Goal: Task Accomplishment & Management: Complete application form

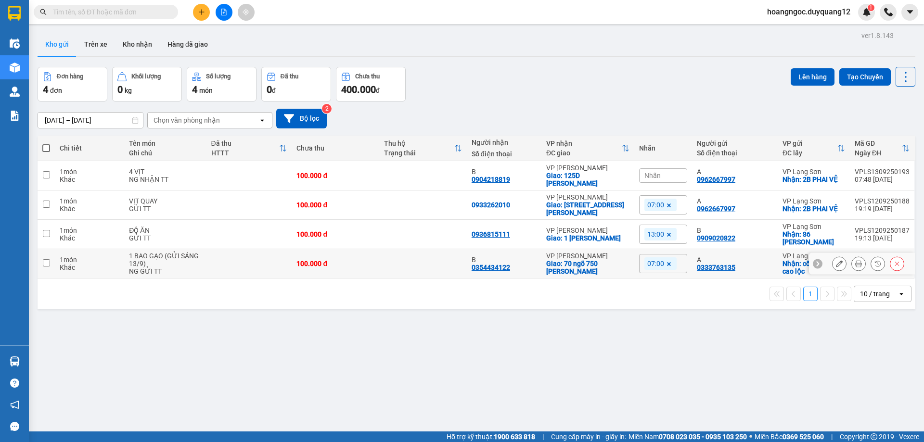
click at [42, 257] on td at bounding box center [46, 263] width 17 height 29
checkbox input "true"
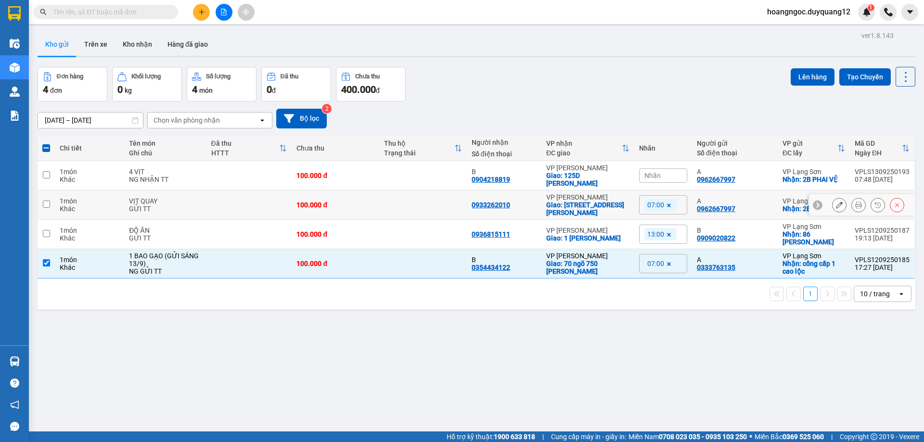
click at [45, 201] on input "checkbox" at bounding box center [46, 204] width 7 height 7
checkbox input "true"
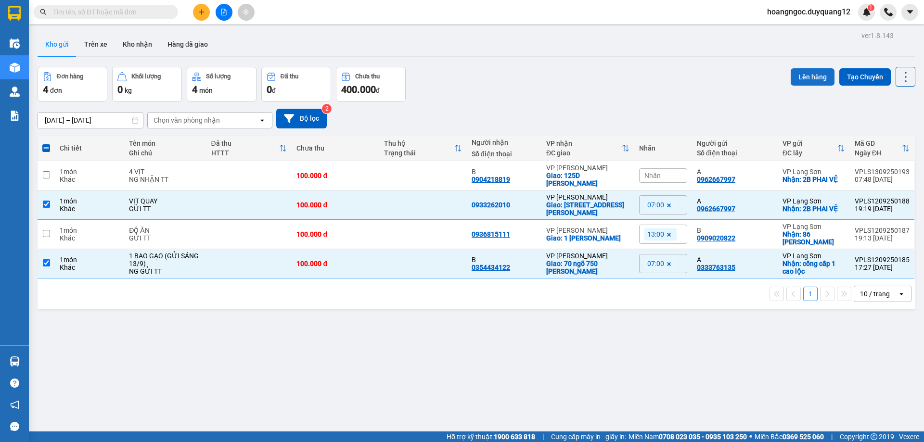
click at [804, 77] on button "Lên hàng" at bounding box center [813, 76] width 44 height 17
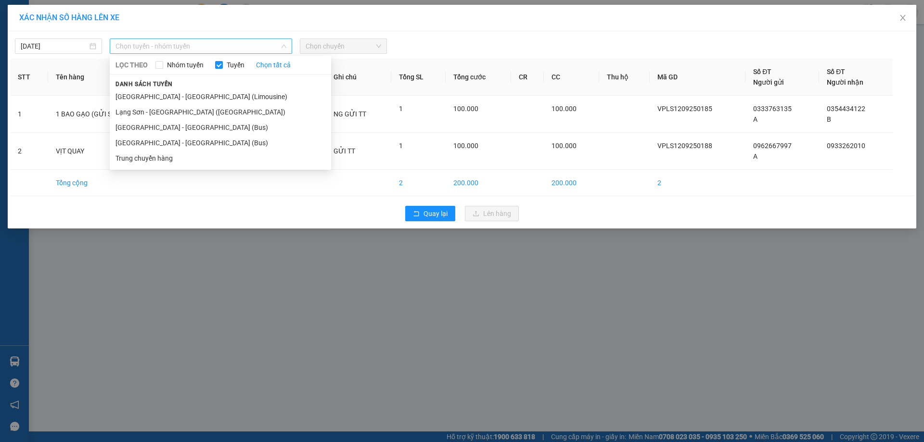
click at [212, 51] on span "Chọn tuyến - nhóm tuyến" at bounding box center [200, 46] width 171 height 14
click at [193, 107] on li "Lạng Sơn - Hà Nội (Limousine)" at bounding box center [220, 111] width 221 height 15
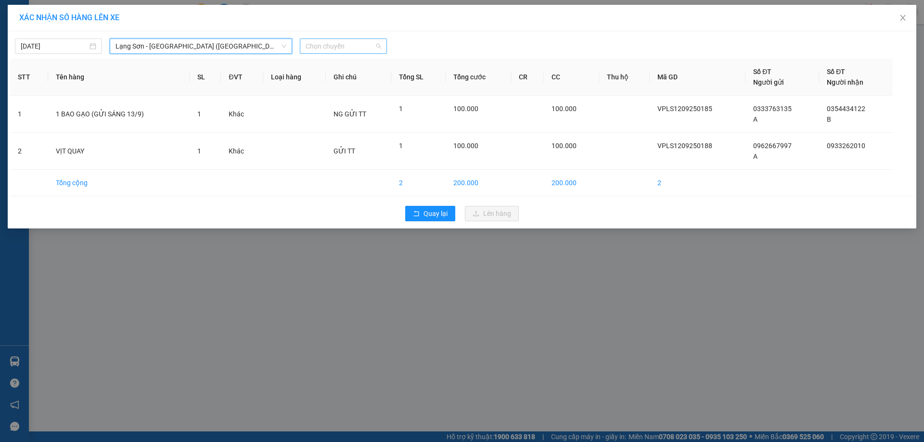
click at [347, 44] on span "Chọn chuyến" at bounding box center [344, 46] width 76 height 14
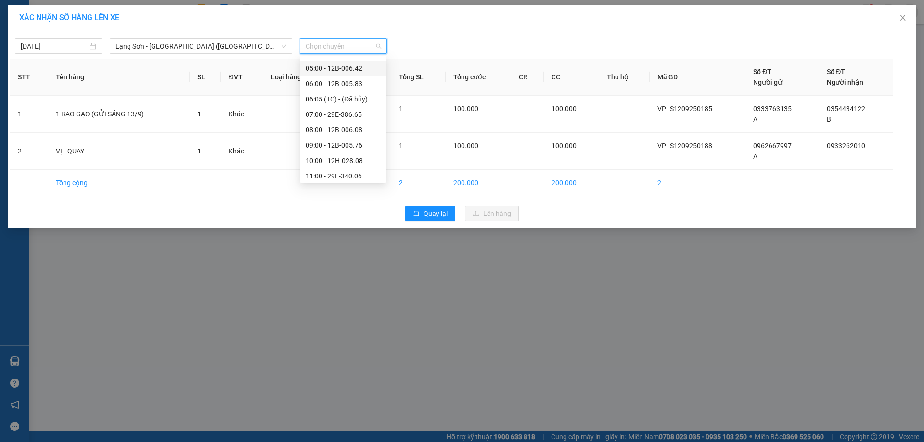
scroll to position [29, 0]
click at [366, 114] on div "07:00 - 29E-386.65" at bounding box center [343, 113] width 75 height 11
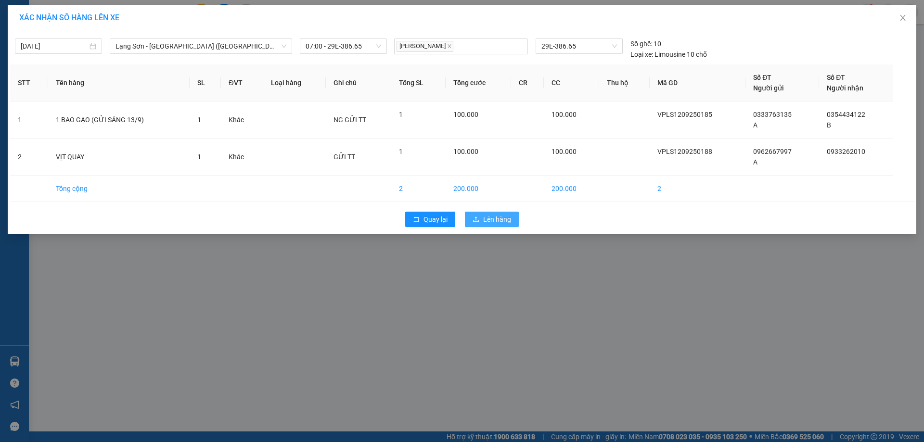
click at [506, 217] on span "Lên hàng" at bounding box center [497, 219] width 28 height 11
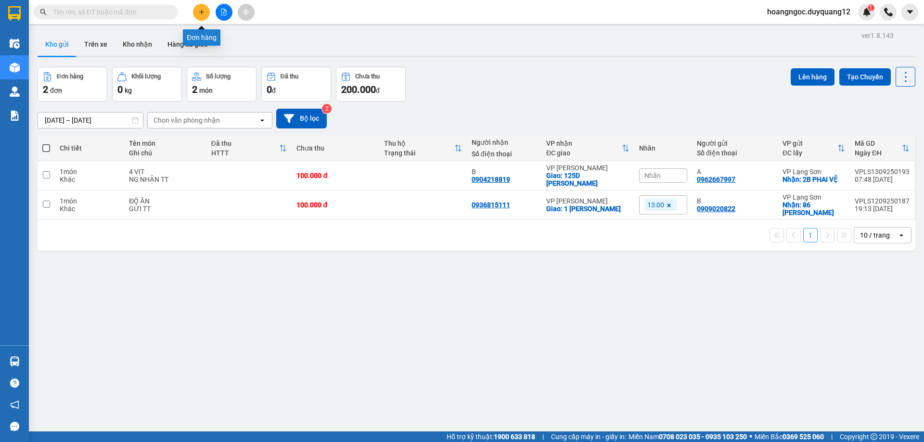
click at [205, 16] on button at bounding box center [201, 12] width 17 height 17
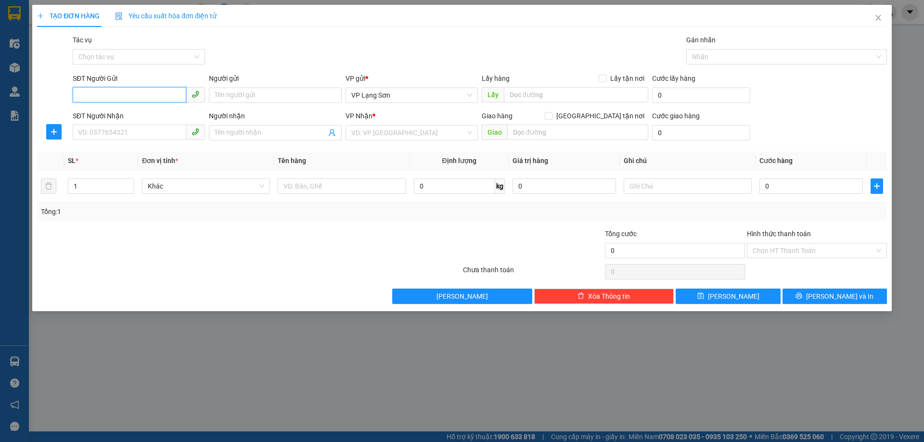
paste input "0876699533"
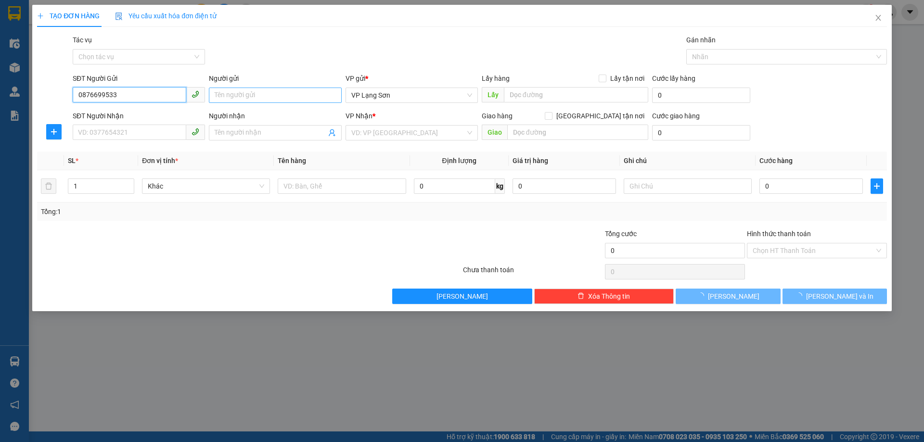
type input "0876699533"
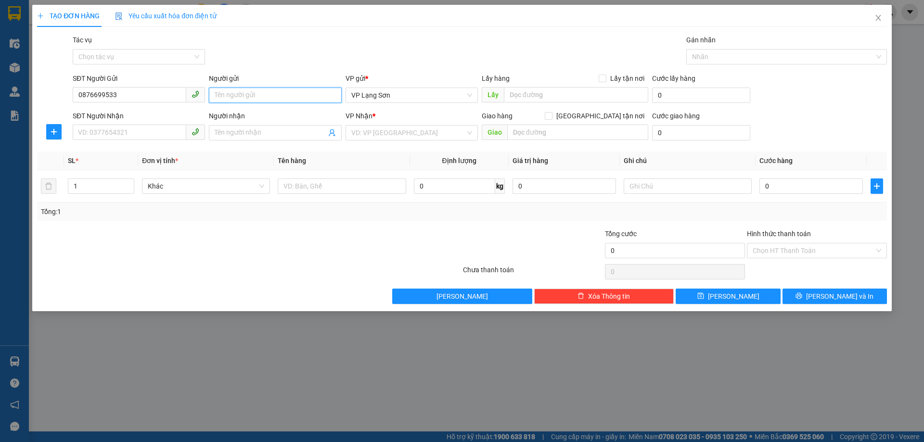
click at [268, 96] on input "Người gửi" at bounding box center [275, 95] width 132 height 15
type input "A"
click at [605, 77] on input "Lấy tận nơi" at bounding box center [602, 78] width 7 height 7
checkbox input "true"
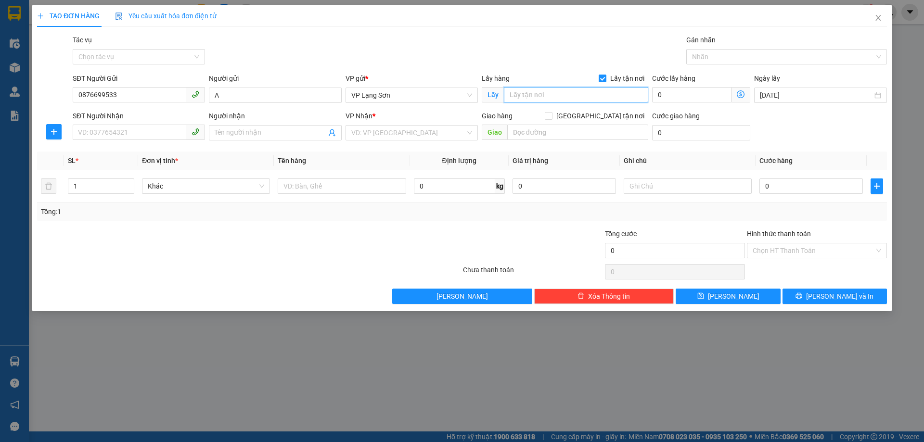
click at [583, 93] on input "text" at bounding box center [576, 94] width 144 height 15
type input "SỐ 1 NGÔ THÌ SĨ"
click at [596, 114] on div "Giao hàng Giao tận nơi" at bounding box center [565, 116] width 166 height 11
click at [551, 115] on input "Giao tận nơi" at bounding box center [548, 115] width 7 height 7
checkbox input "true"
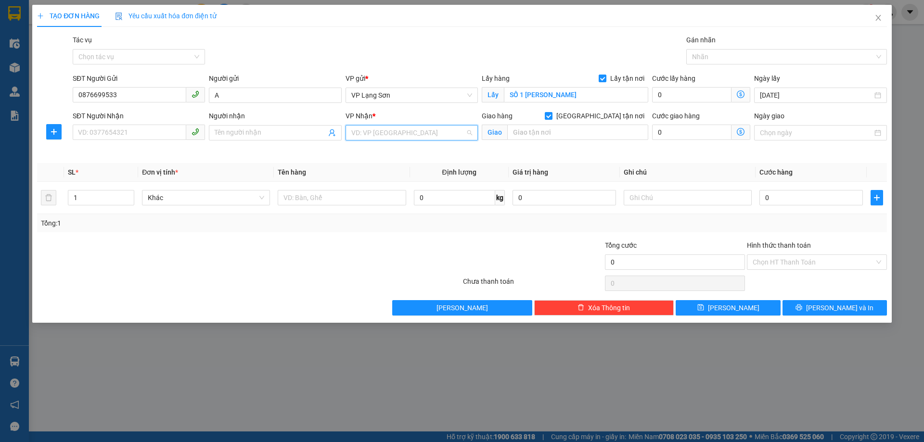
click at [381, 131] on input "search" at bounding box center [408, 133] width 114 height 14
click at [392, 153] on div "VP Minh Khai" at bounding box center [411, 152] width 121 height 11
click at [268, 133] on input "Người nhận" at bounding box center [270, 133] width 111 height 11
click at [140, 136] on input "SĐT Người Nhận" at bounding box center [130, 132] width 114 height 15
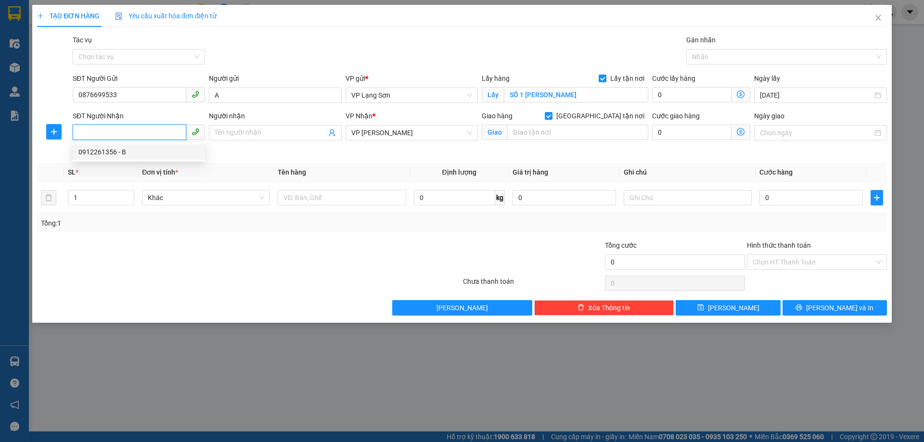
click at [118, 155] on div "0912261356 - B" at bounding box center [138, 152] width 121 height 11
type input "0912261356"
type input "B"
type input "102 TRƯỜNG CHINH,ĐỐNG ĐA,HÀ NỘI"
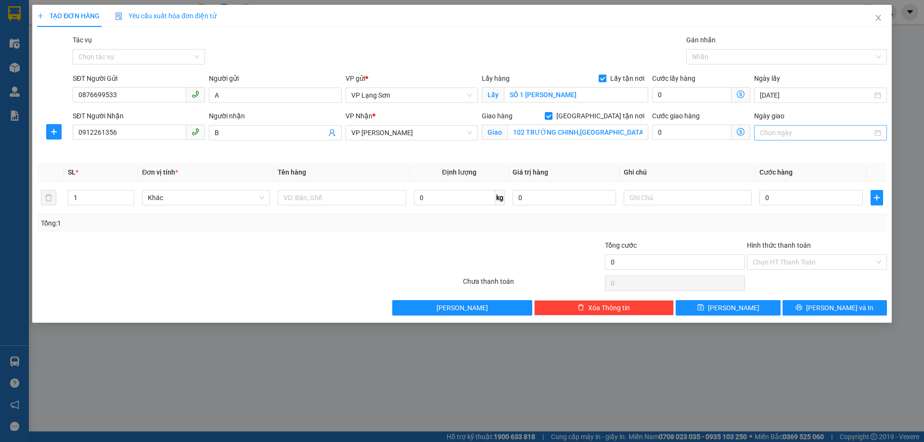
click at [799, 137] on input "Ngày giao" at bounding box center [816, 133] width 112 height 11
type input "13/09/2025"
click at [873, 203] on div "13" at bounding box center [873, 203] width 12 height 12
click at [372, 200] on input "text" at bounding box center [342, 197] width 128 height 15
type input "TÚI XÁCH"
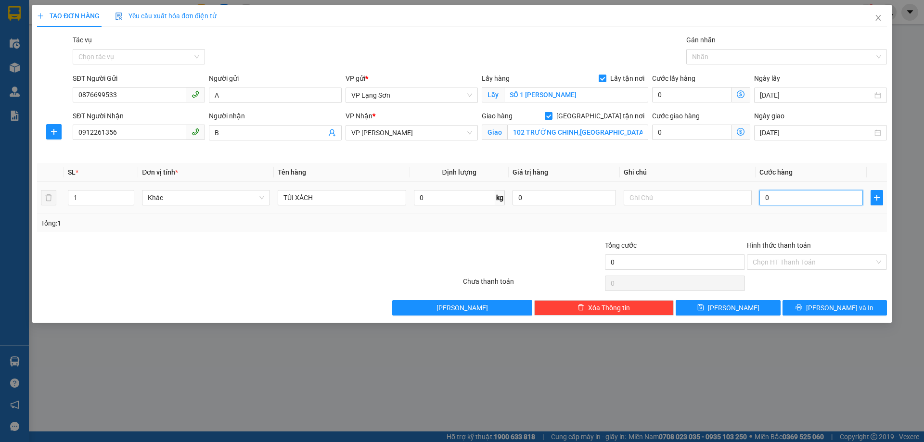
click at [776, 201] on input "0" at bounding box center [810, 197] width 103 height 15
type input "2"
type input "0"
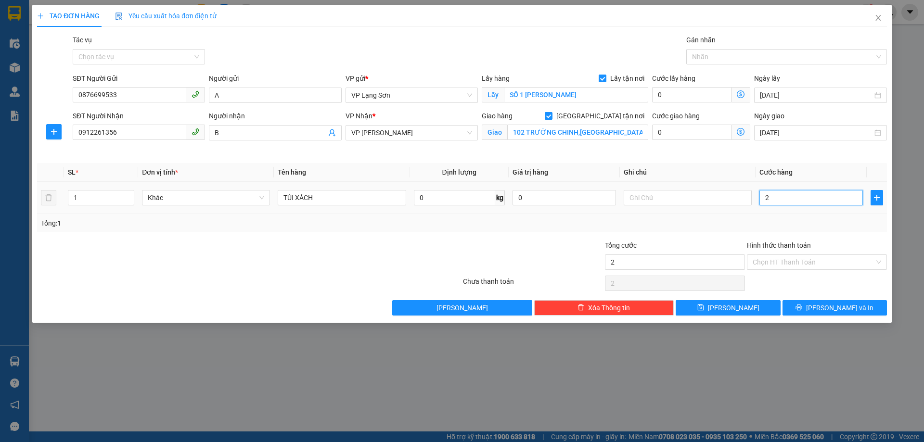
type input "0"
type input "01"
type input "1"
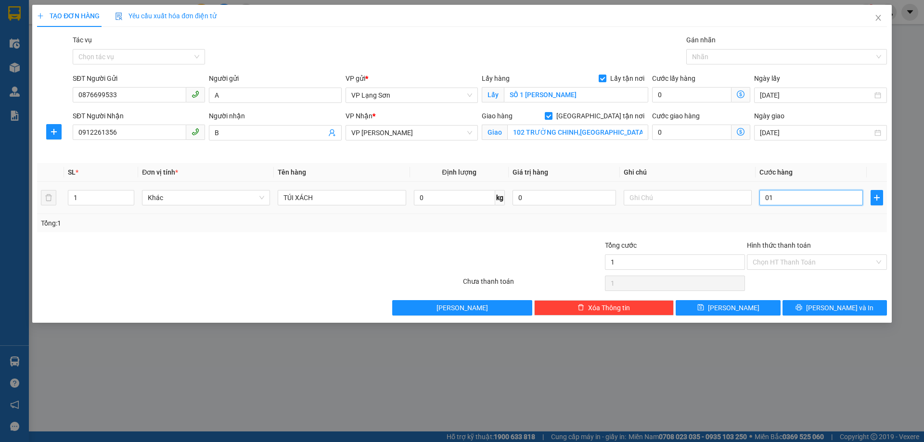
type input "010"
type input "10"
type input "0.100"
type input "100"
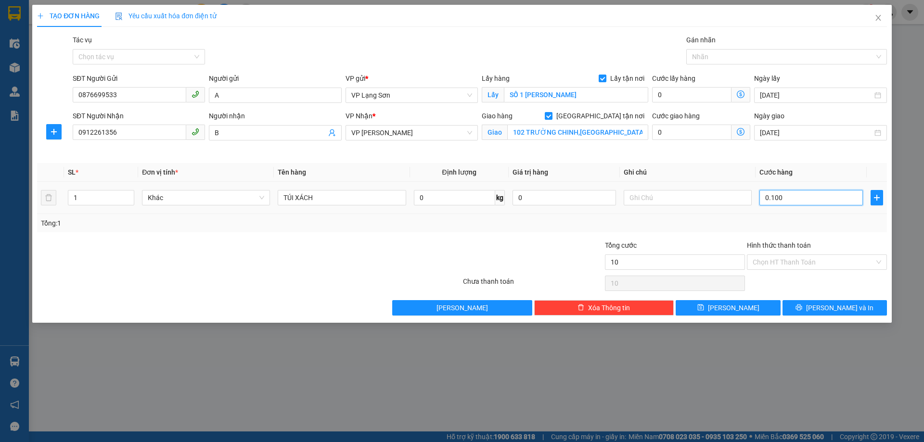
type input "100"
type input "010"
type input "10"
type input "01"
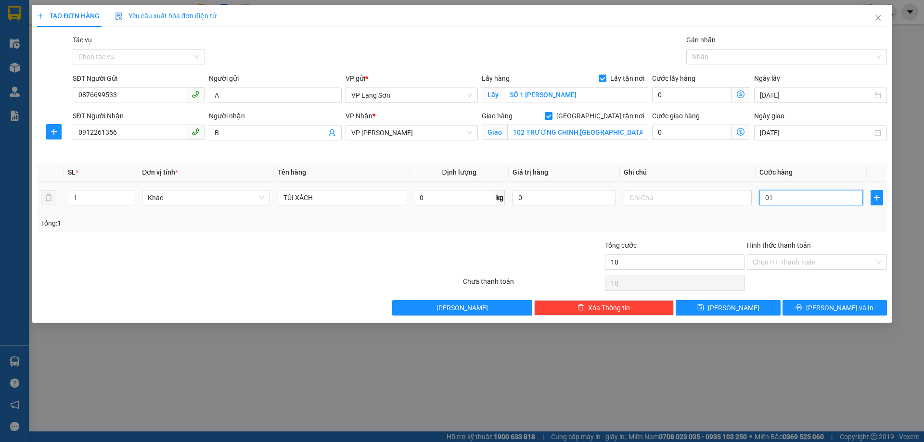
type input "1"
type input "0"
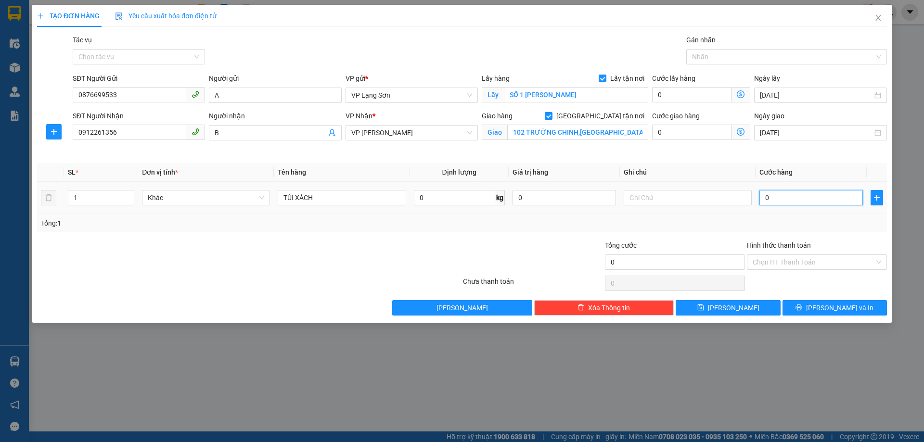
click at [765, 197] on input "0" at bounding box center [810, 197] width 103 height 15
type input "10"
type input "100"
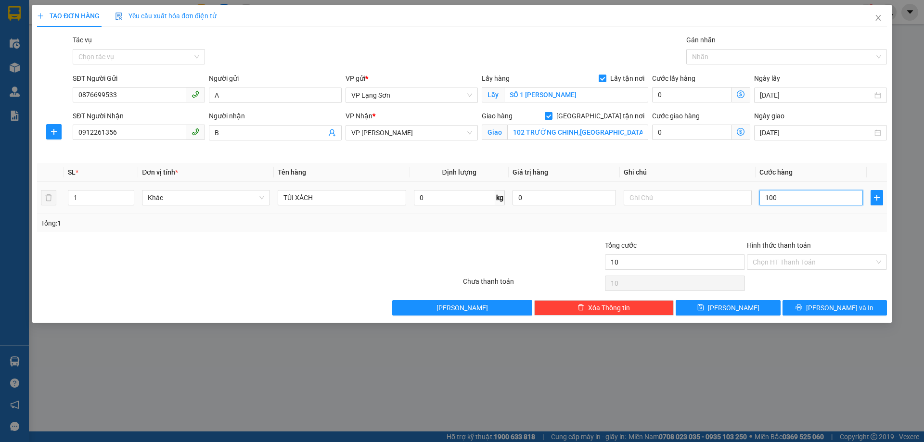
type input "100"
type input "100.000"
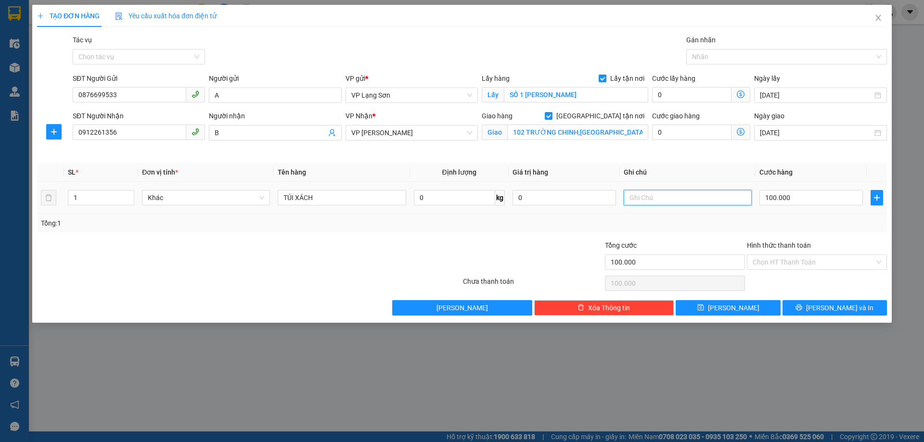
click at [705, 205] on input "text" at bounding box center [688, 197] width 128 height 15
click at [664, 195] on input "text" at bounding box center [688, 197] width 128 height 15
type input "NG NHẬN TT"
click at [740, 310] on button "Lưu" at bounding box center [728, 307] width 104 height 15
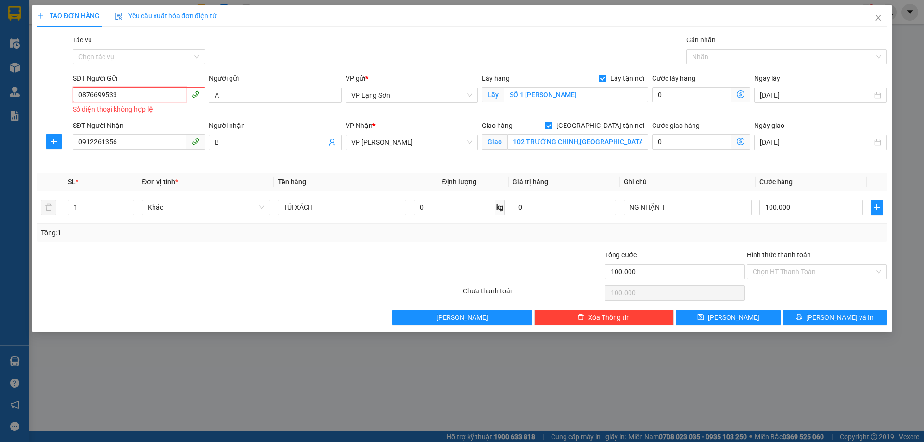
click at [78, 96] on input "0876699533" at bounding box center [130, 94] width 114 height 15
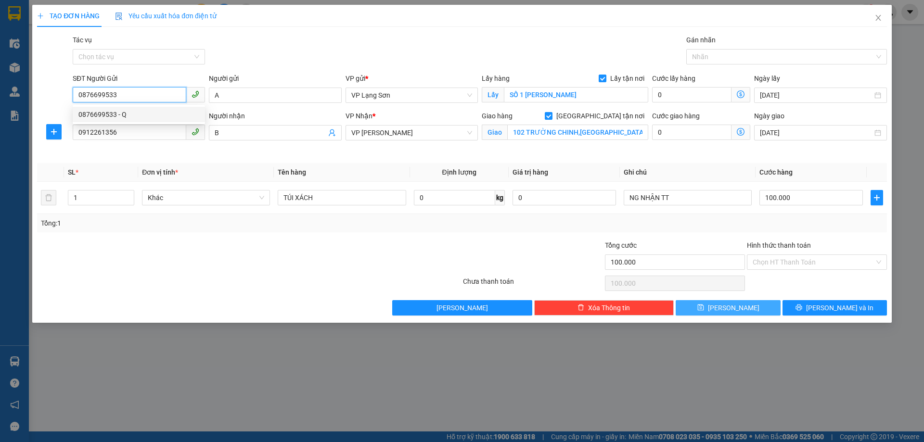
type input "0876699533"
click at [769, 303] on button "Lưu" at bounding box center [728, 307] width 104 height 15
checkbox input "false"
type input "0"
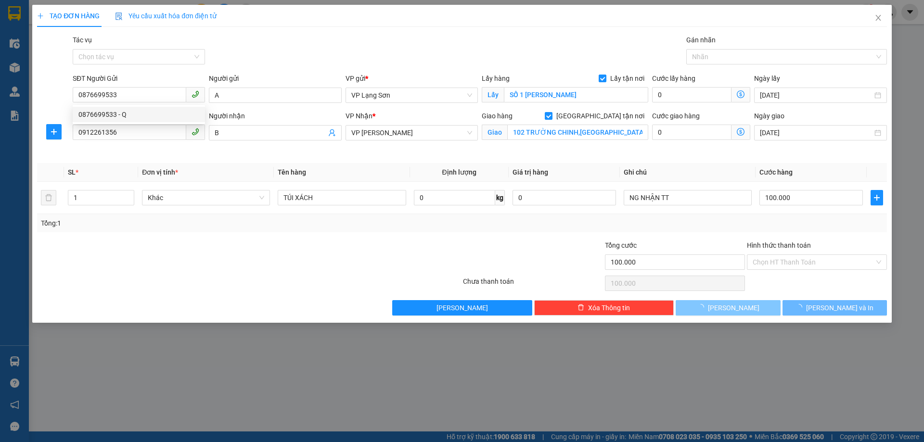
type input "0"
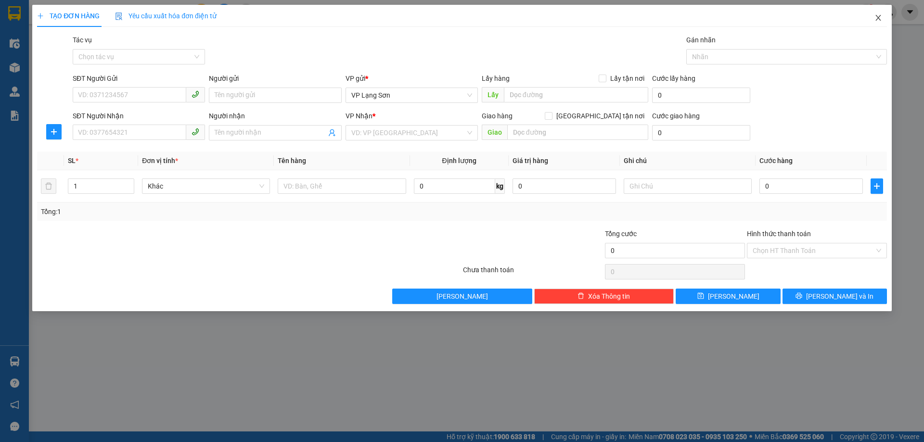
click at [875, 17] on icon "close" at bounding box center [878, 18] width 8 height 8
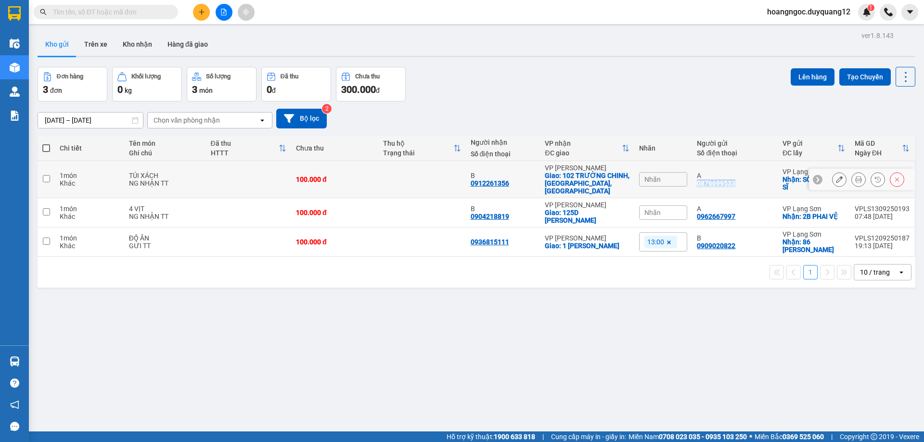
drag, startPoint x: 742, startPoint y: 177, endPoint x: 694, endPoint y: 179, distance: 47.2
click at [697, 179] on div "A 0876699533" at bounding box center [735, 179] width 76 height 15
checkbox input "true"
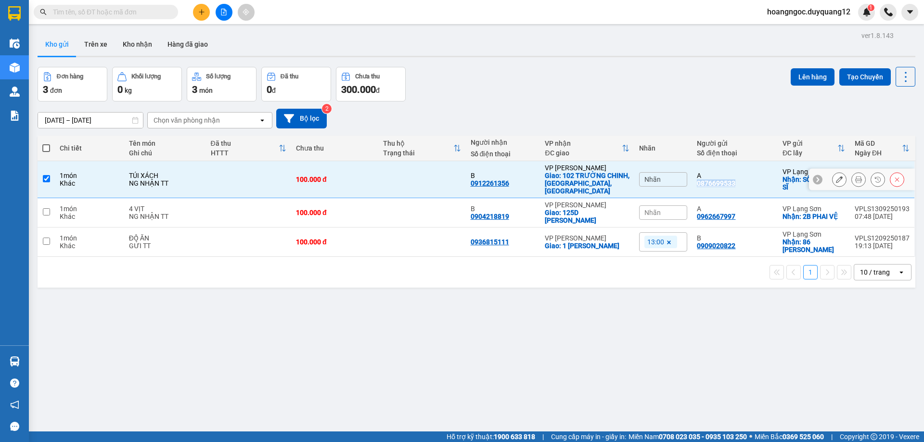
copy div "0876699533"
click at [207, 15] on button at bounding box center [201, 12] width 17 height 17
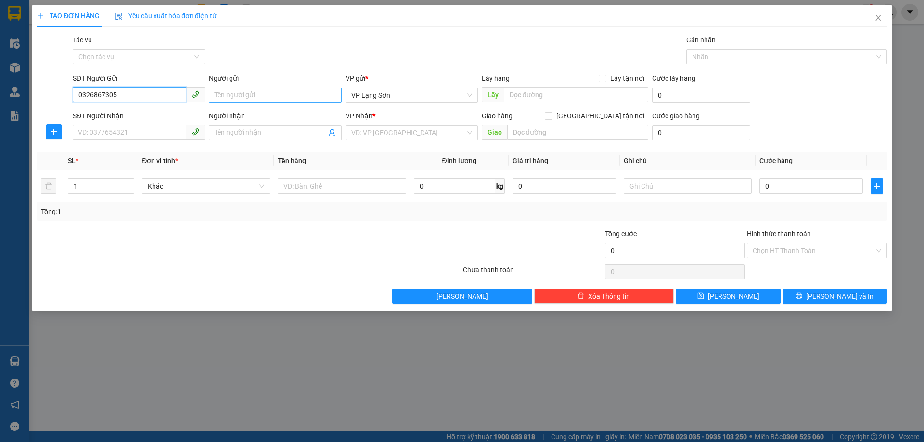
type input "0326867305"
click at [265, 94] on input "Người gửi" at bounding box center [275, 95] width 132 height 15
click at [390, 99] on span "VP Lạng Sơn" at bounding box center [411, 95] width 121 height 14
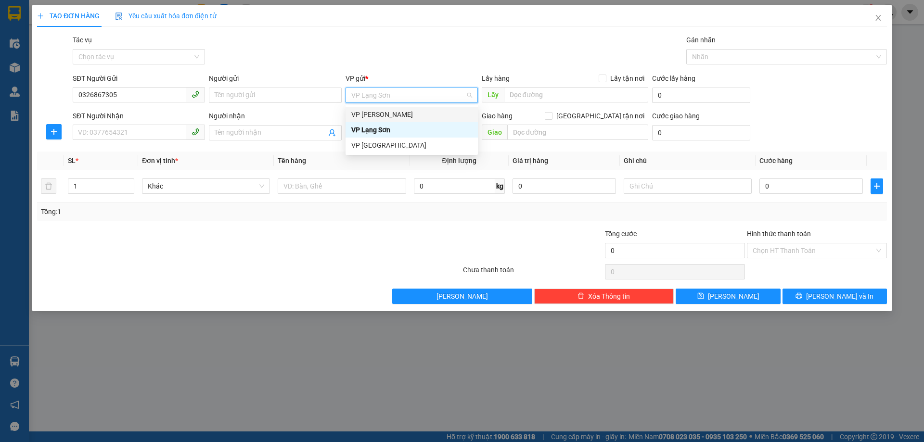
click at [386, 116] on div "VP Minh Khai" at bounding box center [411, 114] width 121 height 11
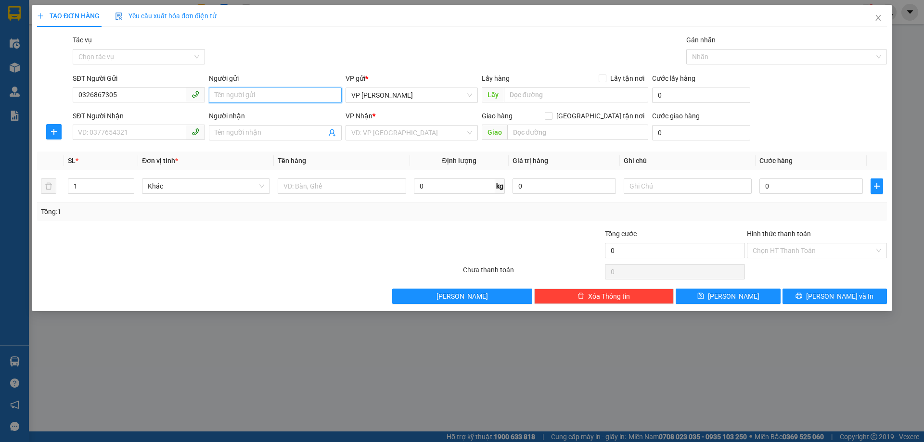
click at [279, 97] on input "Người gửi" at bounding box center [275, 95] width 132 height 15
type input "A"
click at [606, 77] on span at bounding box center [603, 79] width 8 height 8
click at [605, 77] on input "Lấy tận nơi" at bounding box center [602, 78] width 7 height 7
checkbox input "true"
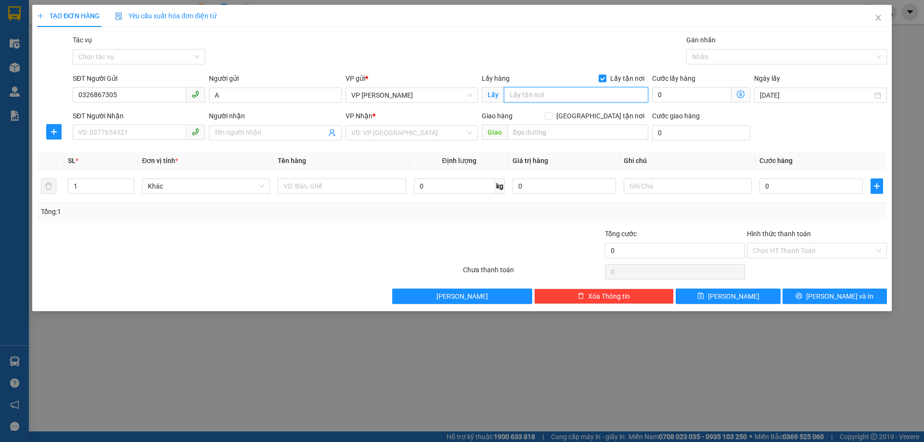
click at [583, 97] on input "text" at bounding box center [576, 94] width 144 height 15
type input "111 LÊ THANH NGHỊ"
click at [120, 140] on input "SĐT Người Nhận" at bounding box center [130, 132] width 114 height 15
click at [551, 115] on input "Giao tận nơi" at bounding box center [548, 115] width 7 height 7
checkbox input "true"
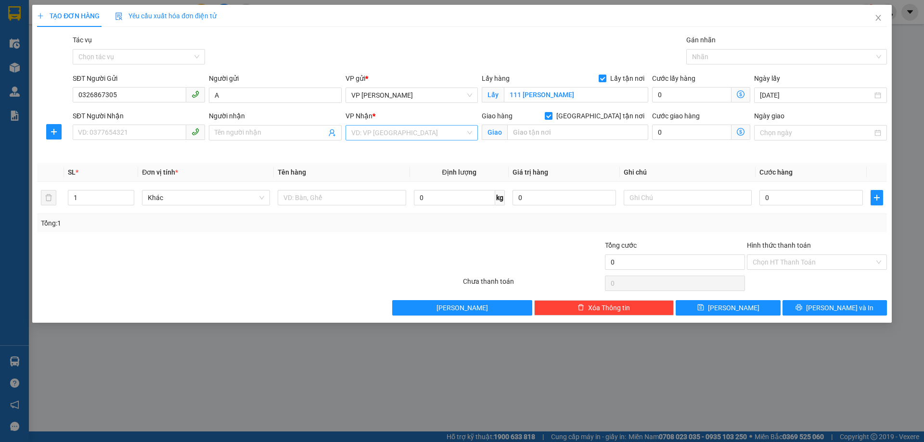
drag, startPoint x: 385, startPoint y: 139, endPoint x: 385, endPoint y: 133, distance: 5.3
click at [385, 138] on input "search" at bounding box center [408, 133] width 114 height 14
click at [376, 166] on div "VP Lạng Sơn" at bounding box center [411, 167] width 121 height 11
click at [220, 130] on input "Người nhận" at bounding box center [270, 133] width 111 height 11
type input "B"
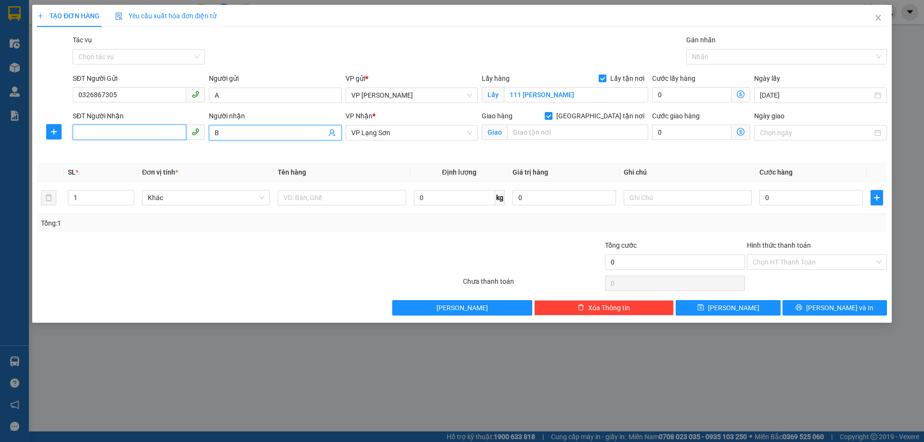
click at [151, 132] on input "SĐT Người Nhận" at bounding box center [130, 132] width 114 height 15
click at [100, 132] on input "08760117001" at bounding box center [130, 132] width 114 height 15
drag, startPoint x: 128, startPoint y: 129, endPoint x: 72, endPoint y: 129, distance: 56.3
click at [73, 129] on input "0876017001" at bounding box center [130, 132] width 114 height 15
click at [99, 133] on input "0876011701" at bounding box center [130, 132] width 114 height 15
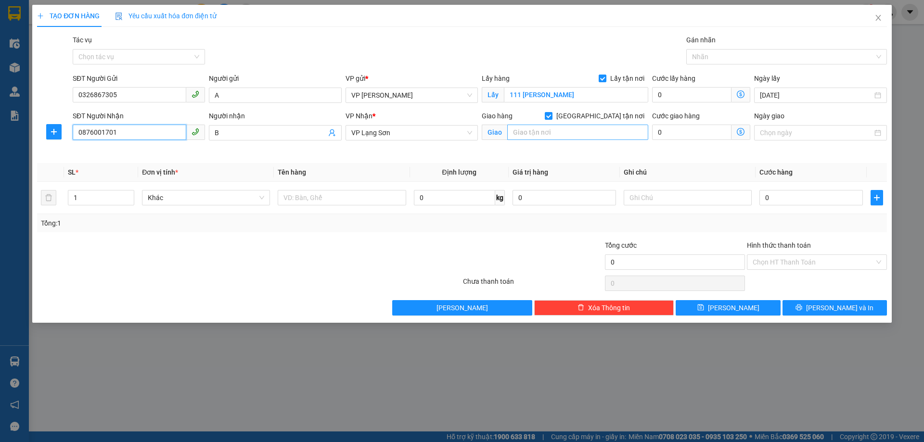
type input "0876001701"
click at [566, 127] on input "text" at bounding box center [577, 132] width 141 height 15
click at [788, 130] on input "Ngày giao" at bounding box center [816, 133] width 112 height 11
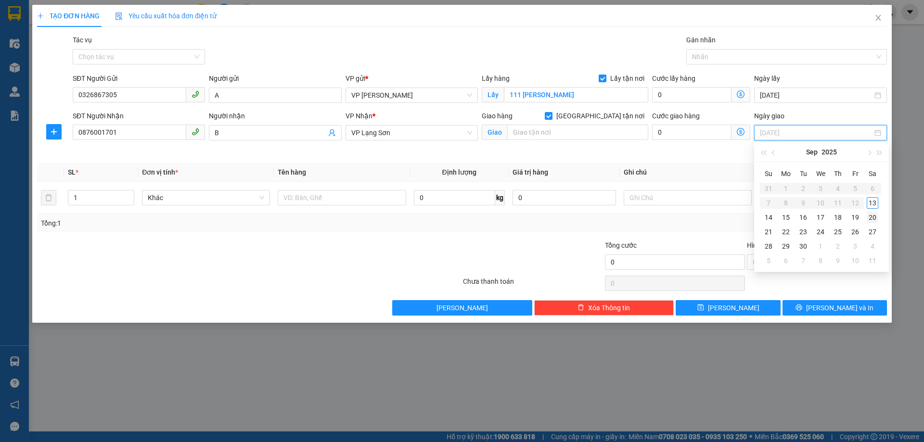
type input "20/09/2025"
type input "13/09/2025"
click at [875, 205] on div "13" at bounding box center [873, 203] width 12 height 12
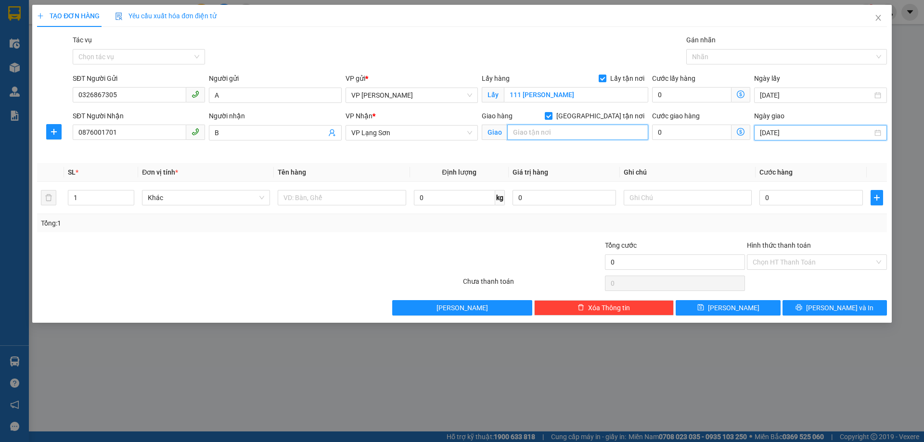
click at [571, 133] on input "text" at bounding box center [577, 132] width 141 height 15
type input "TRƯỜNG DT NỘI TRÚ"
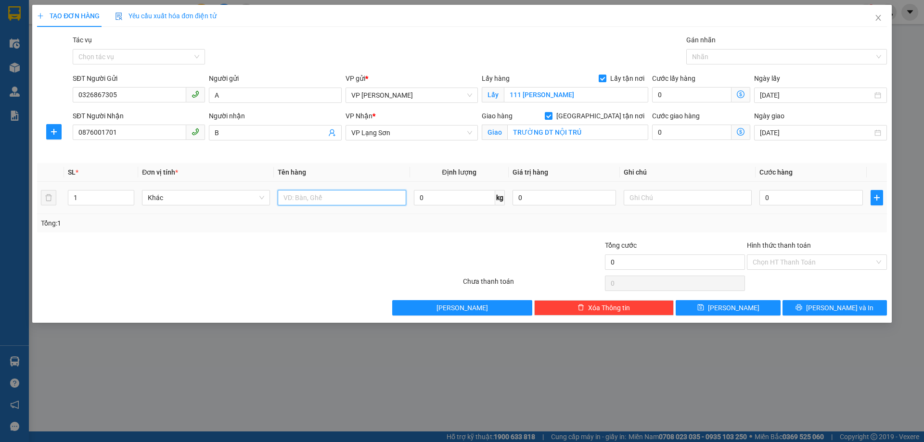
click at [313, 202] on input "text" at bounding box center [342, 197] width 128 height 15
type input "LATOP"
click at [649, 197] on input "text" at bounding box center [688, 197] width 128 height 15
click at [815, 206] on div "0" at bounding box center [810, 197] width 103 height 19
click at [815, 200] on input "0" at bounding box center [810, 197] width 103 height 15
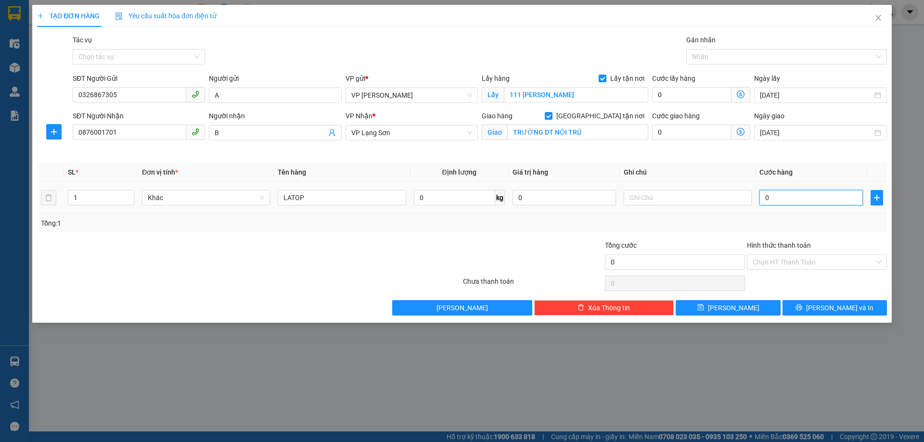
type input "1"
type input "10"
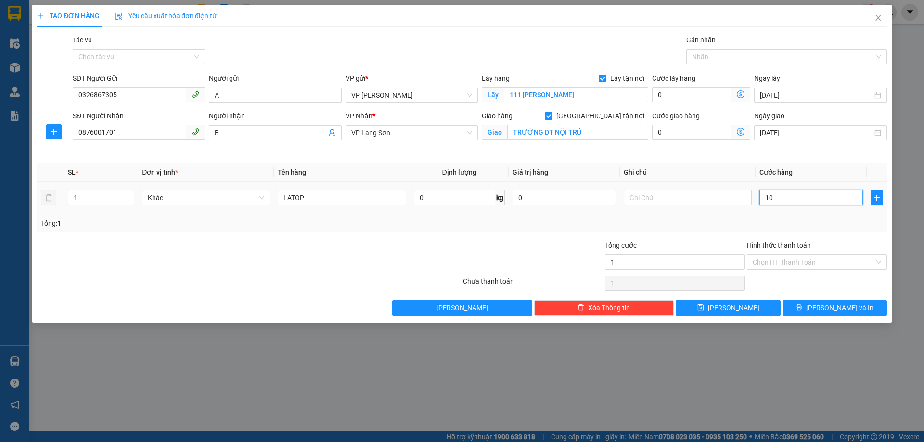
type input "10"
type input "100"
type input "100.000"
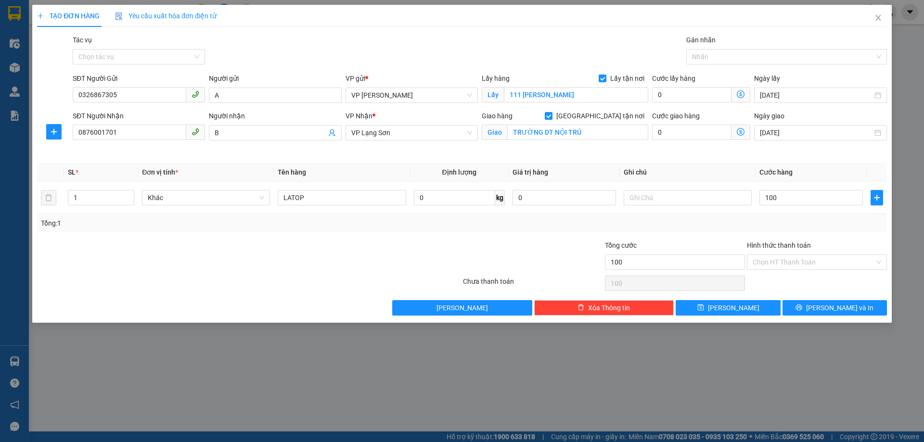
type input "100.000"
click at [710, 220] on div "Tổng: 1" at bounding box center [462, 223] width 842 height 11
click at [688, 205] on input "text" at bounding box center [688, 197] width 128 height 15
type input "NG GỬI TT"
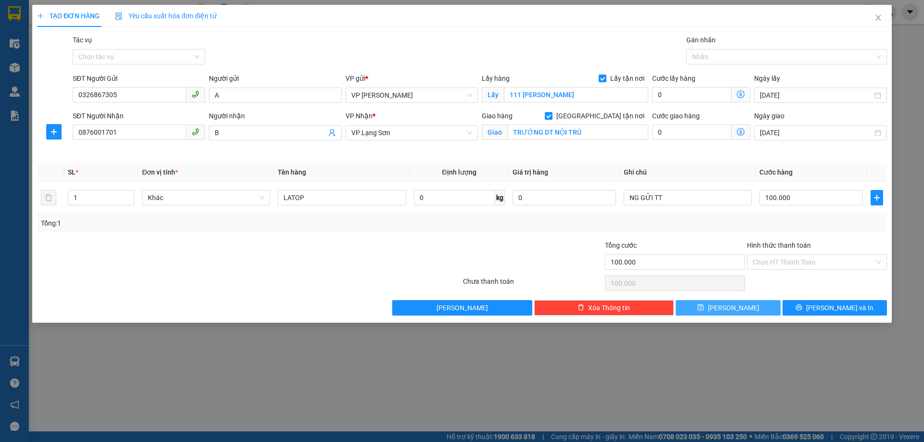
click at [716, 309] on button "Lưu" at bounding box center [728, 307] width 104 height 15
checkbox input "false"
type input "0"
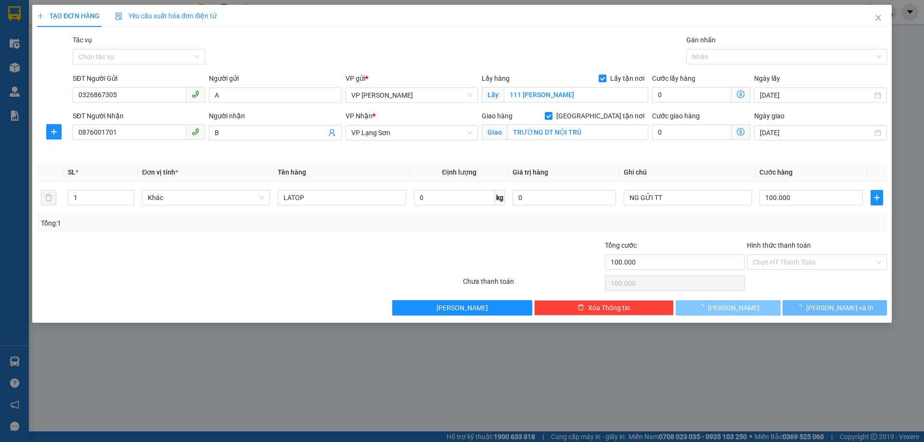
type input "0"
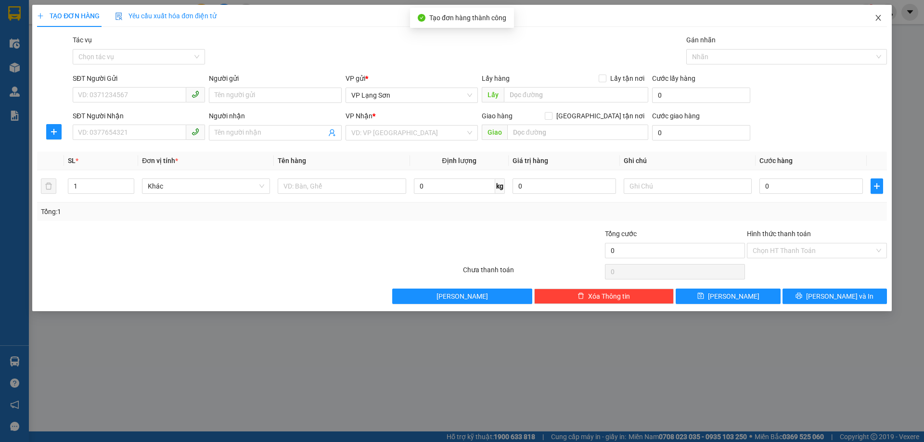
click at [875, 17] on icon "close" at bounding box center [878, 18] width 8 height 8
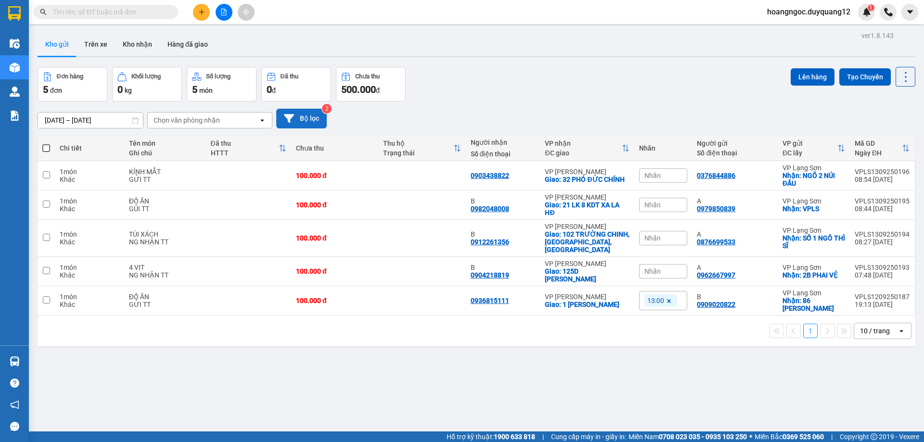
click at [314, 122] on button "Bộ lọc" at bounding box center [301, 119] width 51 height 20
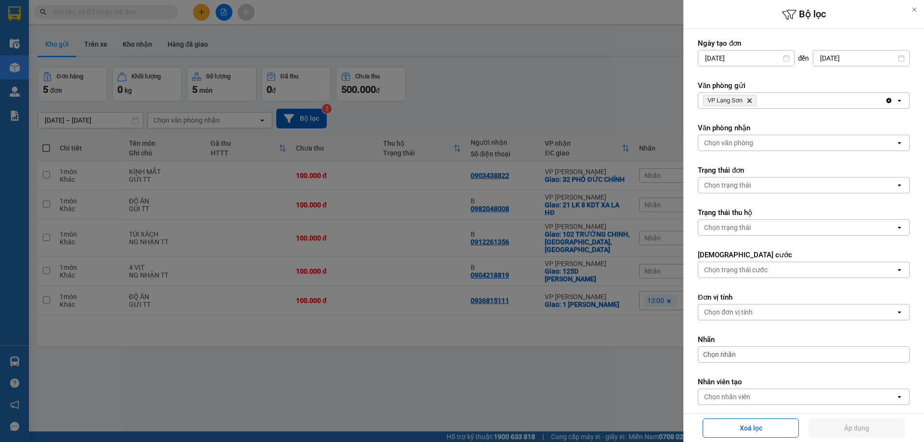
click at [780, 98] on div "VP Lạng Sơn Delete" at bounding box center [791, 100] width 187 height 15
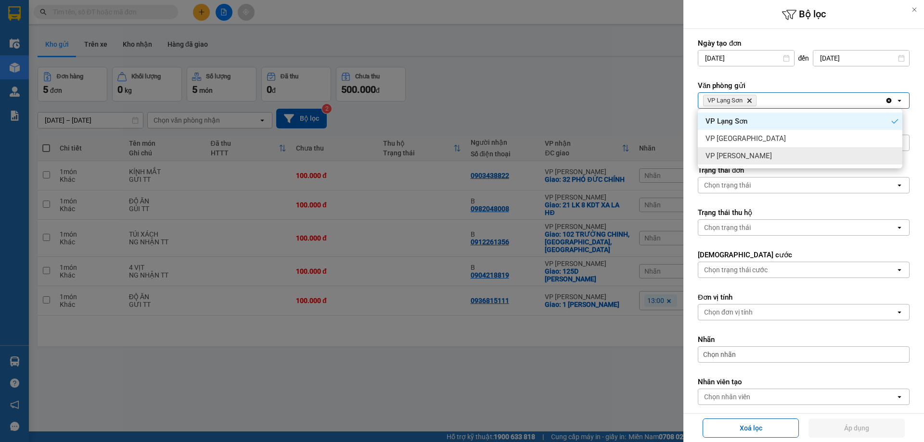
click at [752, 157] on div "VP Minh Khai" at bounding box center [800, 155] width 205 height 17
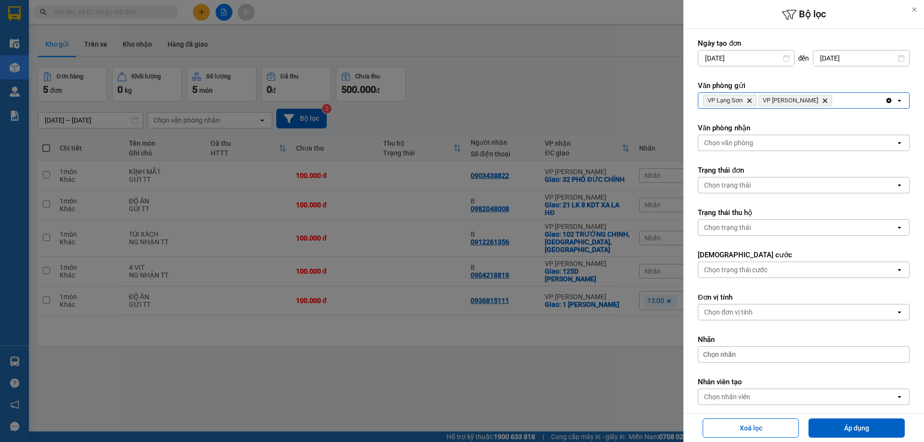
click at [752, 224] on div "Chọn trạng thái" at bounding box center [796, 227] width 197 height 15
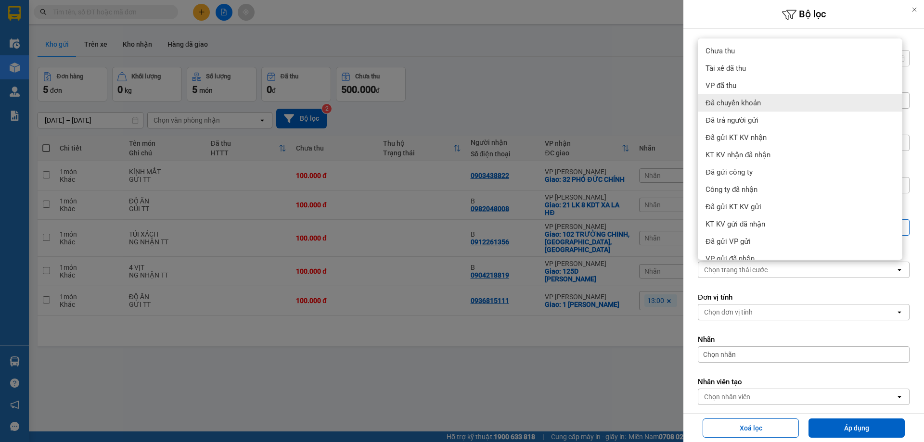
click at [626, 141] on div at bounding box center [462, 221] width 924 height 442
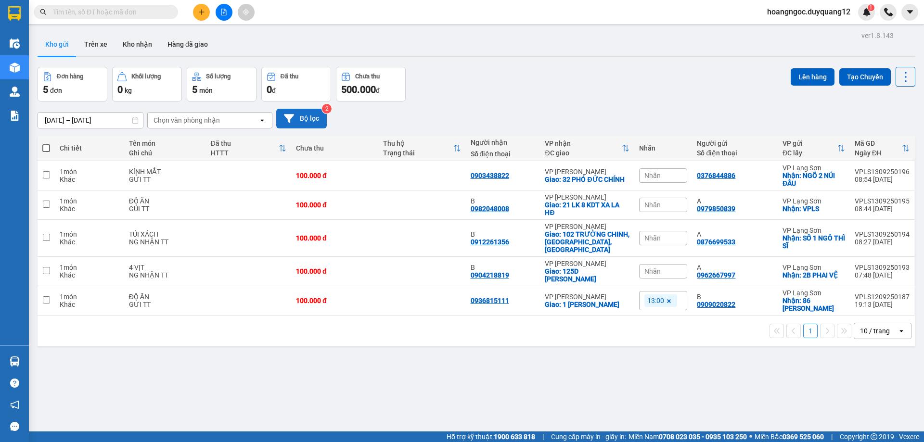
click at [286, 120] on icon at bounding box center [289, 119] width 10 height 10
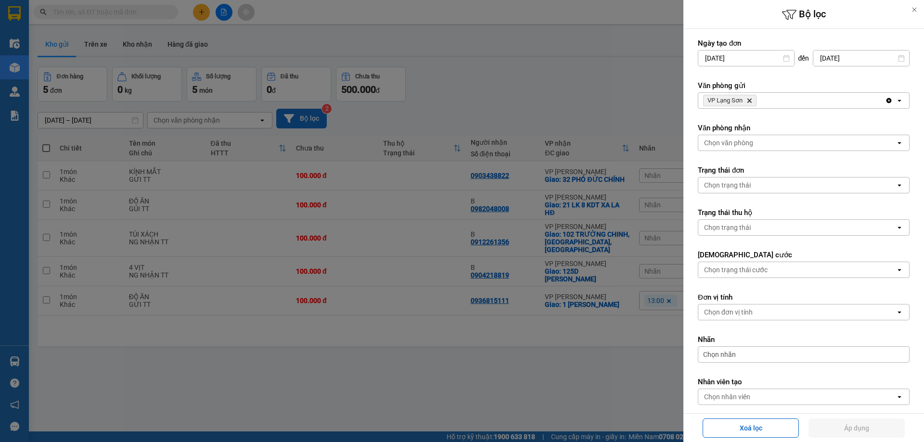
click at [770, 189] on div "Chọn trạng thái" at bounding box center [796, 185] width 197 height 15
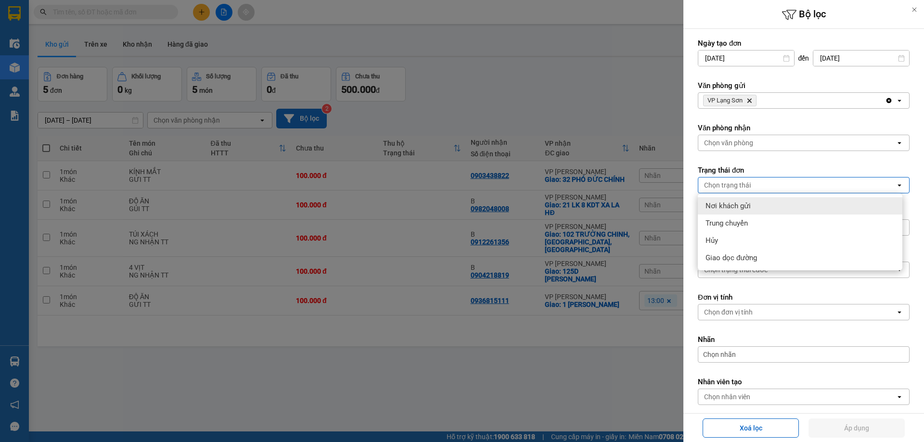
click at [730, 145] on div "Chọn văn phòng" at bounding box center [728, 143] width 49 height 10
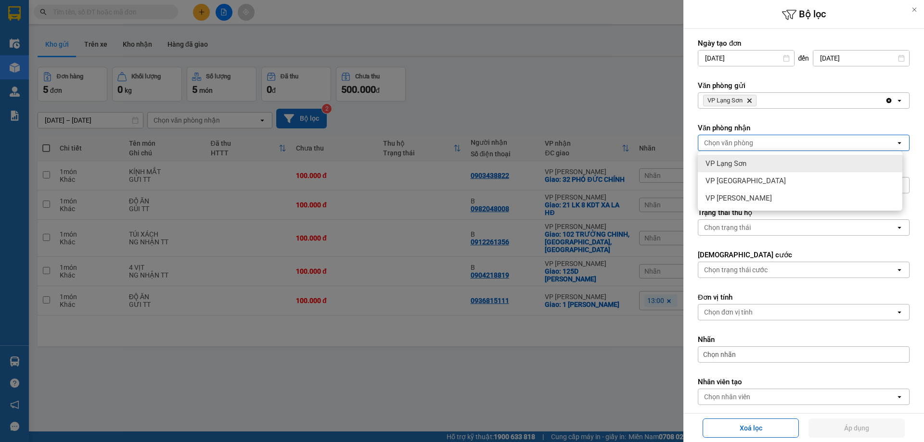
click at [772, 100] on div "VP Lạng Sơn Delete" at bounding box center [791, 100] width 187 height 15
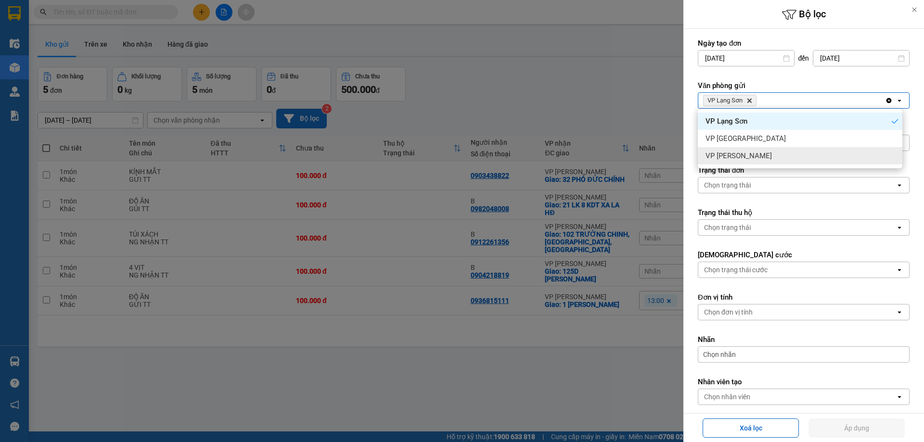
click at [753, 155] on div "VP Minh Khai" at bounding box center [800, 155] width 205 height 17
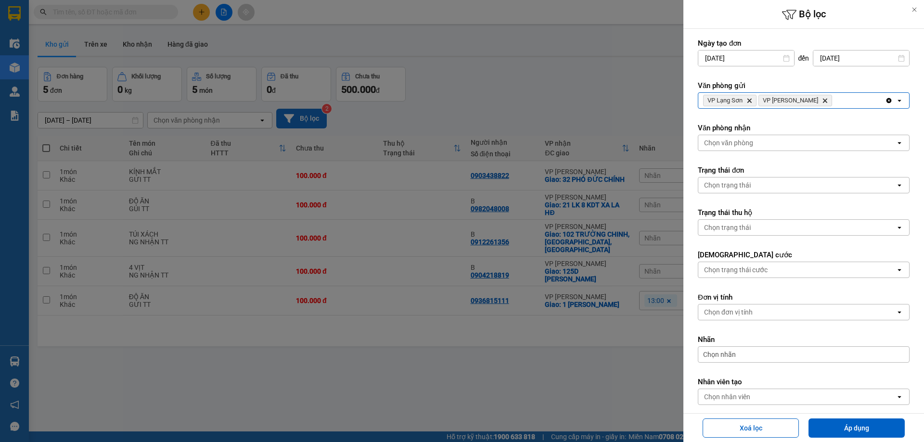
click at [754, 141] on div "Chọn văn phòng" at bounding box center [796, 142] width 197 height 15
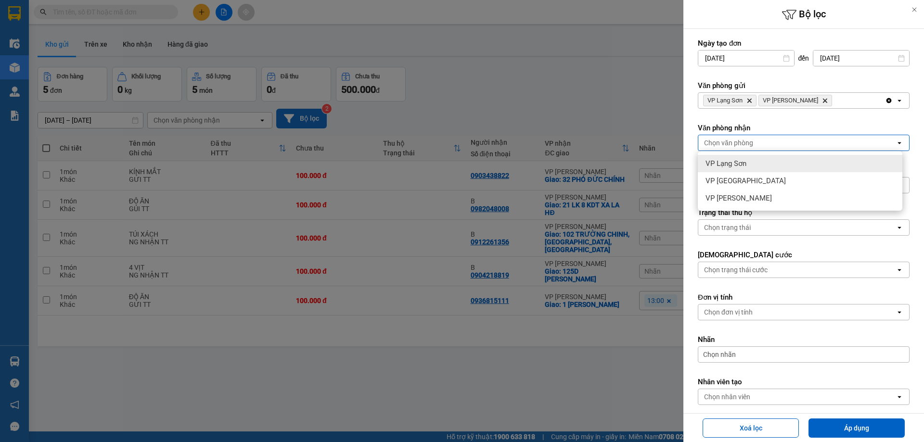
click at [743, 166] on span "VP Lạng Sơn" at bounding box center [725, 164] width 41 height 10
click at [790, 144] on div "VP Lạng Sơn Delete" at bounding box center [791, 142] width 187 height 15
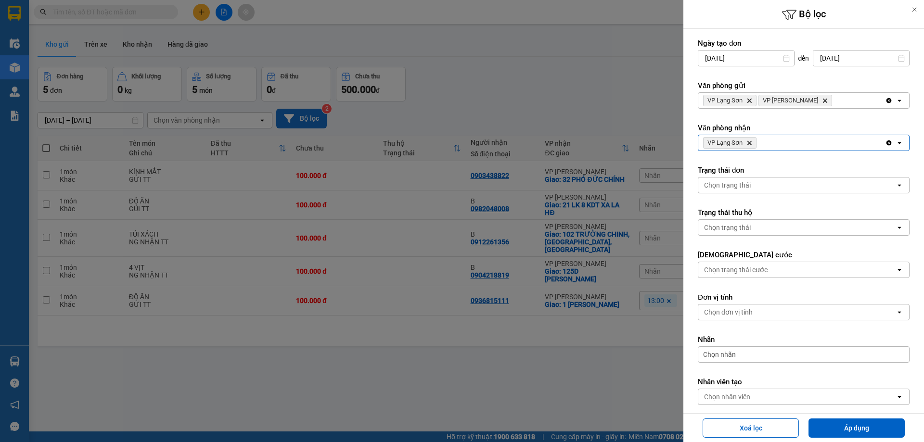
click at [780, 146] on div "VP Lạng Sơn Delete" at bounding box center [791, 142] width 187 height 15
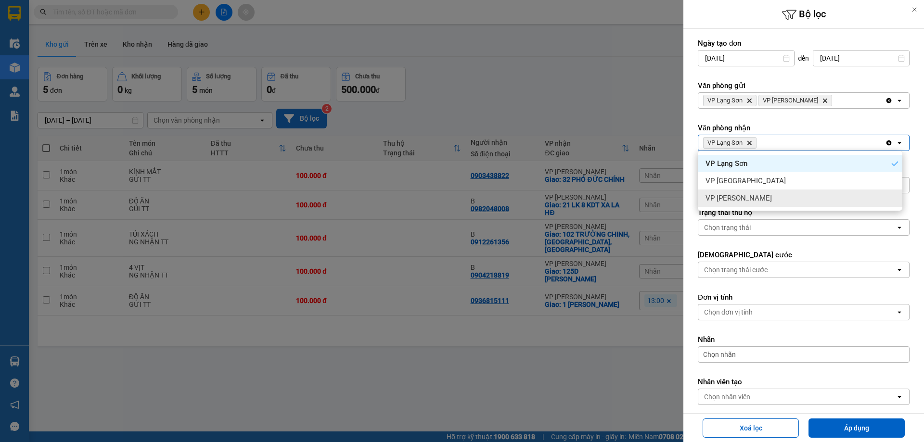
click at [759, 198] on div "VP Minh Khai" at bounding box center [800, 198] width 205 height 17
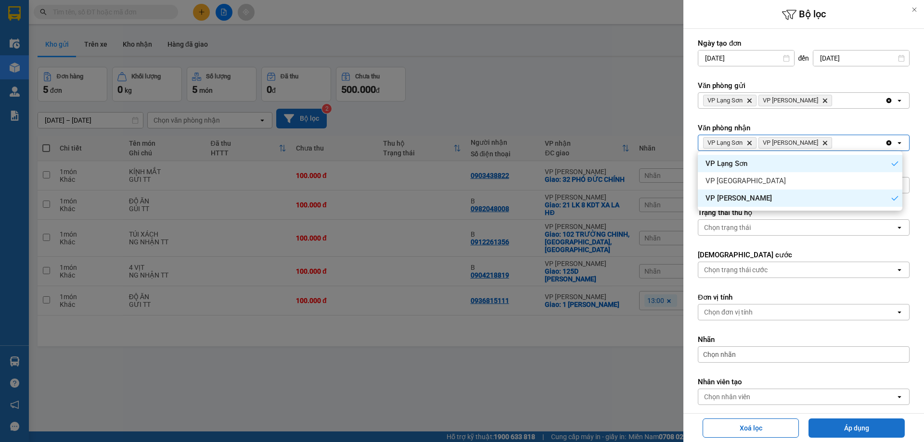
click at [863, 431] on button "Áp dụng" at bounding box center [856, 428] width 96 height 19
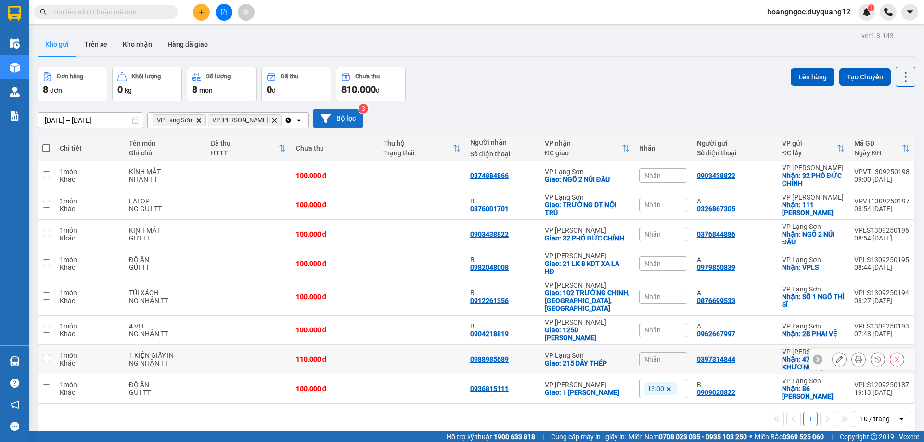
click at [836, 356] on icon at bounding box center [839, 359] width 7 height 7
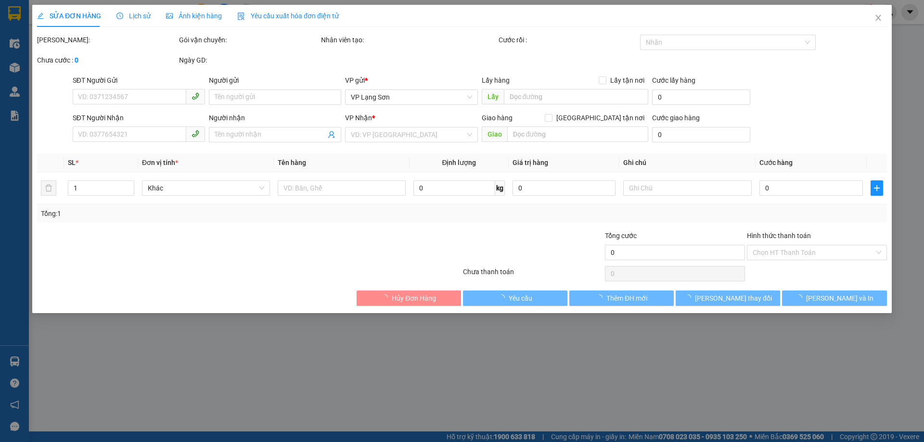
type input "0397314844"
checkbox input "true"
type input "47 NGÕ 29 KHƯƠNG HẠ"
type input "0988985689"
checkbox input "true"
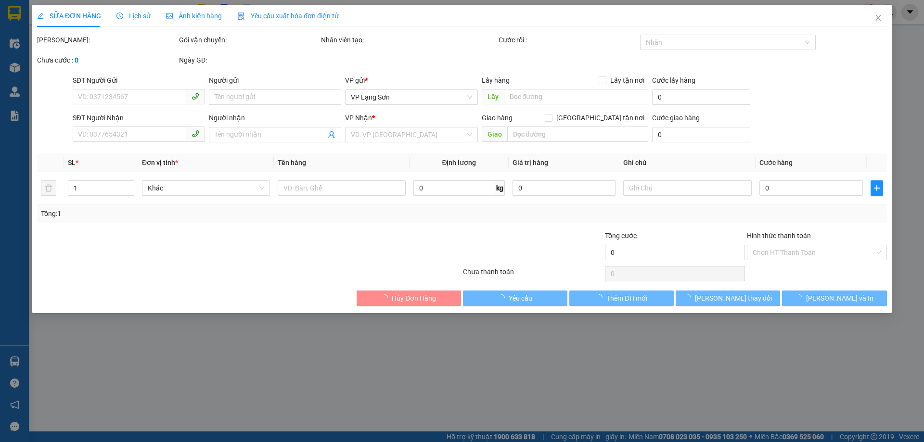
type input "215 DÂY THÉP"
type input "110.000"
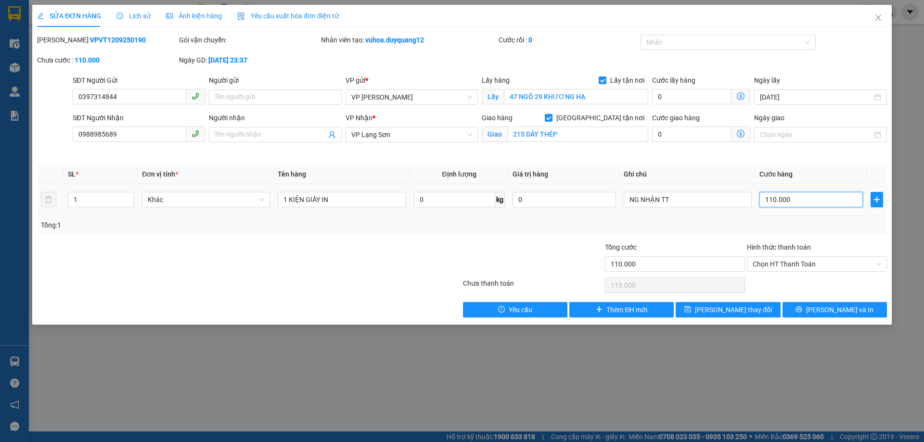
type input "1"
type input "12"
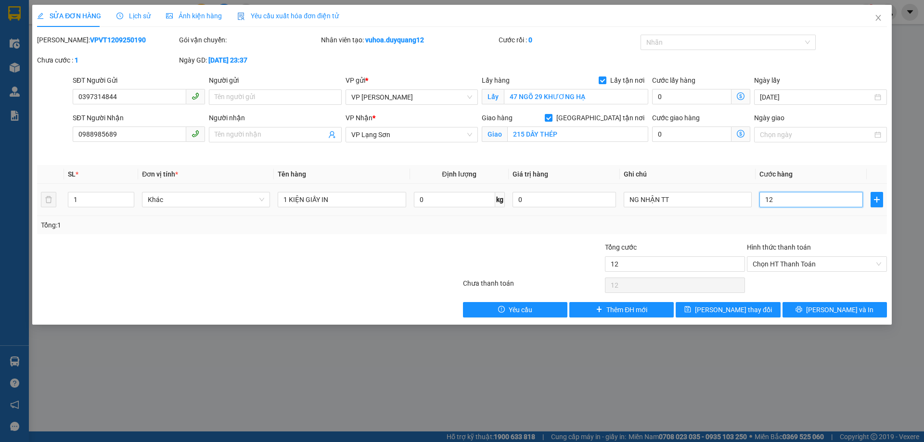
type input "120"
type input "120.000"
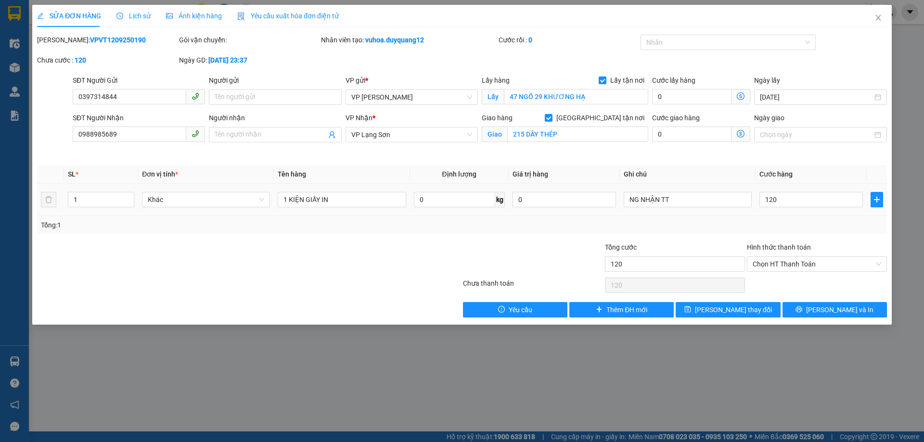
type input "120.000"
click at [796, 228] on div "Tổng: 1" at bounding box center [462, 225] width 842 height 11
click at [742, 308] on span "Lưu thay đổi" at bounding box center [733, 310] width 77 height 11
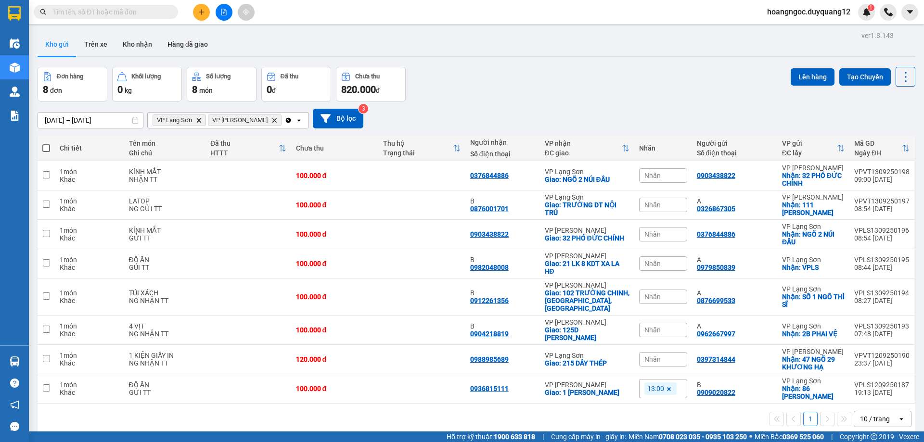
click at [104, 15] on input "text" at bounding box center [110, 12] width 114 height 11
paste input "0909020822"
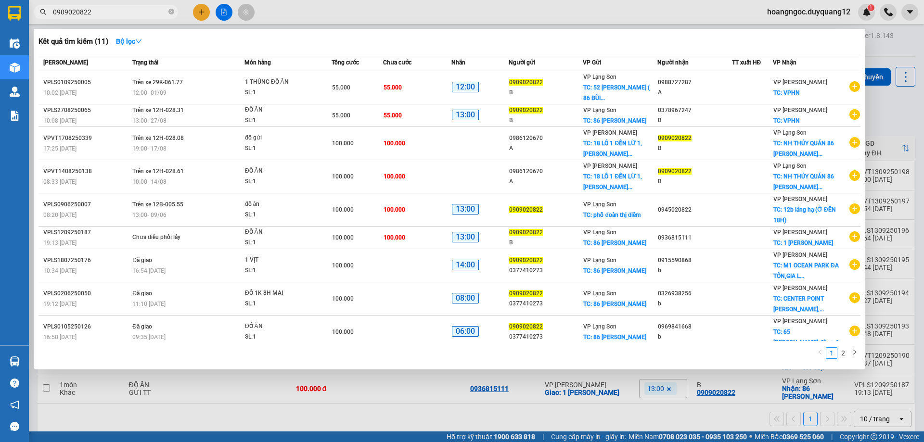
type input "0909020822"
click at [892, 129] on div at bounding box center [462, 221] width 924 height 442
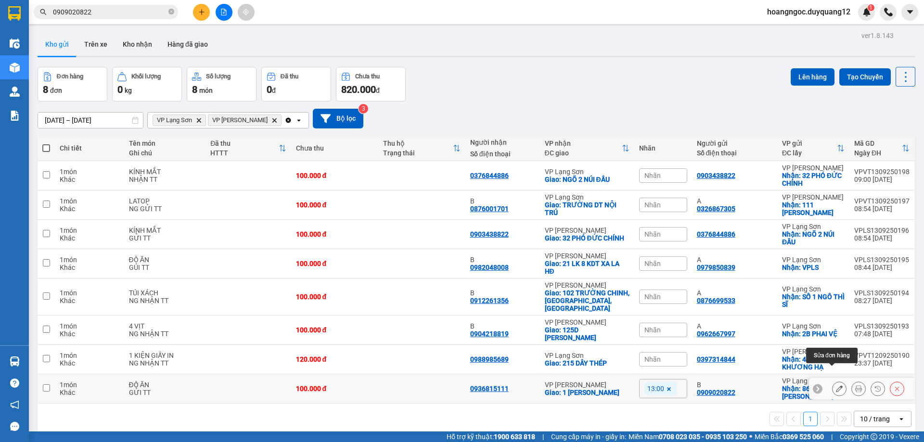
click at [837, 381] on button at bounding box center [838, 389] width 13 height 17
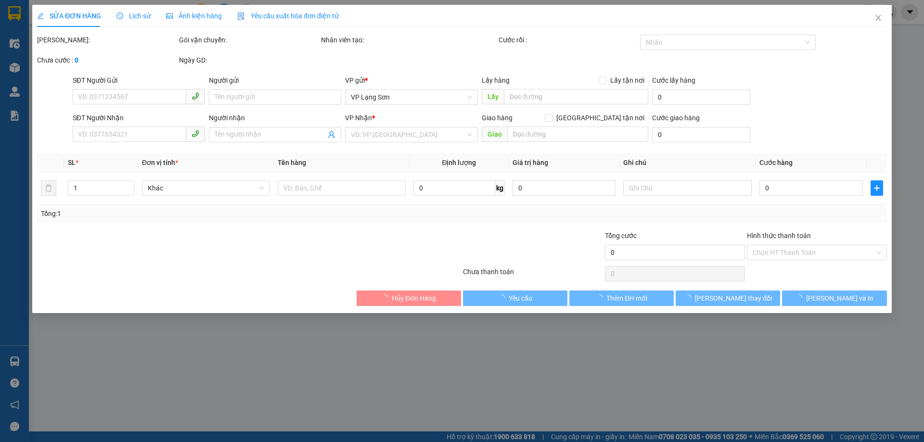
type input "0909020822"
type input "B"
checkbox input "true"
type input "86 BÙI THỊ XUÂN"
type input "0936815111"
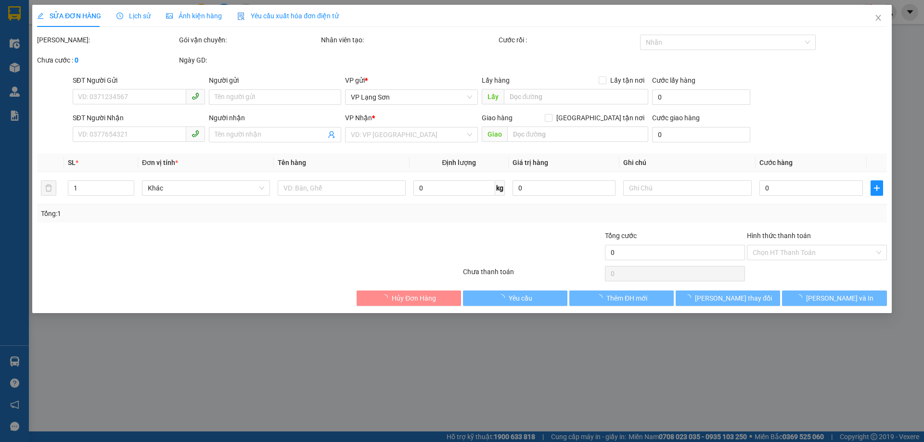
checkbox input "true"
type input "1 CHÂU VĂN LIÊM"
type input "100.000"
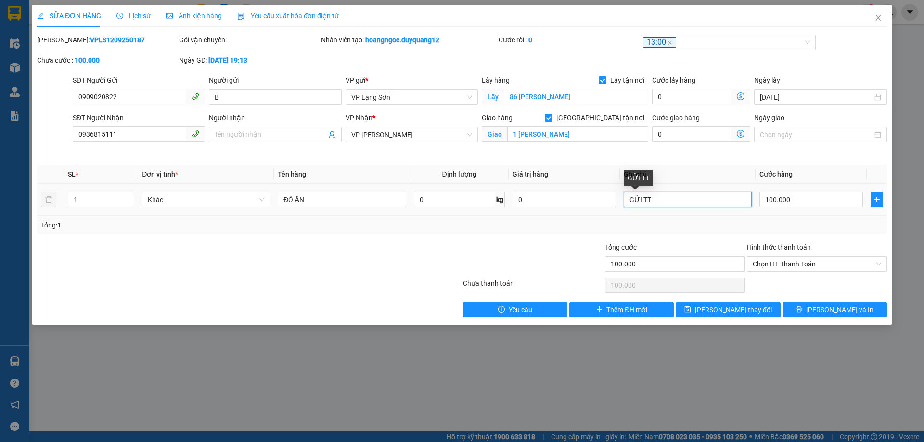
drag, startPoint x: 653, startPoint y: 198, endPoint x: 511, endPoint y: 182, distance: 143.4
click at [554, 193] on tr "1 Khác ĐỒ ĂN 0 kg 0 GỬI TT 100.000" at bounding box center [462, 200] width 850 height 32
type input "NG NHẬN TT"
click at [811, 201] on input "100.000" at bounding box center [810, 199] width 103 height 15
type input "1"
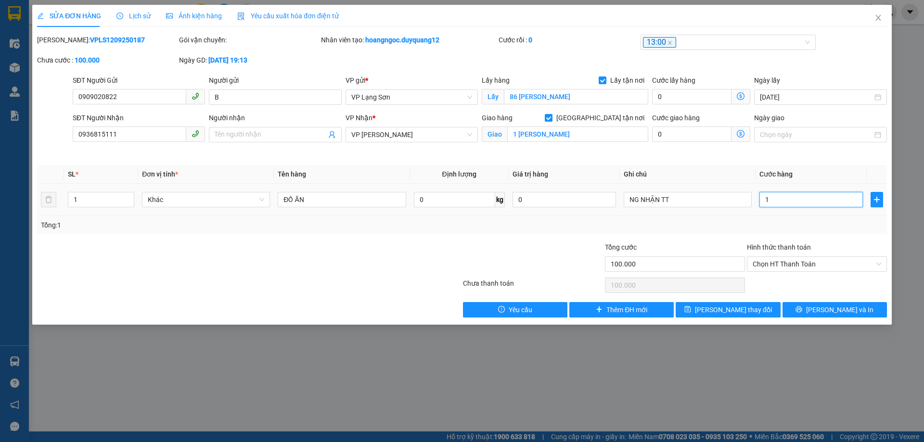
type input "1"
type input "10"
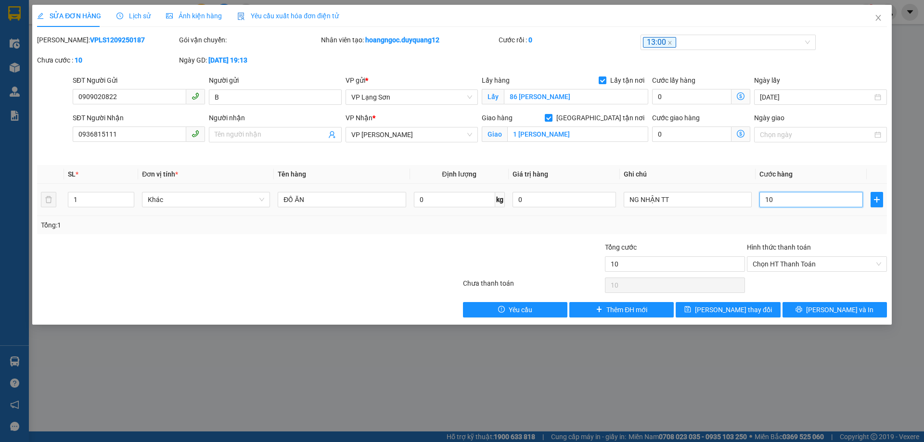
type input "1"
type input "11"
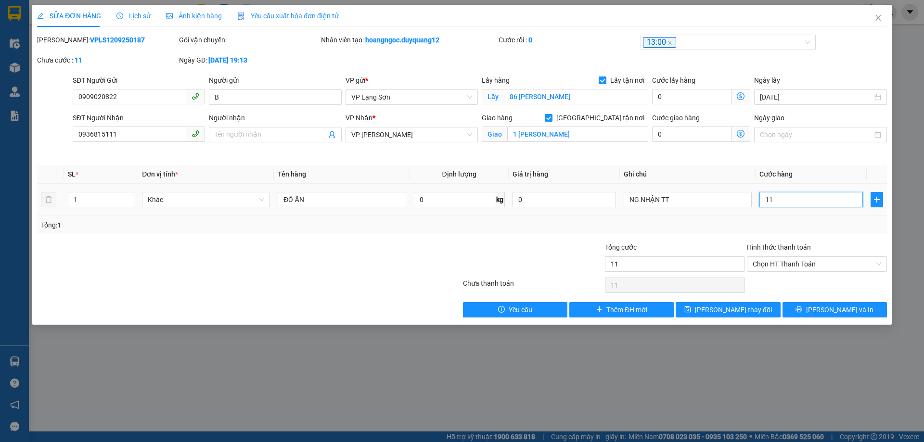
type input "110"
type input "110.000"
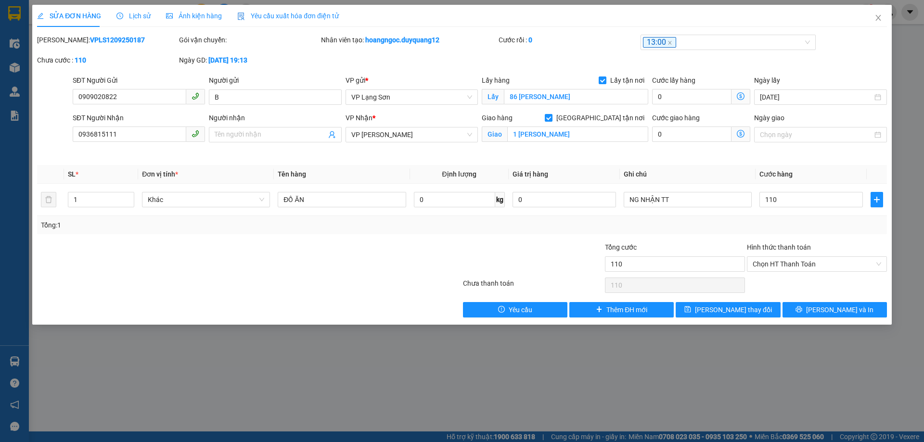
type input "110.000"
click at [762, 222] on div "Tổng: 1" at bounding box center [462, 225] width 842 height 11
click at [730, 311] on span "Lưu thay đổi" at bounding box center [733, 310] width 77 height 11
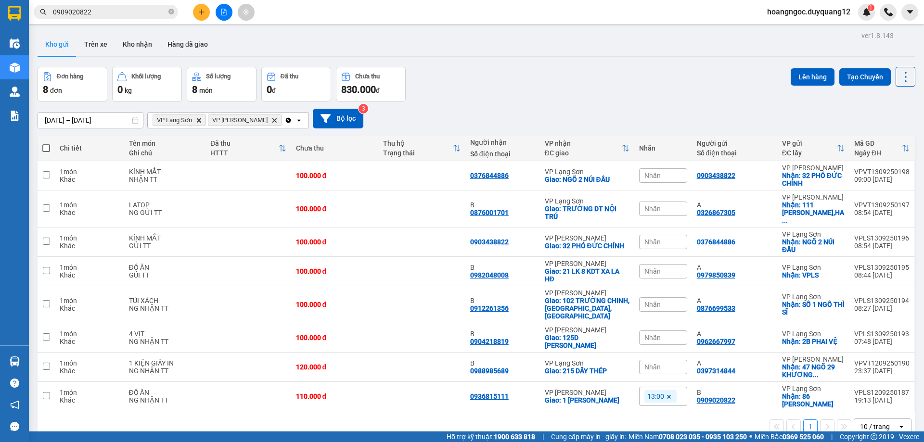
click at [196, 12] on button at bounding box center [201, 12] width 17 height 17
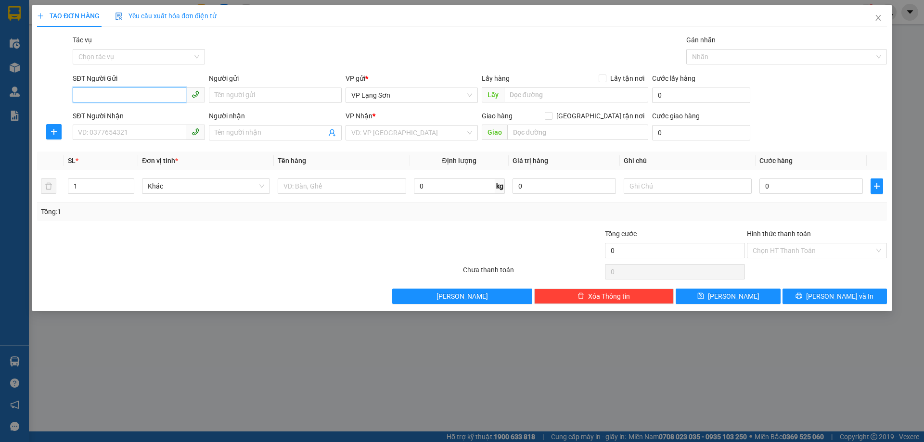
click at [143, 95] on input "SĐT Người Gửi" at bounding box center [130, 94] width 114 height 15
click at [604, 79] on input "Lấy tận nơi" at bounding box center [602, 78] width 7 height 7
checkbox input "true"
click at [373, 135] on input "search" at bounding box center [408, 133] width 114 height 14
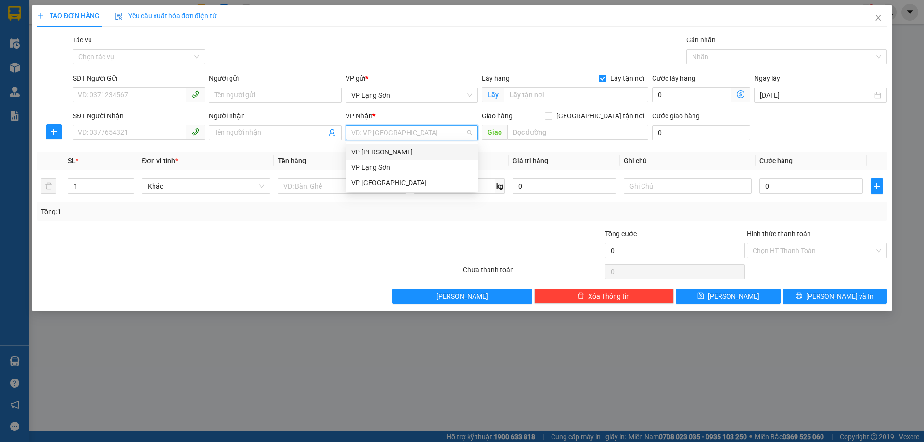
click at [384, 155] on div "VP Minh Khai" at bounding box center [411, 152] width 121 height 11
click at [551, 115] on input "Giao tận nơi" at bounding box center [548, 115] width 7 height 7
checkbox input "true"
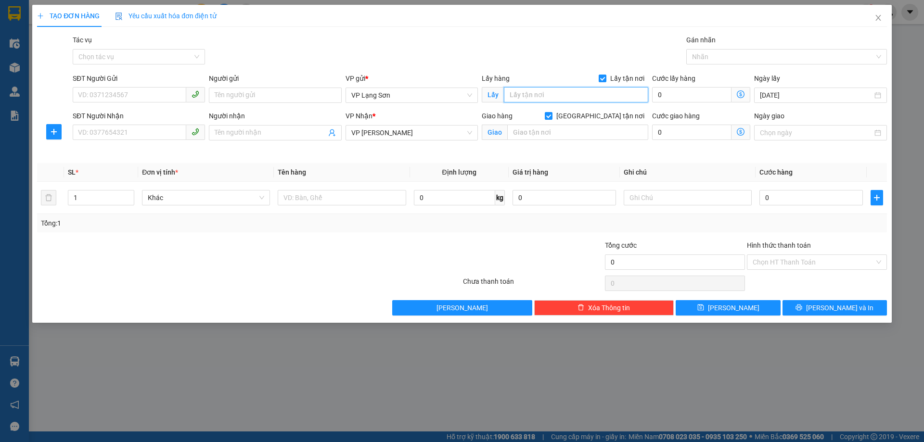
click at [534, 94] on input "text" at bounding box center [576, 94] width 144 height 15
type input "VPLS"
click at [799, 134] on input "Ngày giao" at bounding box center [816, 133] width 112 height 11
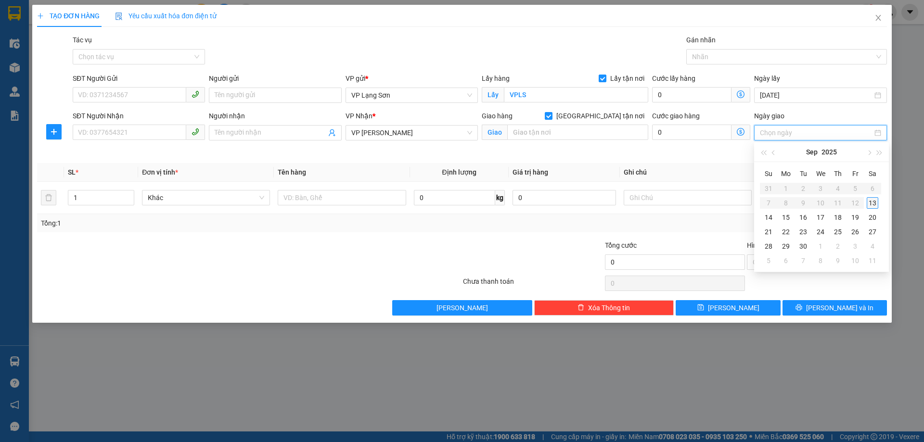
type input "13/09/2025"
click at [873, 203] on div "13" at bounding box center [873, 203] width 12 height 12
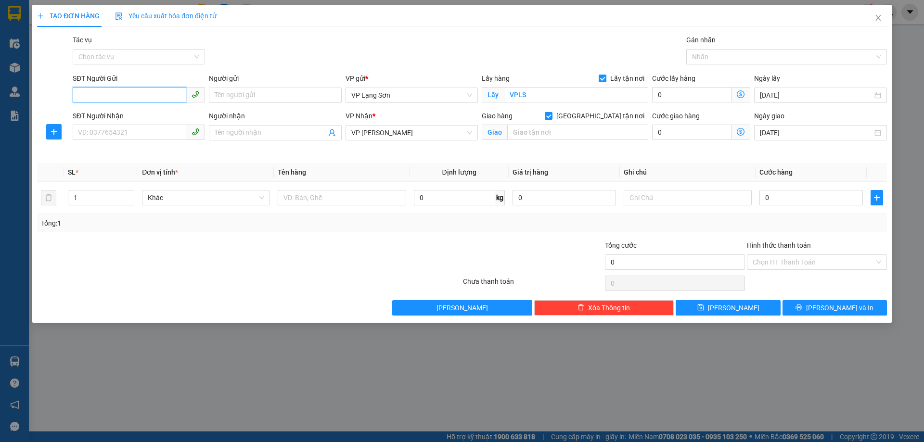
click at [106, 94] on input "SĐT Người Gửi" at bounding box center [130, 94] width 114 height 15
type input "0913099818"
click at [139, 115] on div "0913099818 - A" at bounding box center [138, 114] width 121 height 11
type input "A"
type input "0913099818"
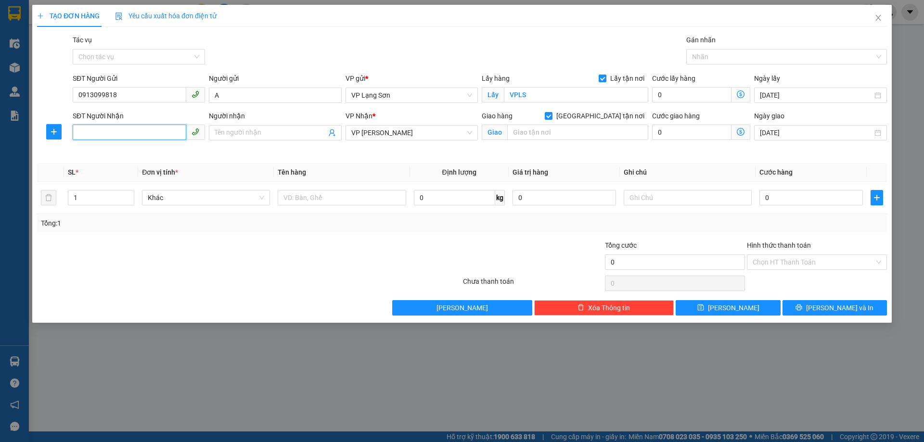
click at [115, 135] on input "SĐT Người Nhận" at bounding box center [130, 132] width 114 height 15
type input "0988362380"
click at [237, 131] on input "Người nhận" at bounding box center [270, 133] width 111 height 11
type input "B"
click at [524, 129] on input "text" at bounding box center [577, 132] width 141 height 15
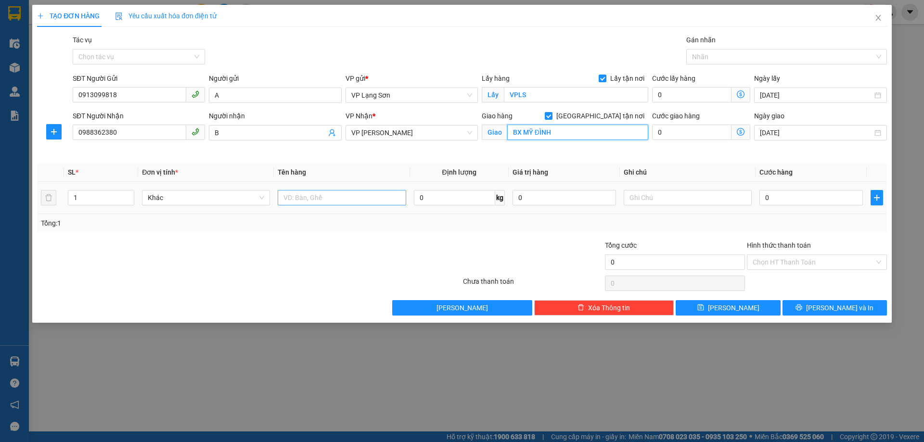
type input "BX MỸ ĐÌNH"
click at [331, 198] on input "text" at bounding box center [342, 197] width 128 height 15
click at [339, 200] on input "text" at bounding box center [342, 197] width 128 height 15
click at [308, 194] on input "text" at bounding box center [342, 197] width 128 height 15
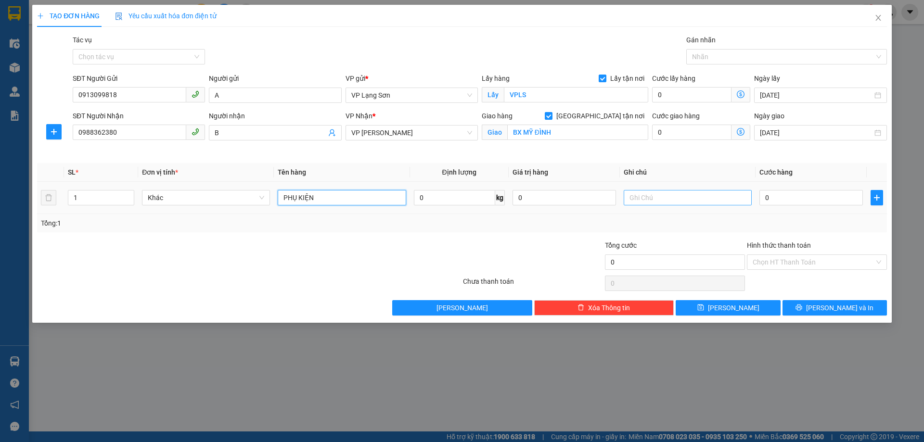
type input "PHỤ KIỆN"
click at [660, 194] on input "text" at bounding box center [688, 197] width 128 height 15
type input "NG NHẬN TT"
type input "1"
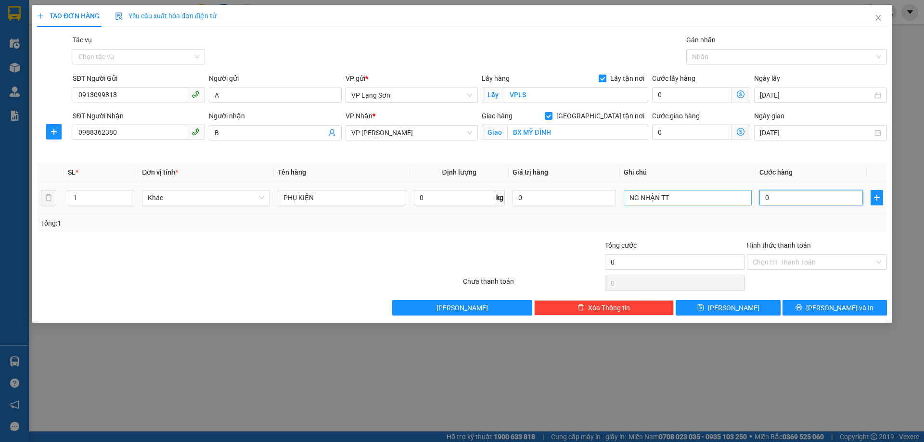
type input "1"
type input "10"
type input "100"
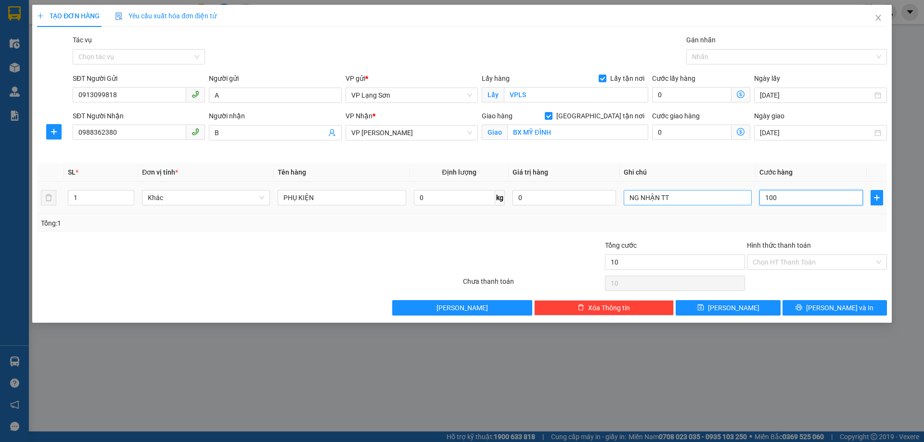
type input "100"
click at [720, 220] on div "Tổng: 1" at bounding box center [462, 223] width 842 height 11
type input "100.000"
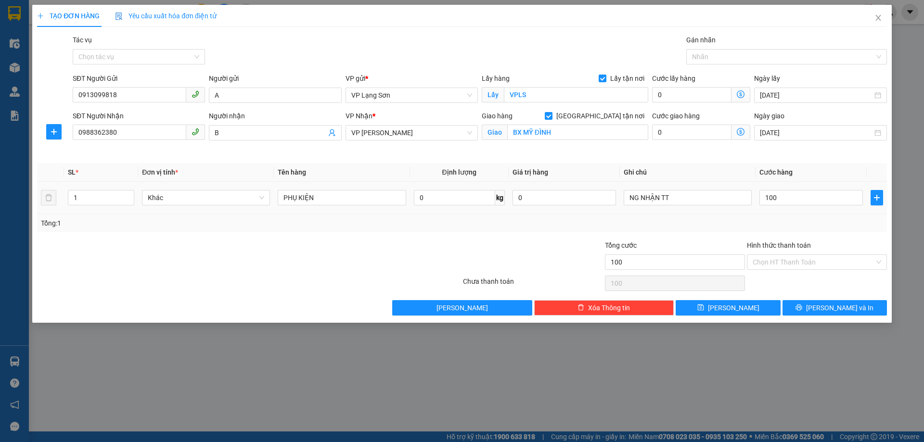
type input "100.000"
click at [752, 307] on button "Lưu" at bounding box center [728, 307] width 104 height 15
checkbox input "false"
type input "0"
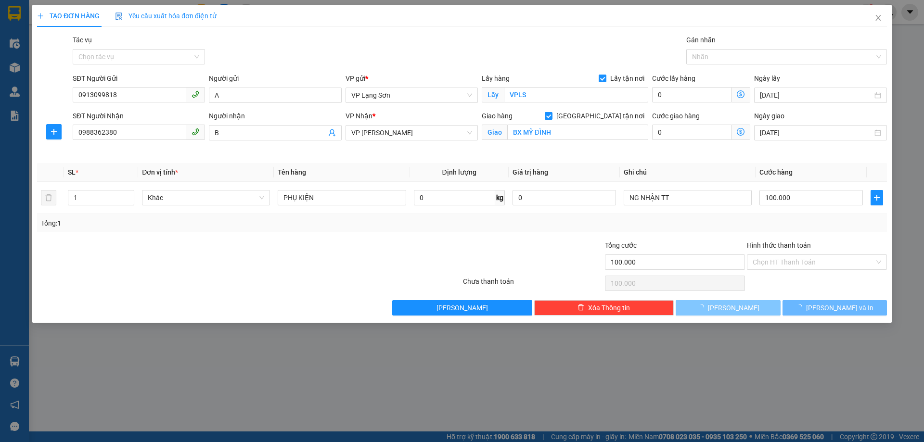
type input "0"
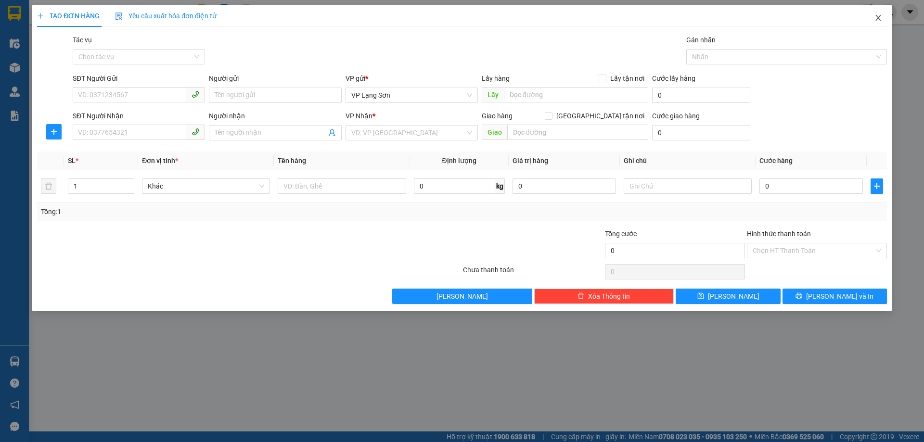
click at [878, 15] on icon "close" at bounding box center [878, 18] width 8 height 8
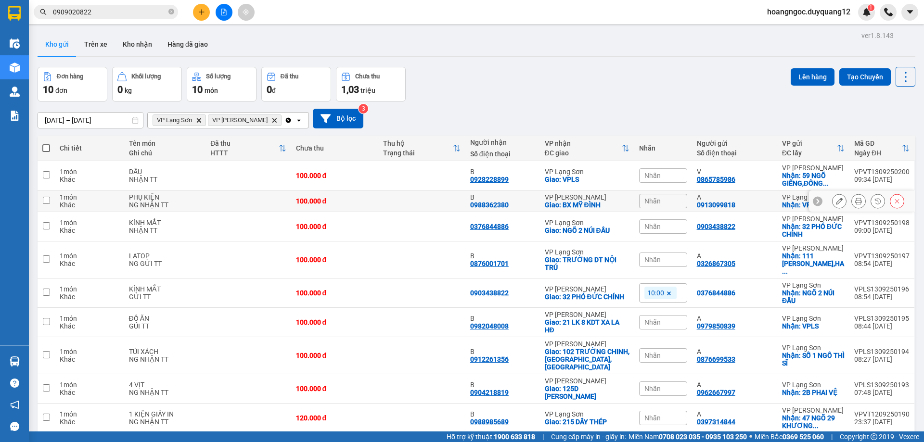
click at [47, 204] on td at bounding box center [46, 202] width 17 height 22
checkbox input "true"
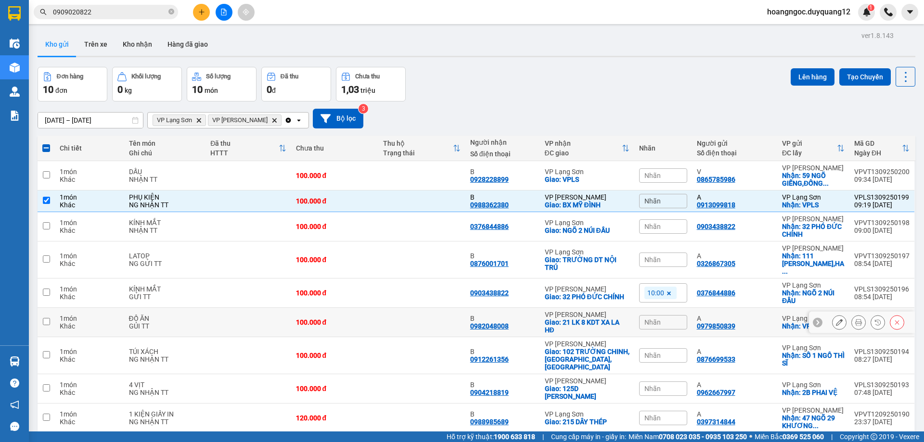
click at [45, 318] on input "checkbox" at bounding box center [46, 321] width 7 height 7
checkbox input "true"
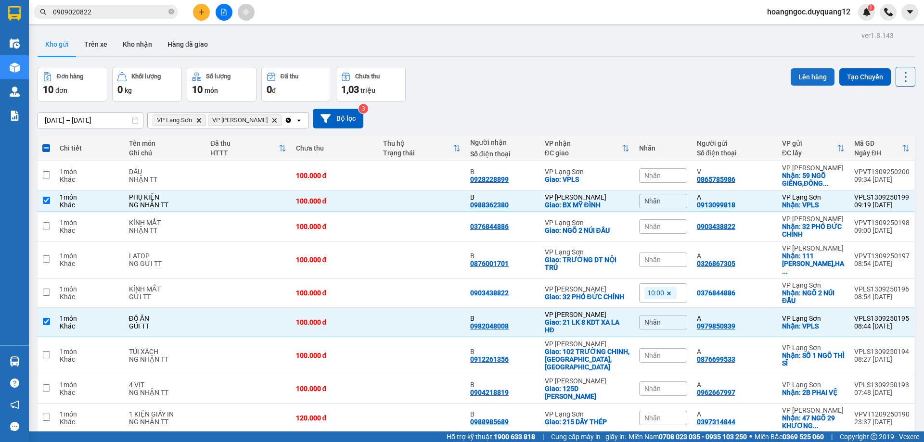
click at [810, 82] on button "Lên hàng" at bounding box center [813, 76] width 44 height 17
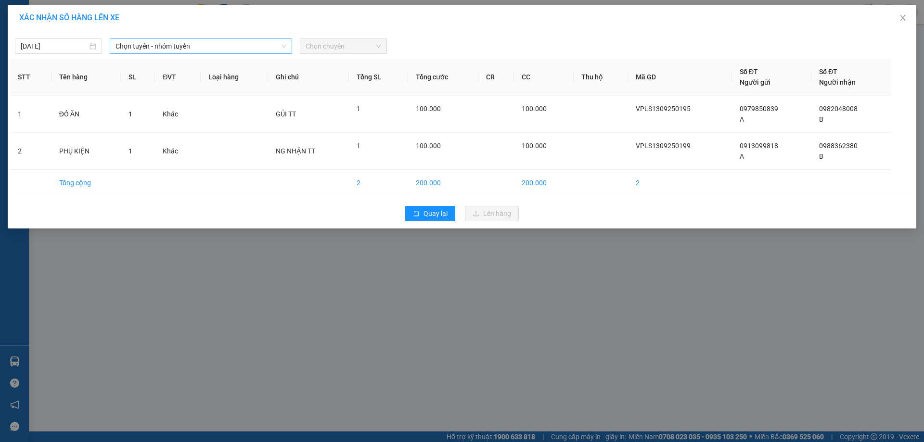
click at [204, 47] on span "Chọn tuyến - nhóm tuyến" at bounding box center [200, 46] width 171 height 14
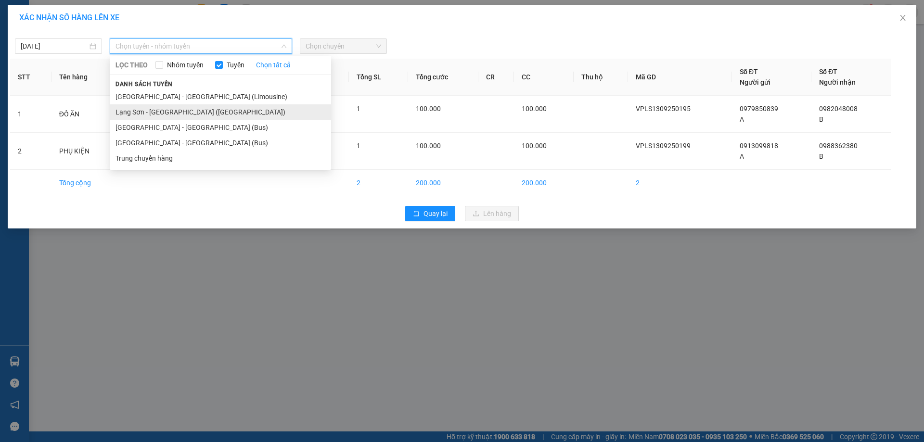
click at [177, 109] on li "Lạng Sơn - Hà Nội (Limousine)" at bounding box center [220, 111] width 221 height 15
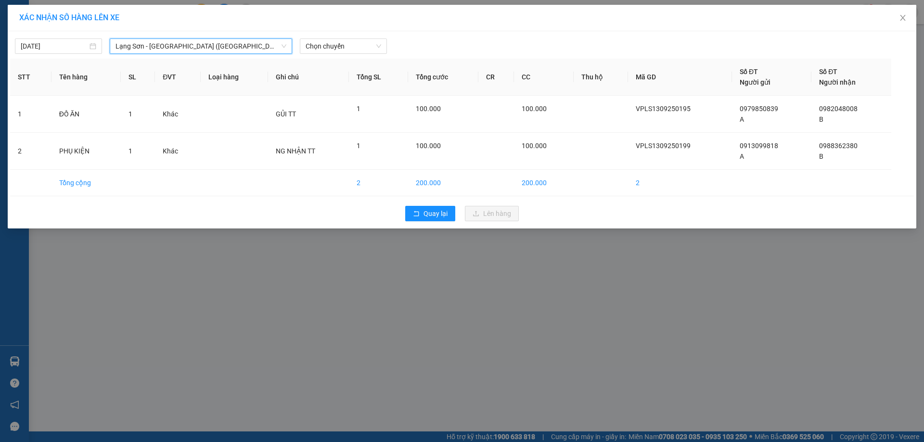
click at [205, 48] on span "Lạng Sơn - Hà Nội (Limousine)" at bounding box center [200, 46] width 171 height 14
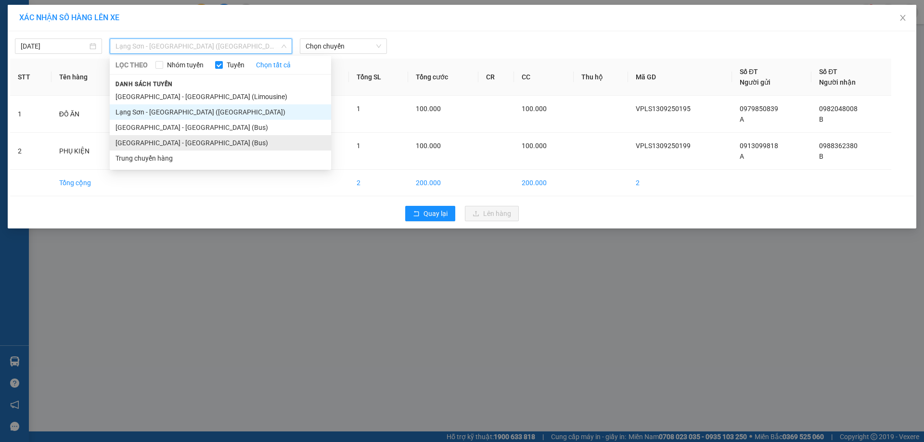
click at [179, 145] on li "Lạng Sơn - Hà Nội (Bus)" at bounding box center [220, 142] width 221 height 15
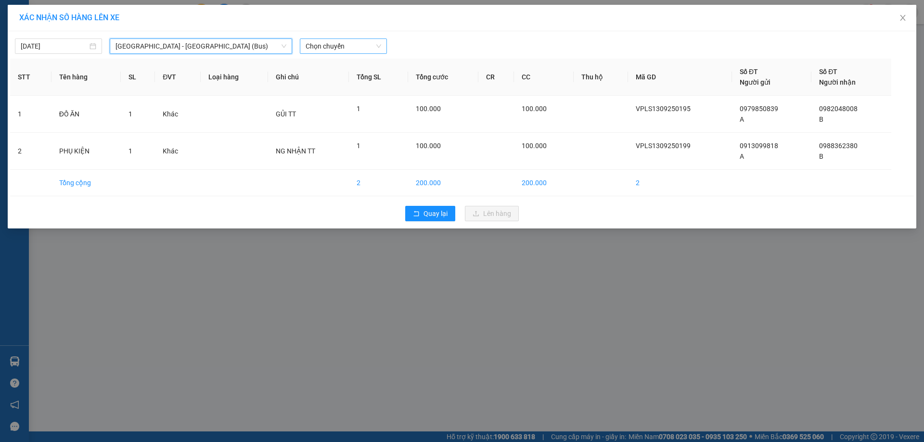
click at [304, 45] on div "Chọn chuyến" at bounding box center [343, 45] width 87 height 15
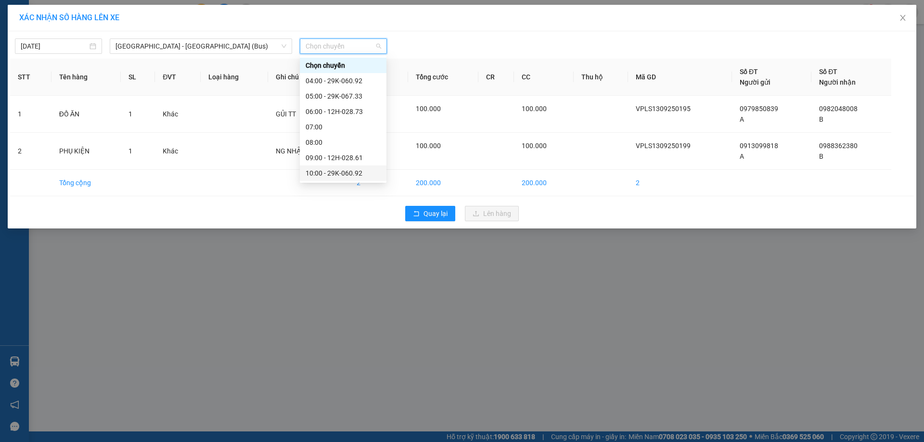
click at [339, 173] on div "10:00 - 29K-060.92" at bounding box center [343, 173] width 75 height 11
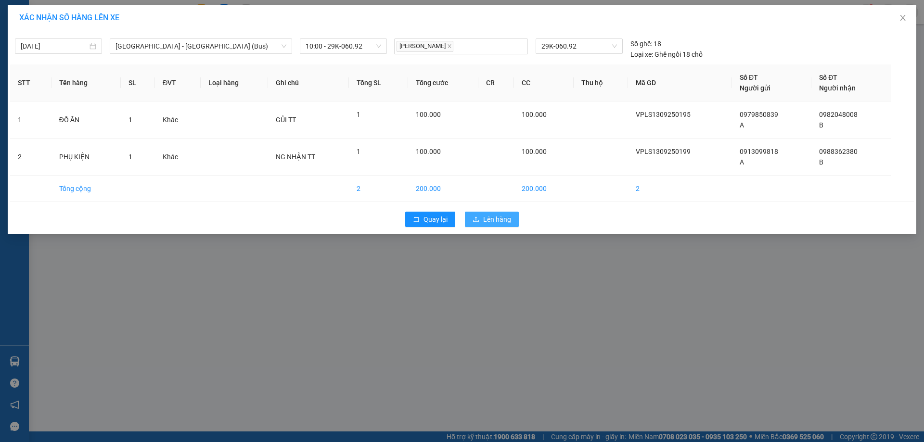
click at [495, 217] on span "Lên hàng" at bounding box center [497, 219] width 28 height 11
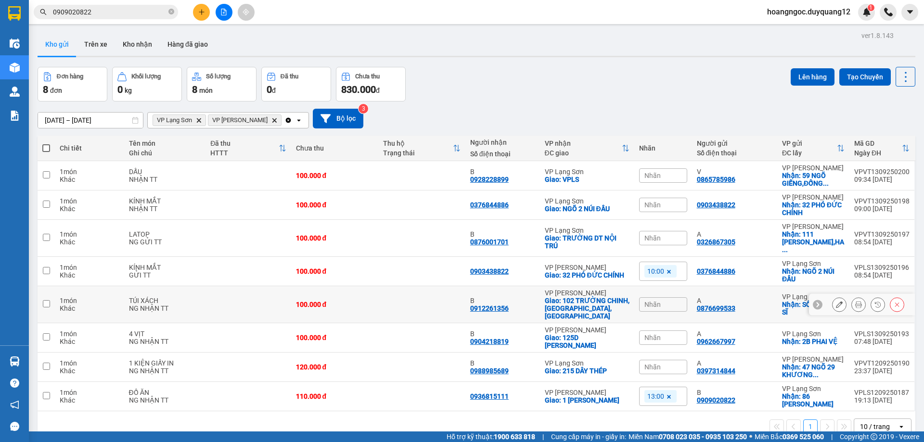
click at [48, 300] on input "checkbox" at bounding box center [46, 303] width 7 height 7
checkbox input "true"
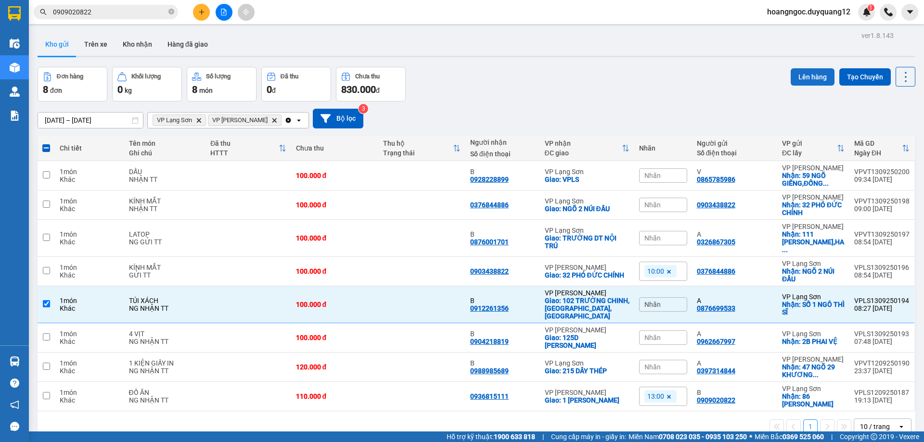
click at [812, 81] on button "Lên hàng" at bounding box center [813, 76] width 44 height 17
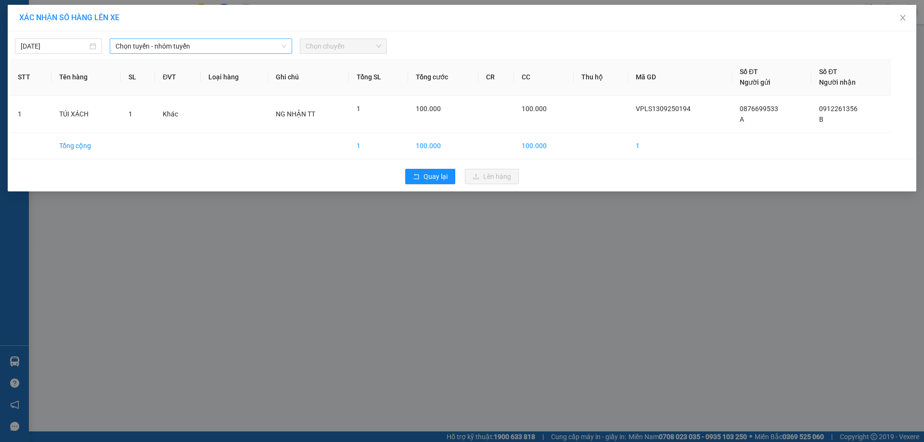
click at [235, 49] on span "Chọn tuyến - nhóm tuyến" at bounding box center [200, 46] width 171 height 14
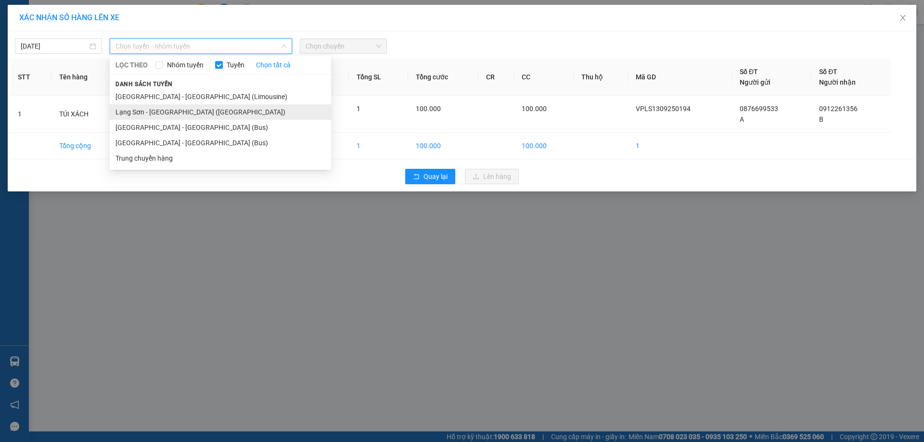
click at [178, 108] on li "Lạng Sơn - Hà Nội (Limousine)" at bounding box center [220, 111] width 221 height 15
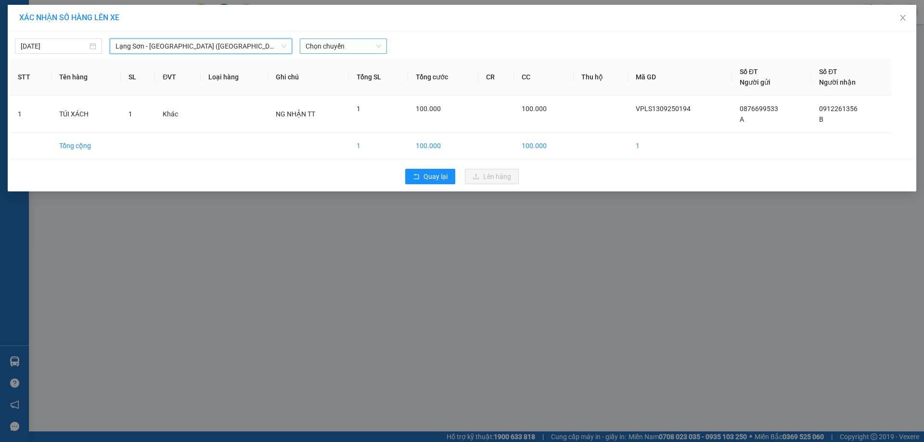
click at [345, 50] on span "Chọn chuyến" at bounding box center [344, 46] width 76 height 14
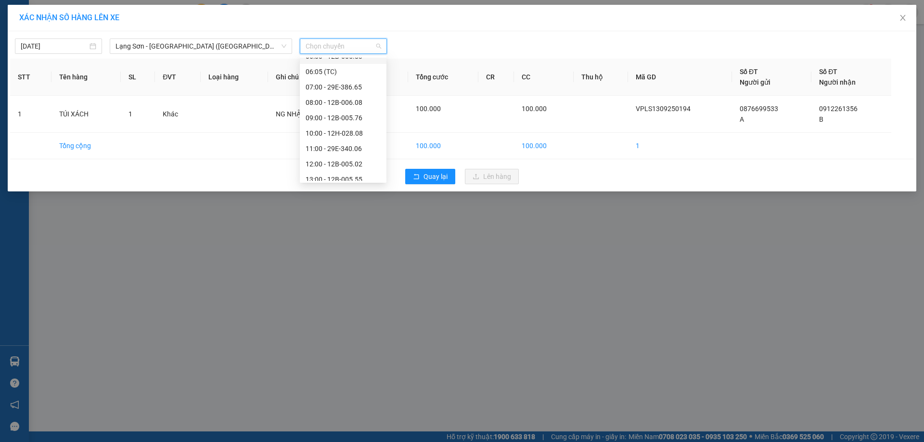
scroll to position [65, 0]
click at [348, 119] on div "10:00 - 12H-028.08" at bounding box center [343, 123] width 75 height 11
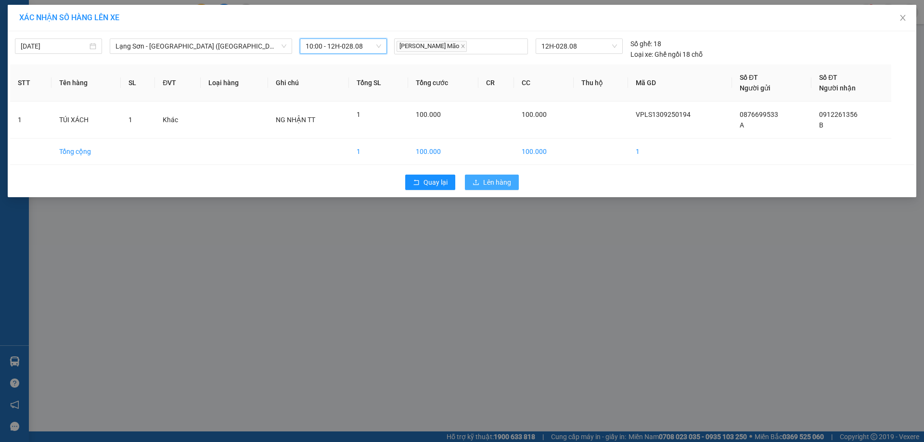
click at [481, 179] on button "Lên hàng" at bounding box center [492, 182] width 54 height 15
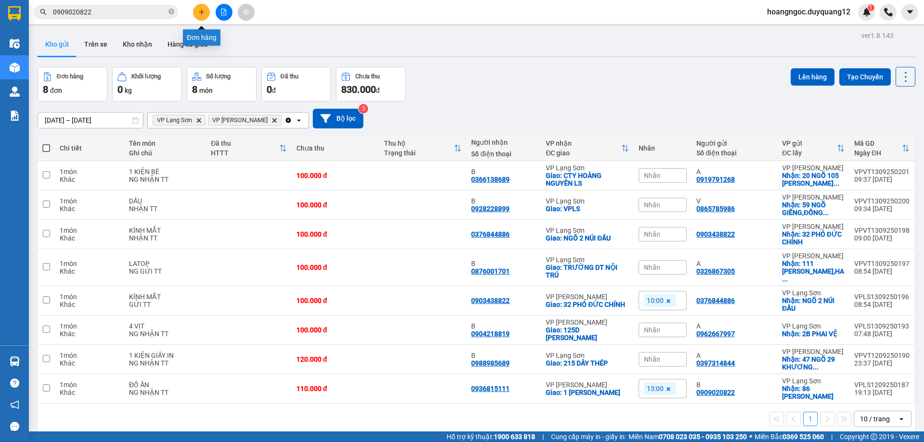
click at [200, 12] on icon "plus" at bounding box center [201, 12] width 5 height 0
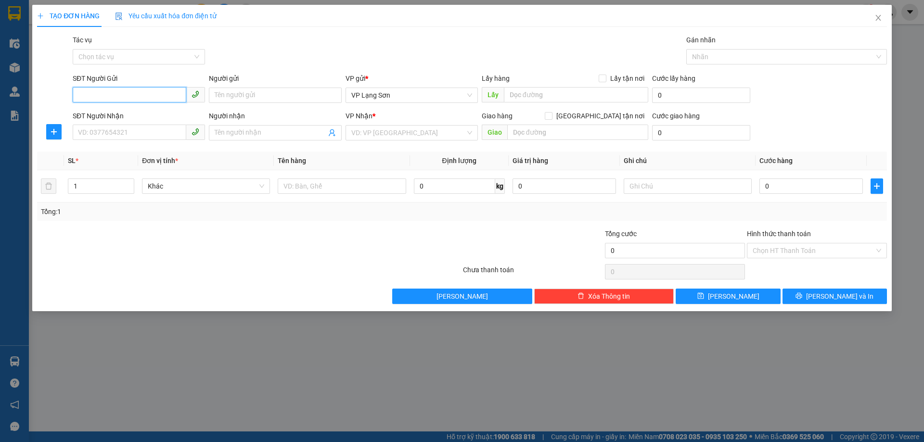
paste input "0915995362"
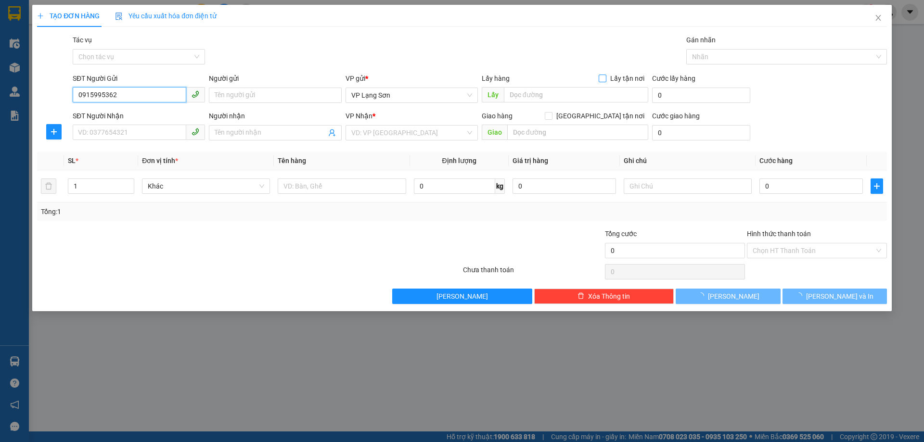
type input "0915995362"
click at [603, 77] on input "Lấy tận nơi" at bounding box center [602, 78] width 7 height 7
checkbox input "true"
drag, startPoint x: 542, startPoint y: 95, endPoint x: 527, endPoint y: 95, distance: 14.9
click at [542, 95] on input "text" at bounding box center [576, 94] width 144 height 15
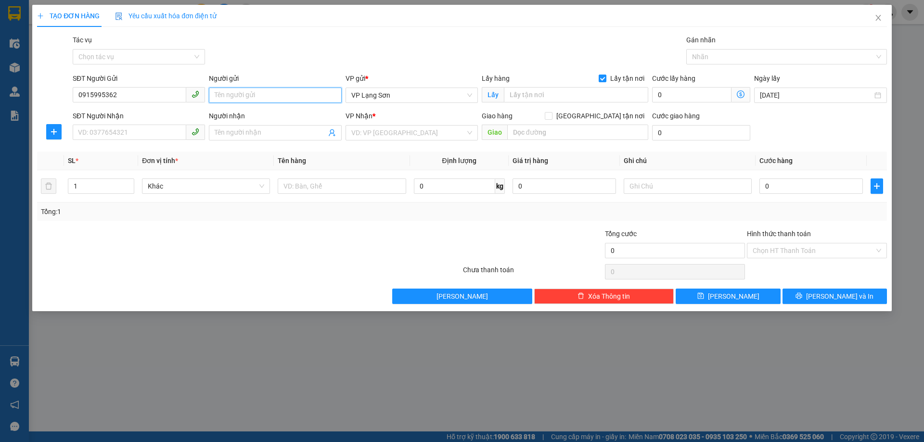
click at [248, 93] on input "Người gửi" at bounding box center [275, 95] width 132 height 15
type input "A"
click at [541, 96] on input "text" at bounding box center [576, 94] width 144 height 15
type input "42 BÀ TRIỆU"
click at [146, 127] on input "SĐT Người Nhận" at bounding box center [130, 132] width 114 height 15
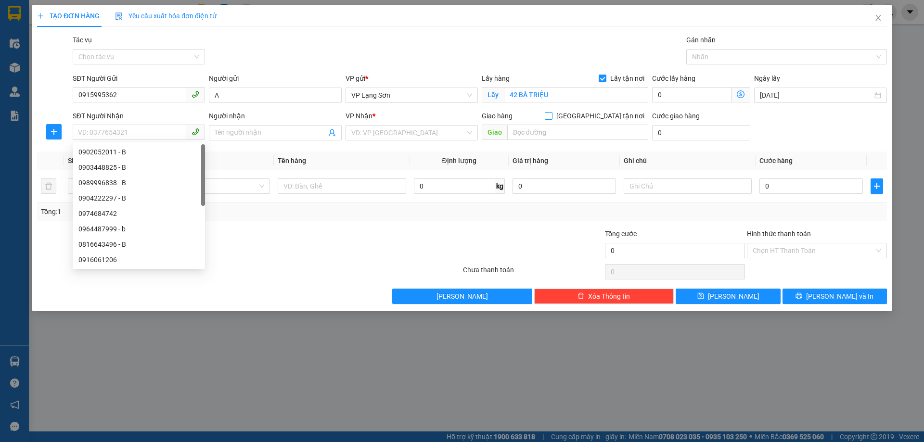
click at [551, 116] on input "Giao tận nơi" at bounding box center [548, 115] width 7 height 7
checkbox input "true"
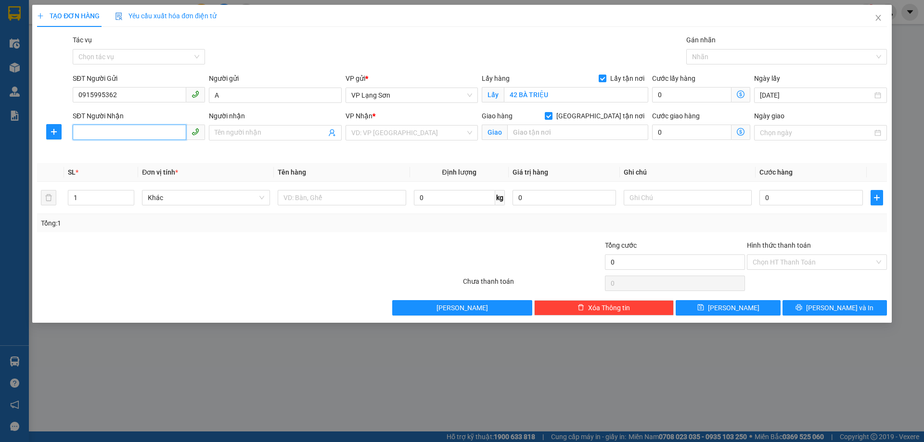
click at [109, 127] on input "SĐT Người Nhận" at bounding box center [130, 132] width 114 height 15
click at [115, 151] on div "0902052011 - B" at bounding box center [138, 152] width 121 height 11
type input "0902052011"
type input "B"
type input "15 TÚ MỠ,CẦU GIẤY,HÀ NỘI"
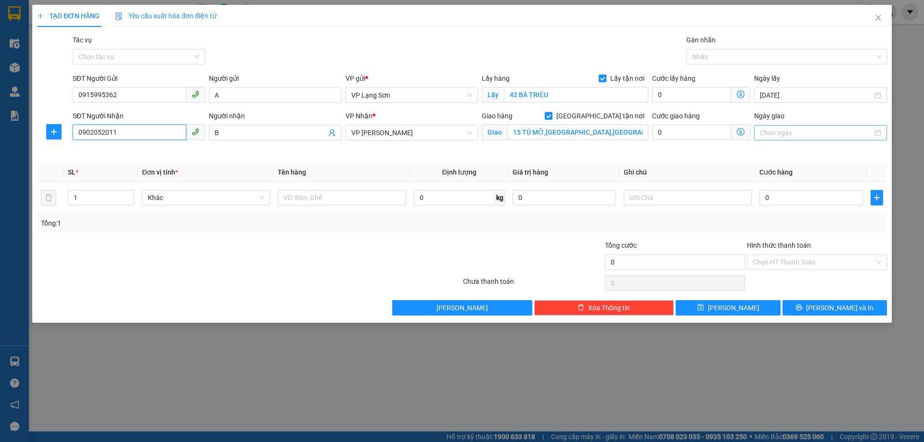
type input "0902052011"
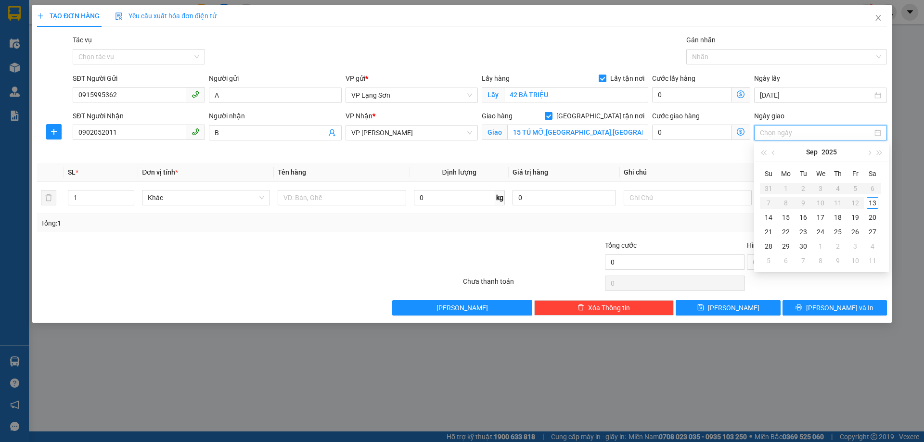
click at [807, 132] on input "Ngày giao" at bounding box center [816, 133] width 112 height 11
type input "27/09/2025"
type input "13/09/2025"
click at [874, 202] on div "13" at bounding box center [873, 203] width 12 height 12
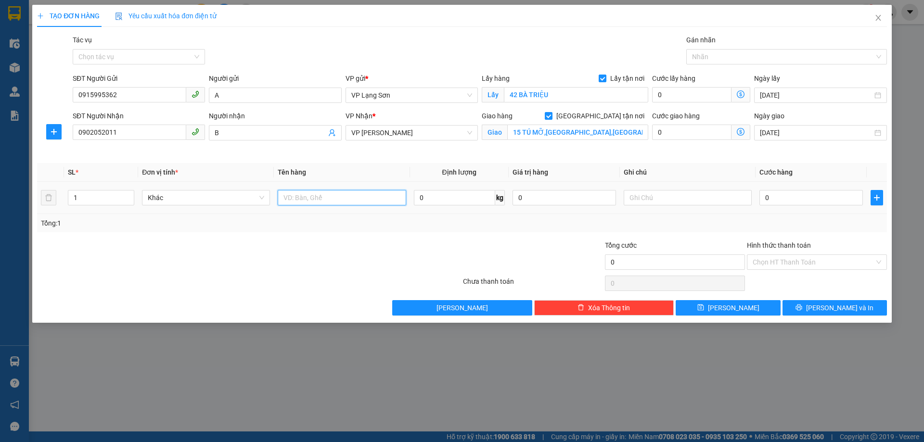
click at [343, 199] on input "text" at bounding box center [342, 197] width 128 height 15
type input "2 CON VỊT"
click at [679, 195] on input "text" at bounding box center [688, 197] width 128 height 15
click at [786, 192] on input "0" at bounding box center [810, 197] width 103 height 15
click at [763, 227] on div "Tổng: 1" at bounding box center [462, 223] width 842 height 11
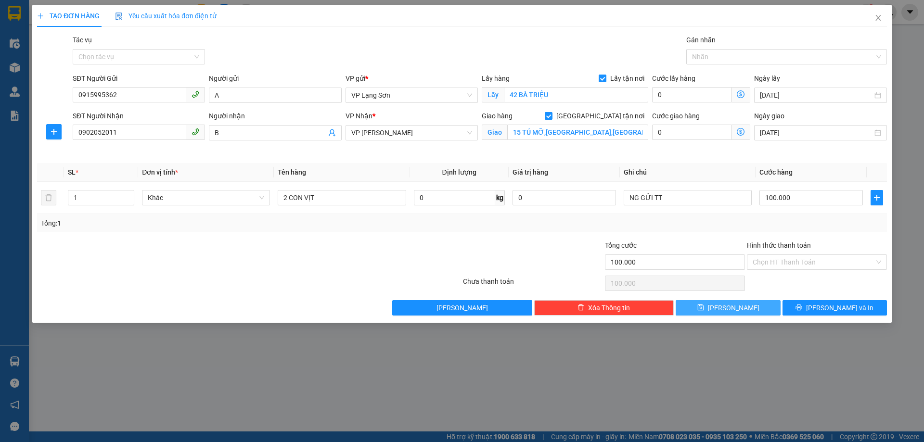
click at [736, 307] on span "Lưu" at bounding box center [733, 308] width 51 height 11
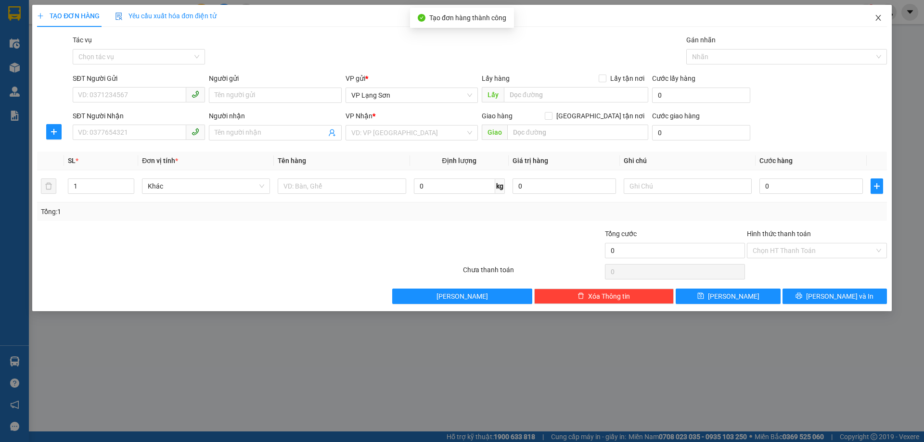
click at [882, 21] on icon "close" at bounding box center [878, 18] width 8 height 8
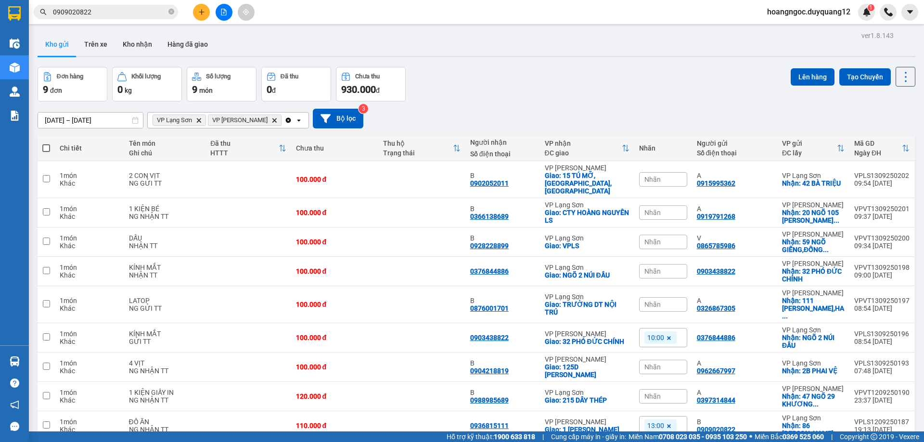
click at [675, 177] on div "Nhãn" at bounding box center [663, 179] width 48 height 14
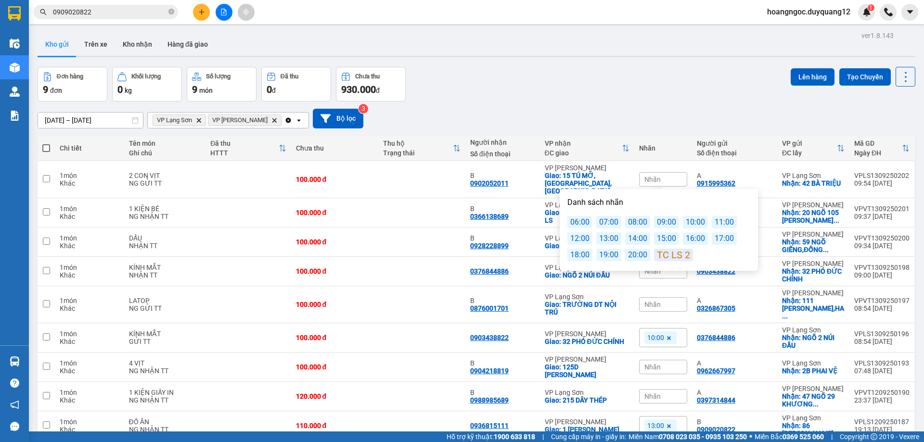
click at [603, 239] on div "13:00" at bounding box center [608, 238] width 25 height 13
click at [662, 110] on div "11/09/2025 – 13/09/2025 Press the down arrow key to interact with the calendar …" at bounding box center [477, 119] width 878 height 20
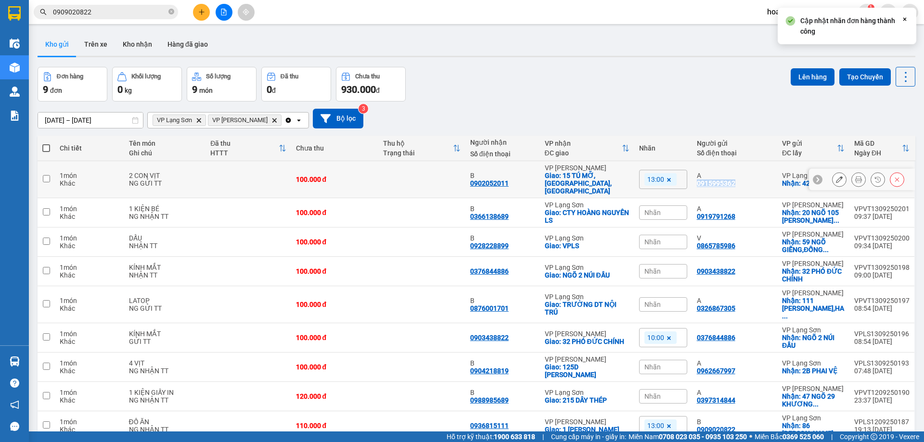
drag, startPoint x: 740, startPoint y: 178, endPoint x: 692, endPoint y: 183, distance: 47.9
click at [692, 183] on td "A 0915995362" at bounding box center [734, 179] width 85 height 37
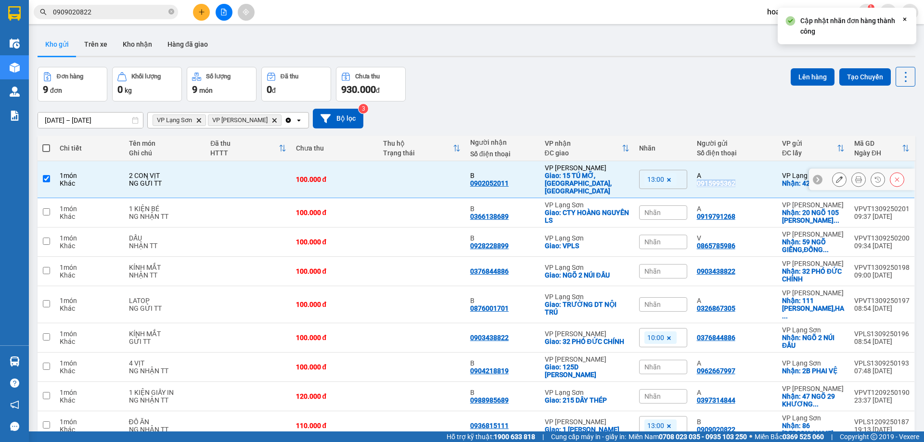
copy div "0915995362"
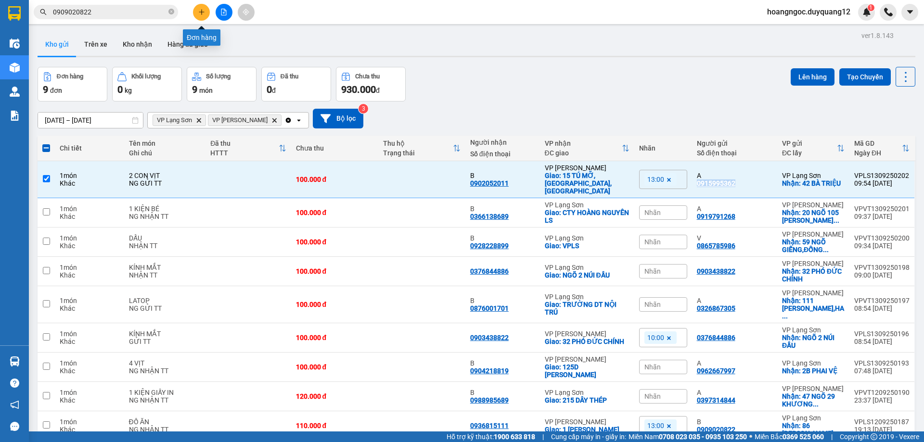
click at [201, 14] on icon "plus" at bounding box center [201, 12] width 7 height 7
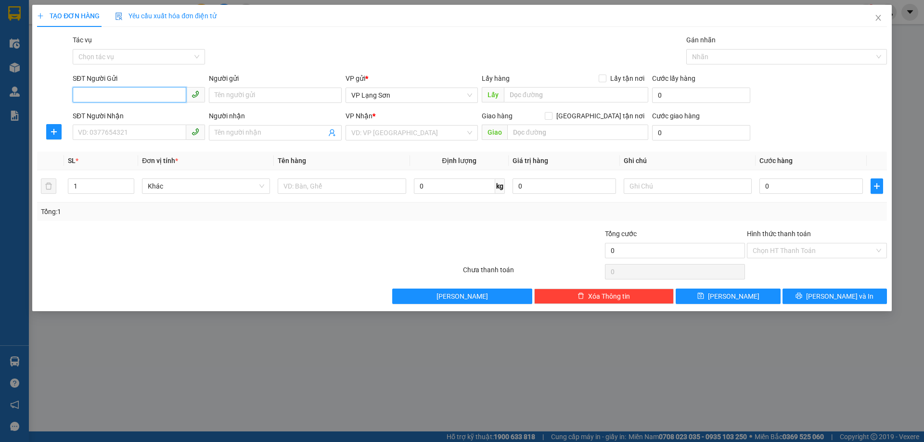
paste input "0974393869"
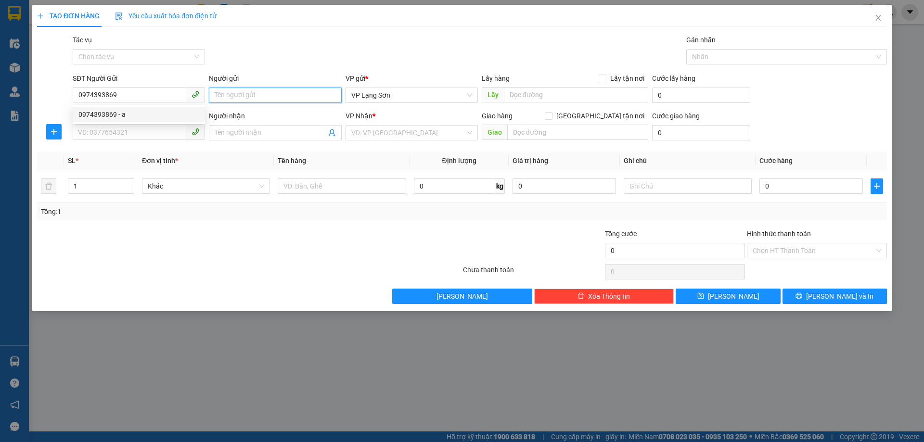
click at [282, 92] on input "Người gửi" at bounding box center [275, 95] width 132 height 15
click at [600, 77] on div "Lấy hàng Lấy tận nơi" at bounding box center [565, 78] width 166 height 11
click at [602, 78] on input "Lấy tận nơi" at bounding box center [602, 78] width 7 height 7
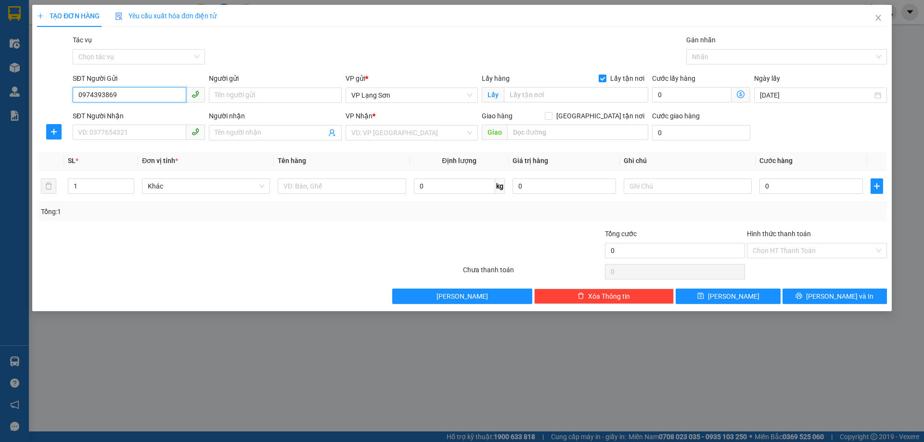
click at [122, 93] on input "0974393869" at bounding box center [130, 94] width 114 height 15
click at [133, 114] on div "0974393869 - a" at bounding box center [138, 114] width 121 height 11
click at [605, 117] on span "Giao tận nơi" at bounding box center [600, 116] width 96 height 11
click at [551, 117] on input "Giao tận nơi" at bounding box center [548, 115] width 7 height 7
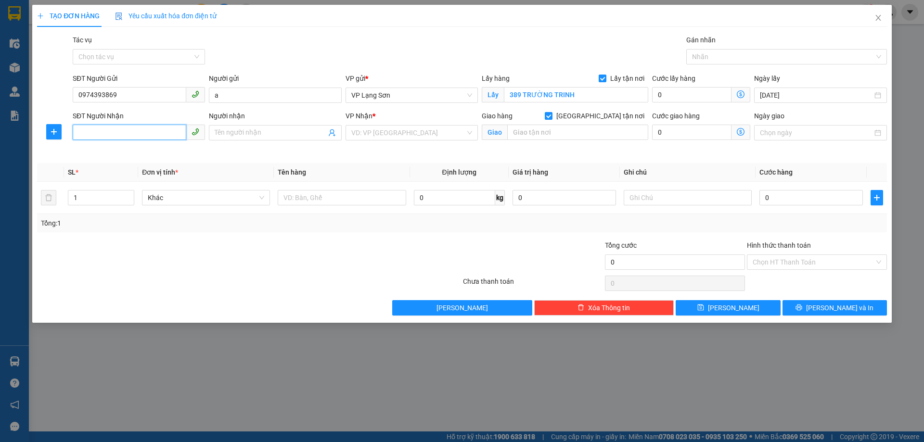
drag, startPoint x: 73, startPoint y: 138, endPoint x: 100, endPoint y: 132, distance: 28.1
click at [78, 138] on input "SĐT Người Nhận" at bounding box center [130, 132] width 114 height 15
click at [768, 133] on input "Ngày giao" at bounding box center [816, 133] width 112 height 11
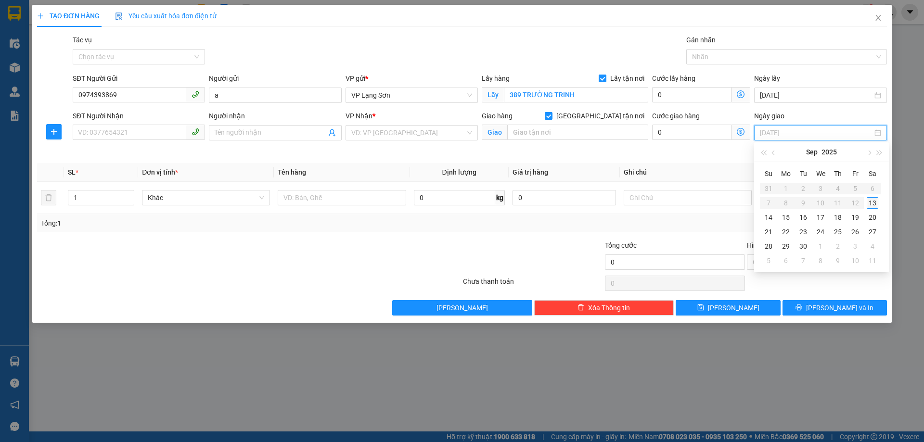
click at [876, 204] on div "13" at bounding box center [873, 203] width 12 height 12
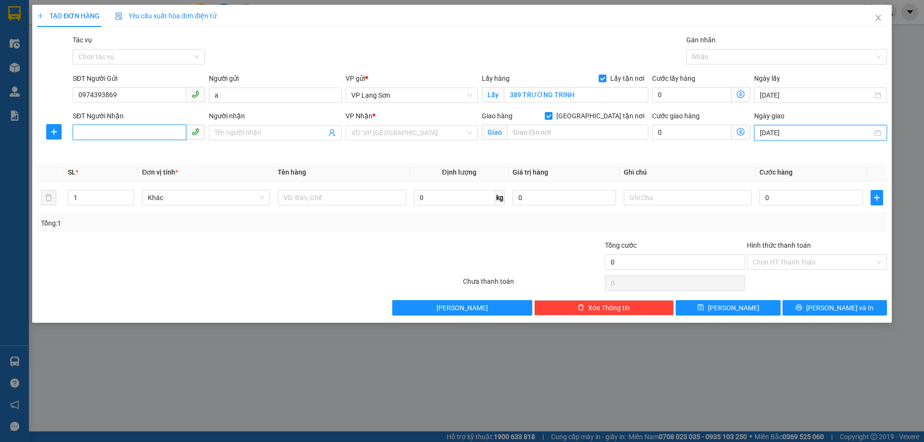
click at [142, 134] on input "SĐT Người Nhận" at bounding box center [130, 132] width 114 height 15
click at [272, 130] on input "Người nhận" at bounding box center [270, 133] width 111 height 11
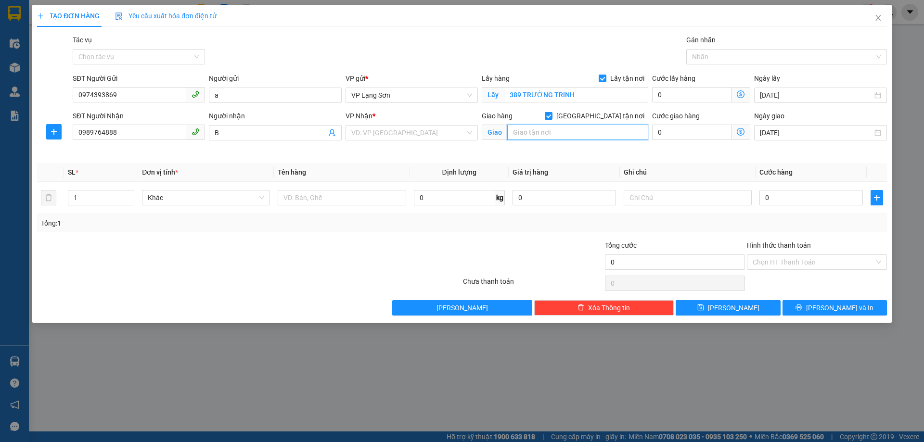
click at [559, 129] on input "text" at bounding box center [577, 132] width 141 height 15
click at [361, 190] on div at bounding box center [342, 197] width 128 height 19
click at [377, 191] on input "text" at bounding box center [342, 197] width 128 height 15
click at [780, 194] on input "0" at bounding box center [810, 197] width 103 height 15
click at [715, 235] on div "Transit Pickup Surcharge Ids Transit Deliver Surcharge Ids Transit Deliver Surc…" at bounding box center [462, 175] width 850 height 281
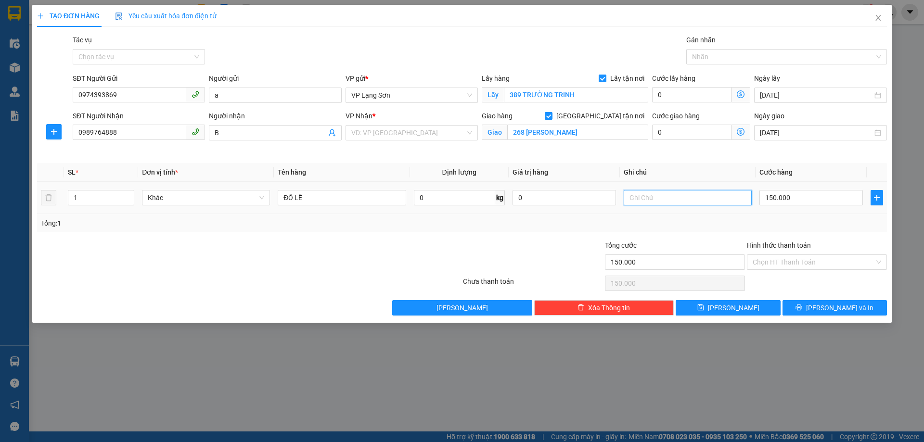
click at [696, 191] on input "text" at bounding box center [688, 197] width 128 height 15
click at [344, 199] on input "ĐỒ LỄ" at bounding box center [342, 197] width 128 height 15
click at [728, 310] on span "Lưu" at bounding box center [733, 308] width 51 height 11
click at [413, 137] on input "search" at bounding box center [408, 133] width 114 height 14
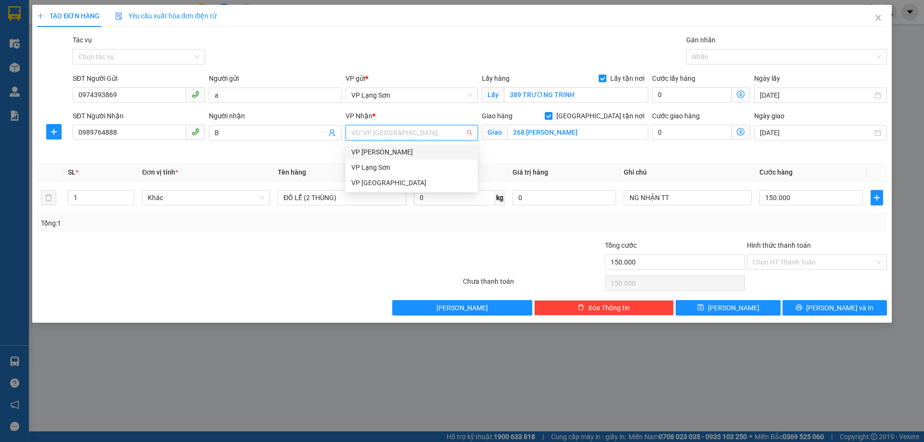
click at [396, 153] on div "VP Minh Khai" at bounding box center [411, 152] width 121 height 11
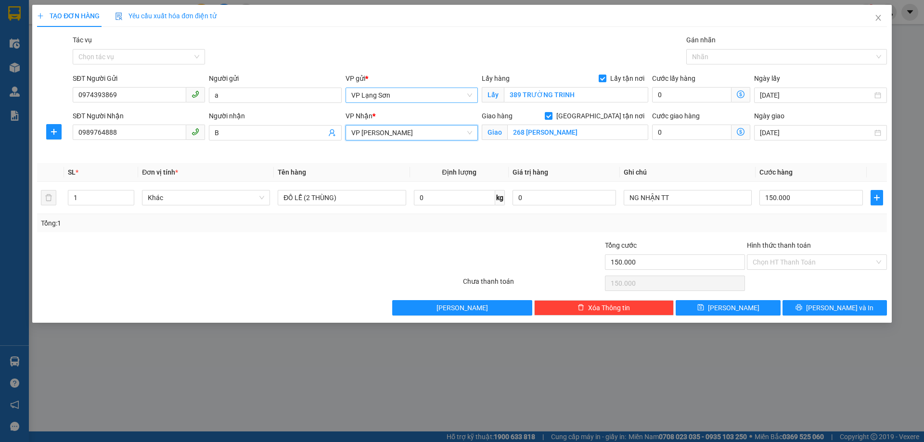
click at [402, 98] on span "VP Lạng Sơn" at bounding box center [411, 95] width 121 height 14
click at [393, 119] on div "VP Minh Khai" at bounding box center [411, 114] width 121 height 11
click at [384, 127] on span "VP Minh Khai" at bounding box center [411, 133] width 121 height 14
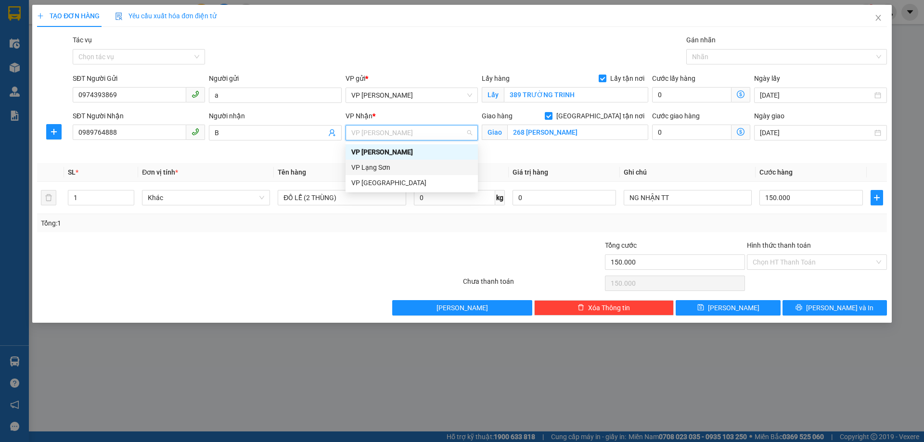
click at [385, 166] on div "VP Lạng Sơn" at bounding box center [411, 167] width 121 height 11
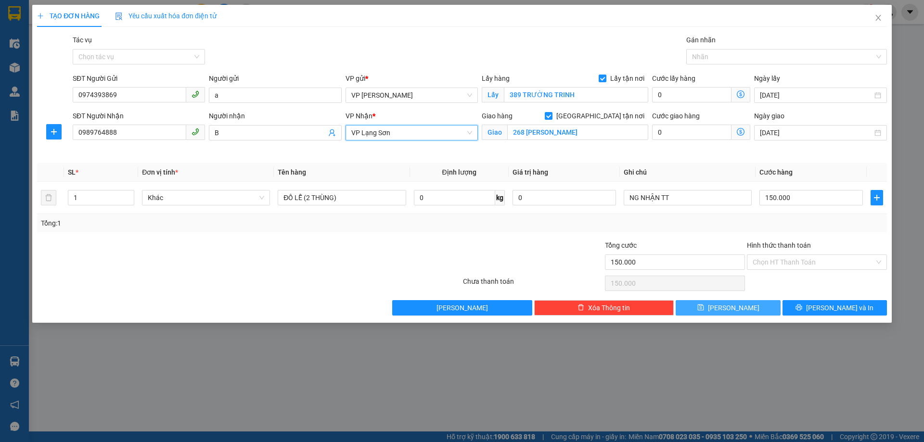
click at [717, 314] on button "Lưu" at bounding box center [728, 307] width 104 height 15
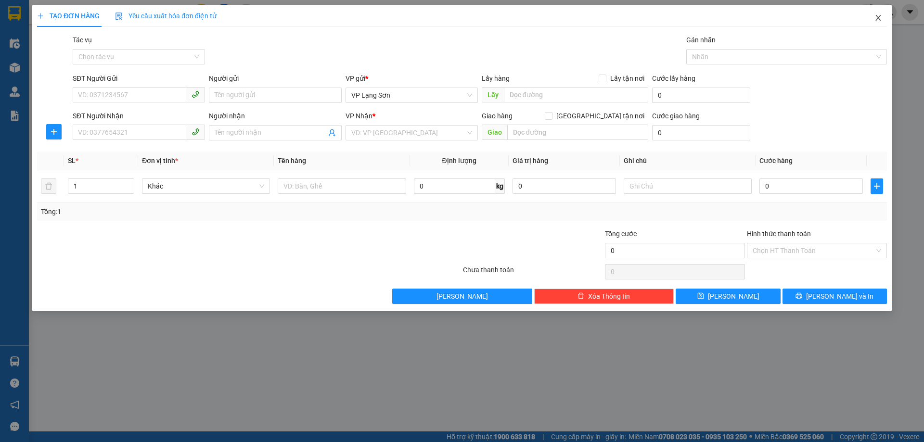
click at [877, 20] on icon "close" at bounding box center [878, 18] width 8 height 8
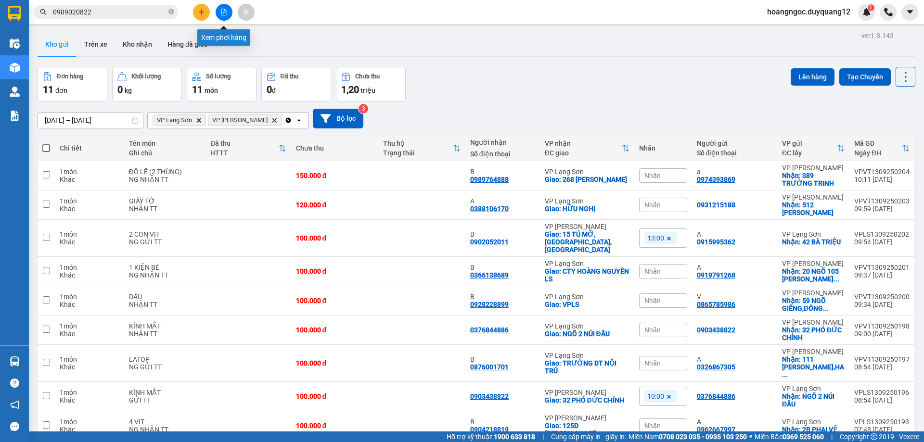
click at [223, 13] on icon "file-add" at bounding box center [223, 12] width 5 height 7
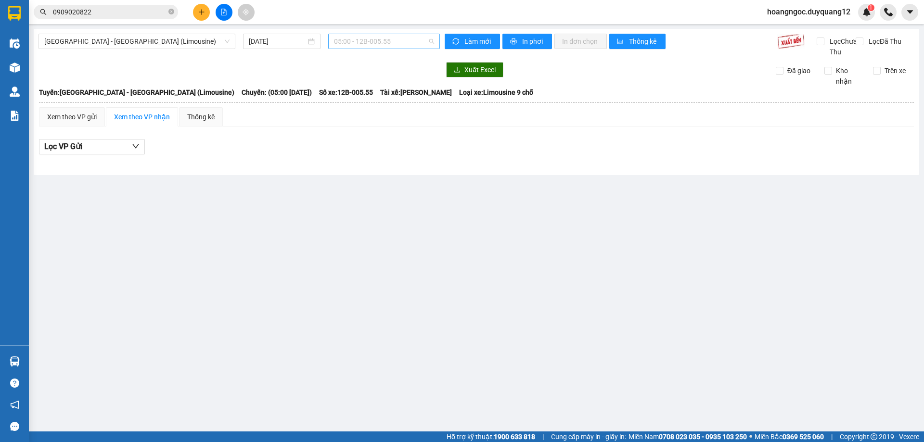
click at [368, 43] on span "05:00 - 12B-005.55" at bounding box center [384, 41] width 100 height 14
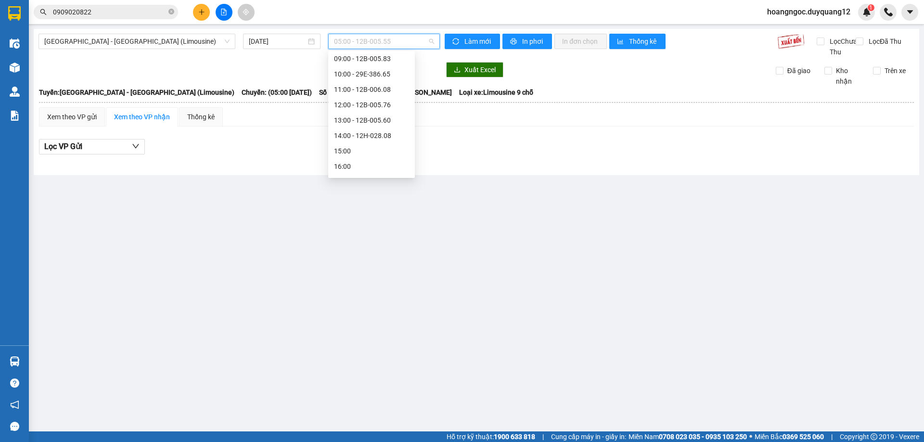
scroll to position [85, 0]
click at [381, 122] on div "Chọn chuyến 05:00 - 12B-005.55 06:00 - 29E-324.00 07:00 - 29E-363.90 08:00 - 12…" at bounding box center [371, 99] width 87 height 262
click at [380, 125] on div "14:00 - 12H-028.08" at bounding box center [371, 130] width 75 height 11
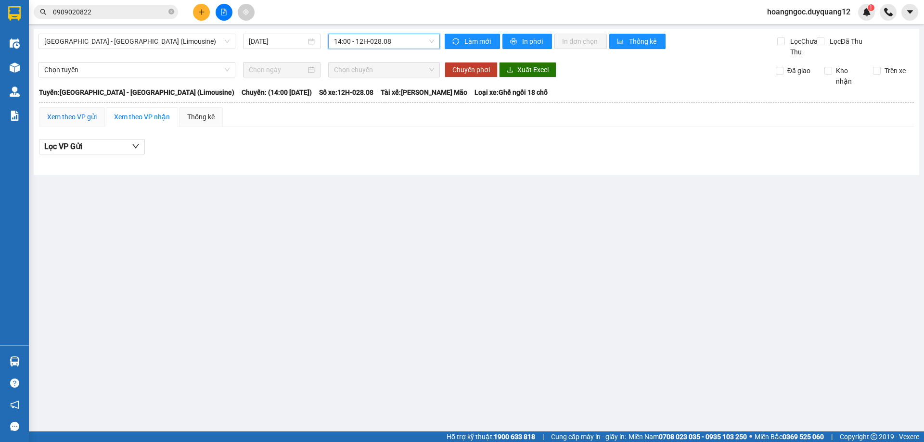
click at [85, 122] on div "Xem theo VP gửi" at bounding box center [72, 117] width 50 height 11
click at [89, 154] on button "Lọc VP nhận" at bounding box center [92, 146] width 106 height 15
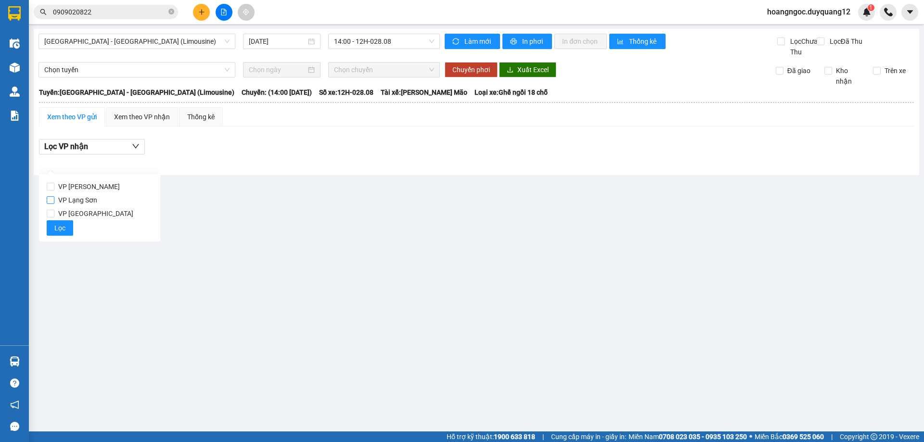
click at [89, 202] on span "VP Lạng Sơn" at bounding box center [77, 199] width 47 height 13
click at [54, 202] on input "VP Lạng Sơn" at bounding box center [51, 200] width 8 height 8
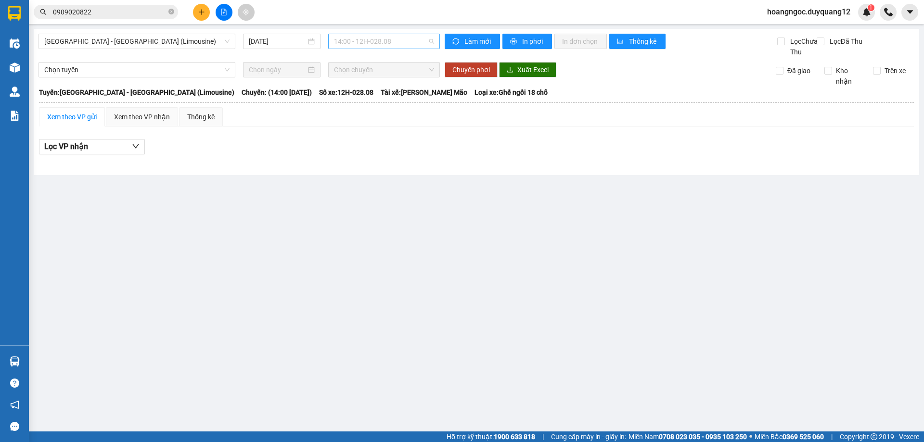
click at [382, 39] on span "14:00 - 12H-028.08" at bounding box center [384, 41] width 100 height 14
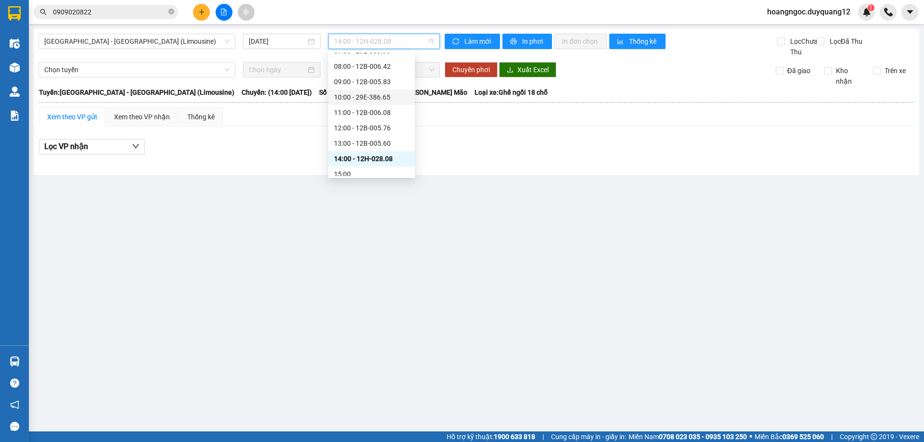
scroll to position [43, 0]
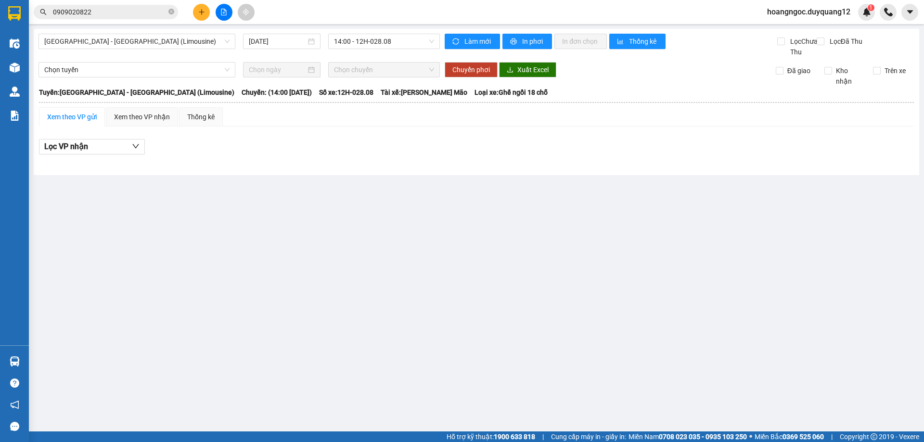
click at [415, 107] on th at bounding box center [476, 102] width 876 height 9
click at [397, 41] on span "14:00 - 12H-028.08" at bounding box center [384, 41] width 100 height 14
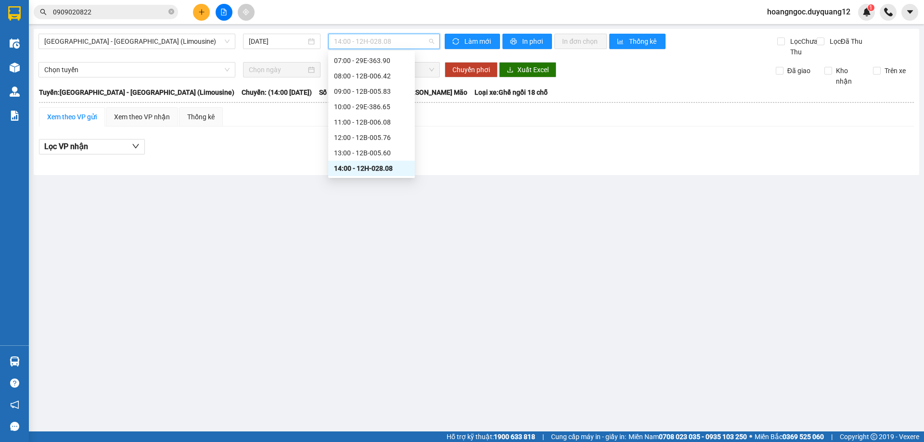
click at [147, 50] on div "Hà Nội - Lạng Sơn (Limousine) 13/09/2025 14:00 - 12H-028.08" at bounding box center [238, 46] width 401 height 24
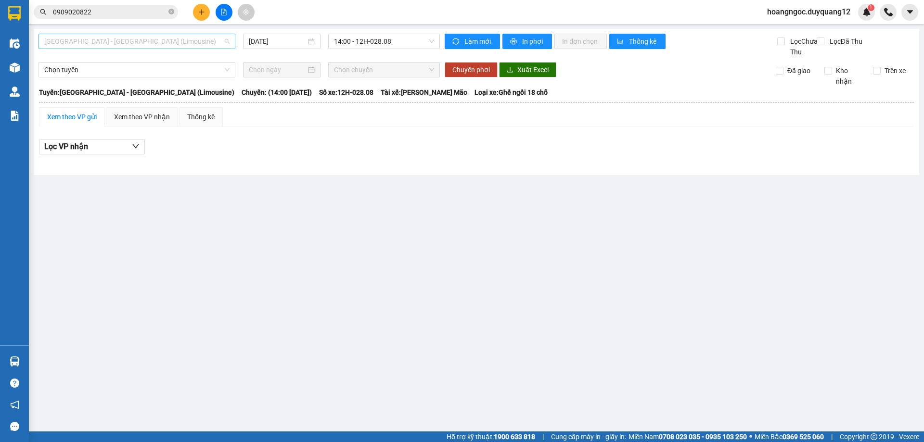
click at [155, 43] on span "Hà Nội - Lạng Sơn (Limousine)" at bounding box center [136, 41] width 185 height 14
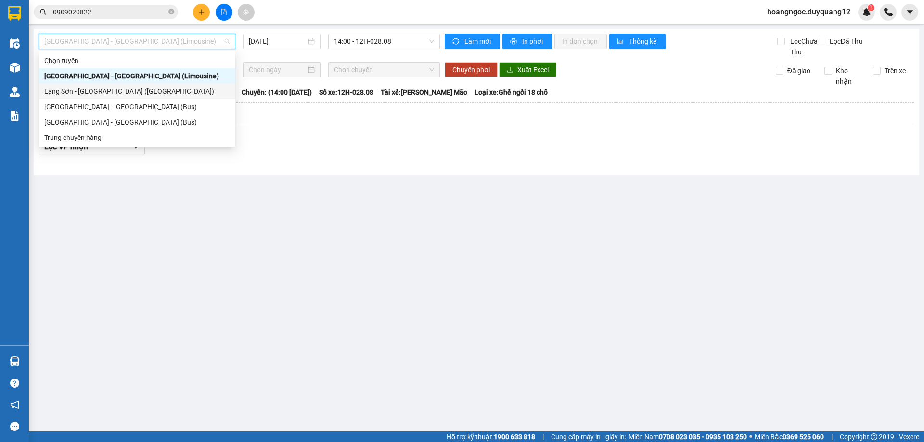
click at [77, 90] on div "Lạng Sơn - Hà Nội (Limousine)" at bounding box center [136, 91] width 185 height 11
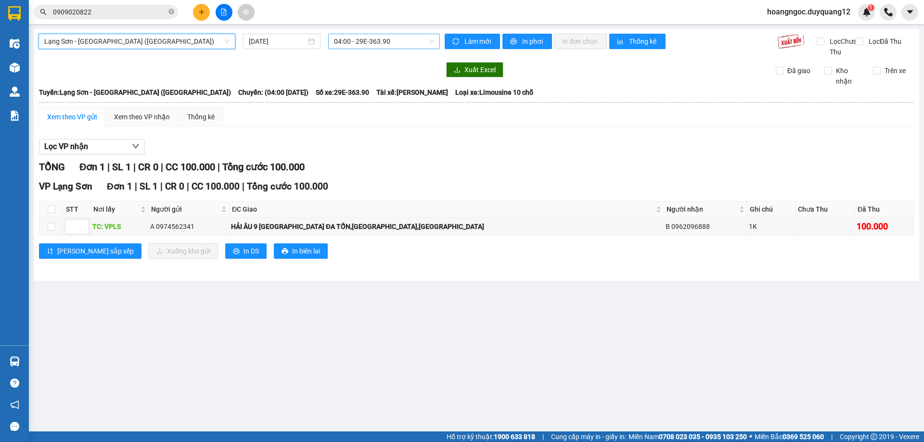
click at [384, 44] on span "04:00 - 29E-363.90" at bounding box center [384, 41] width 100 height 14
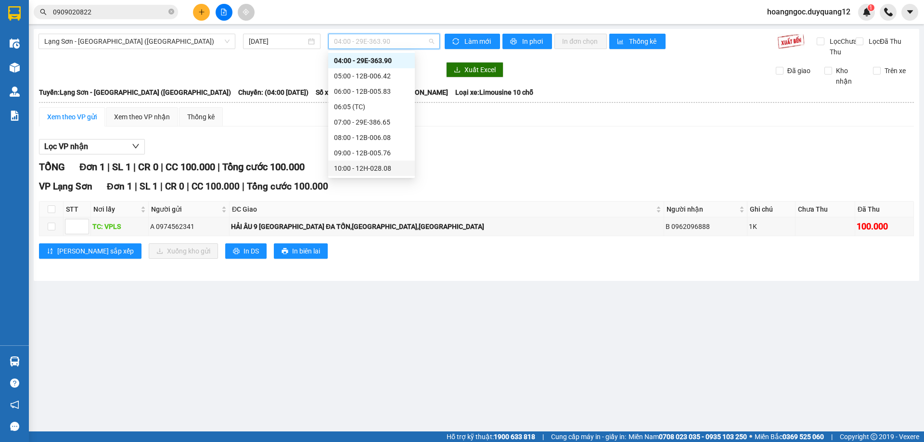
click at [377, 166] on div "10:00 - 12H-028.08" at bounding box center [371, 168] width 75 height 11
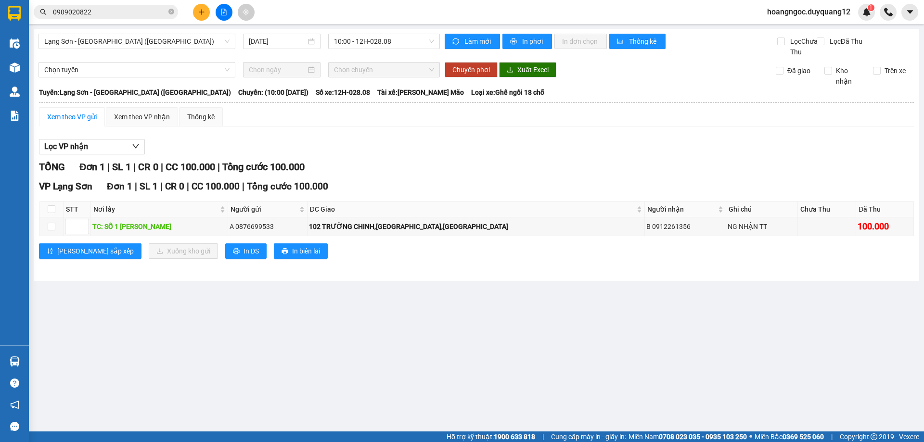
click at [447, 175] on div "TỔNG Đơn 1 | SL 1 | CR 0 | CC 100.000 | Tổng cước 100.000" at bounding box center [476, 167] width 875 height 15
click at [415, 166] on div "Lọc VP nhận TỔNG Đơn 1 | SL 1 | CR 0 | CC 100.000 | Tổng cước 100.000 VP Lạng S…" at bounding box center [476, 202] width 875 height 137
click at [53, 230] on input "checkbox" at bounding box center [52, 227] width 8 height 8
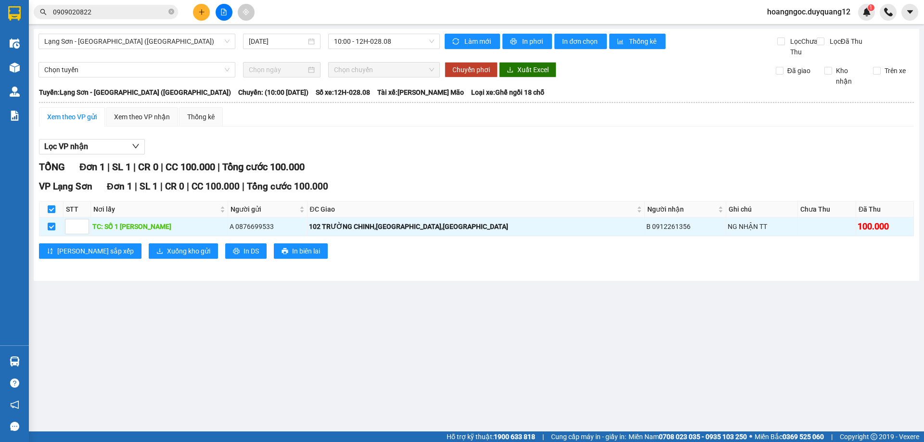
click at [330, 18] on div "Kết quả tìm kiếm ( 11 ) Bộ lọc Mã ĐH Trạng thái Món hàng Tổng cước Chưa cước Nh…" at bounding box center [462, 12] width 924 height 24
click at [224, 13] on icon "file-add" at bounding box center [223, 12] width 7 height 7
click at [280, 57] on div "Lạng Sơn - Hà Nội (Limousine) 13/09/2025 10:00 - 12H-028.08" at bounding box center [238, 46] width 401 height 24
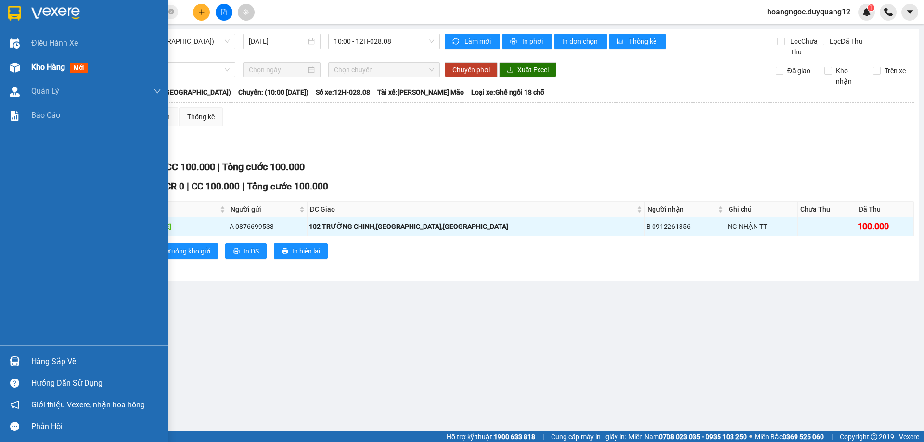
click at [44, 73] on div "Kho hàng mới" at bounding box center [61, 67] width 60 height 12
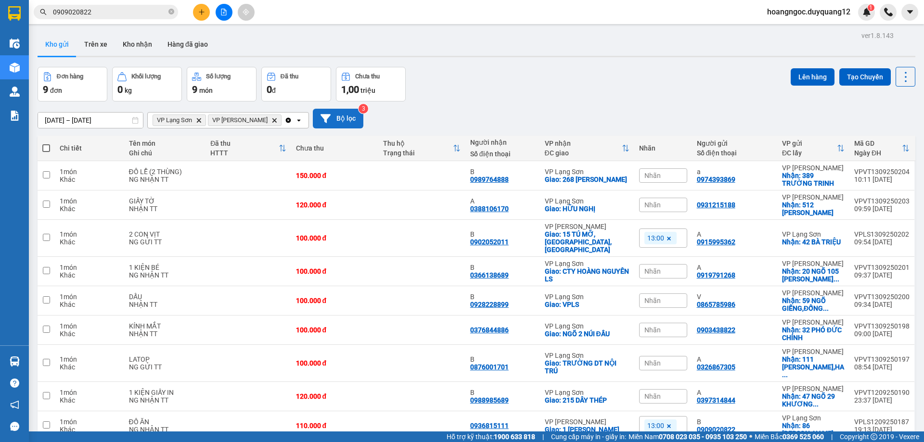
click at [315, 115] on button "Bộ lọc" at bounding box center [338, 119] width 51 height 20
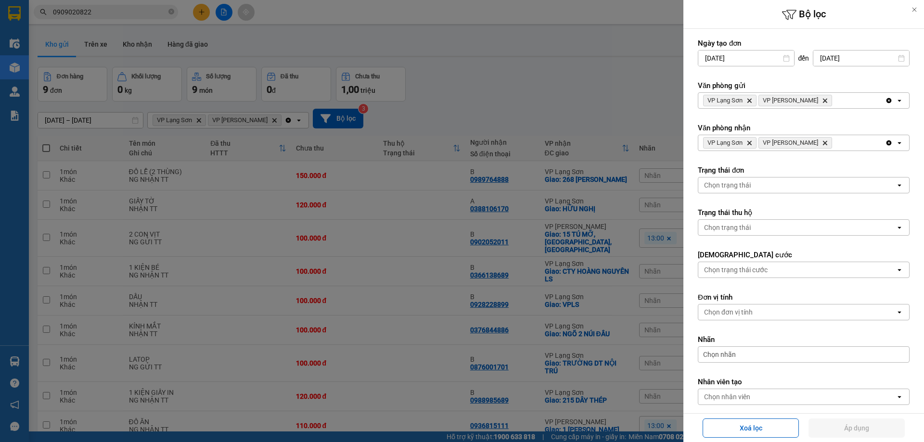
click at [580, 82] on div at bounding box center [462, 221] width 924 height 442
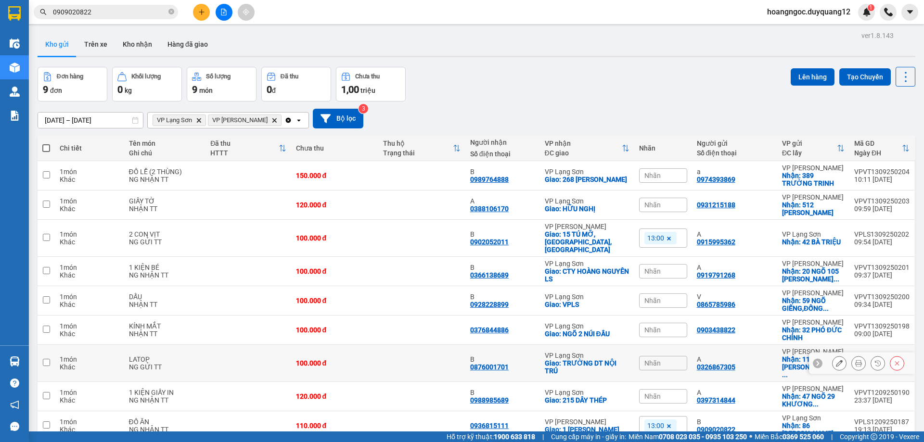
scroll to position [44, 0]
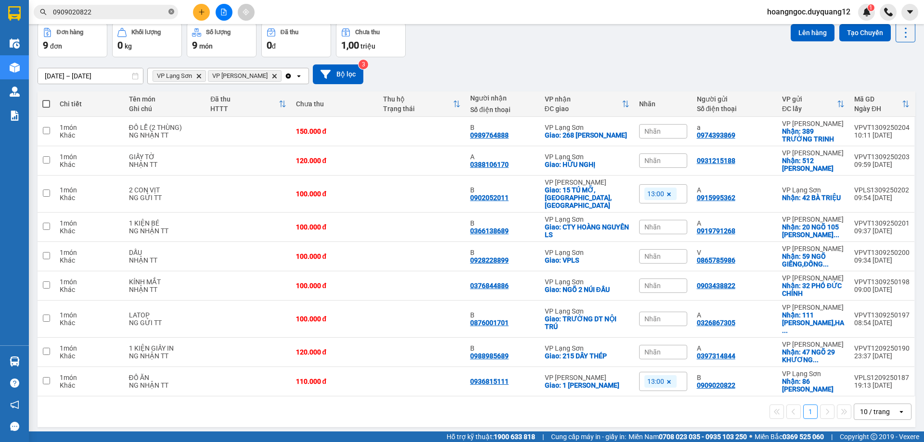
click at [170, 11] on icon "close-circle" at bounding box center [171, 12] width 6 height 6
click at [126, 11] on input "text" at bounding box center [110, 12] width 114 height 11
paste input "0988118256"
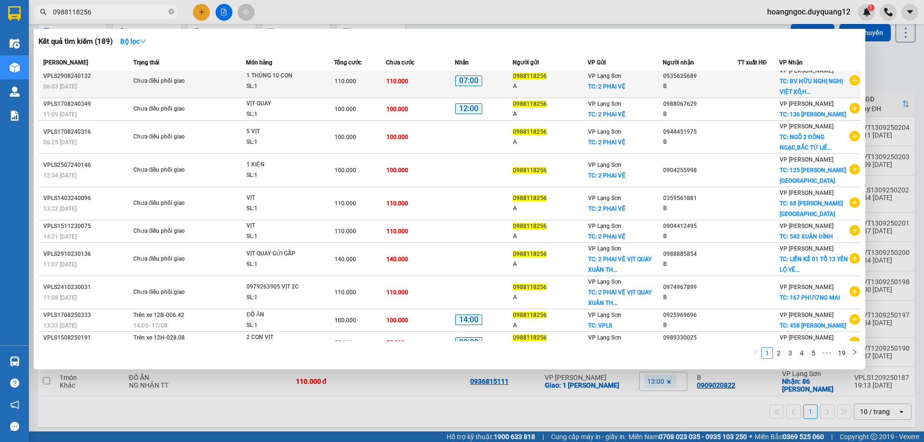
scroll to position [0, 0]
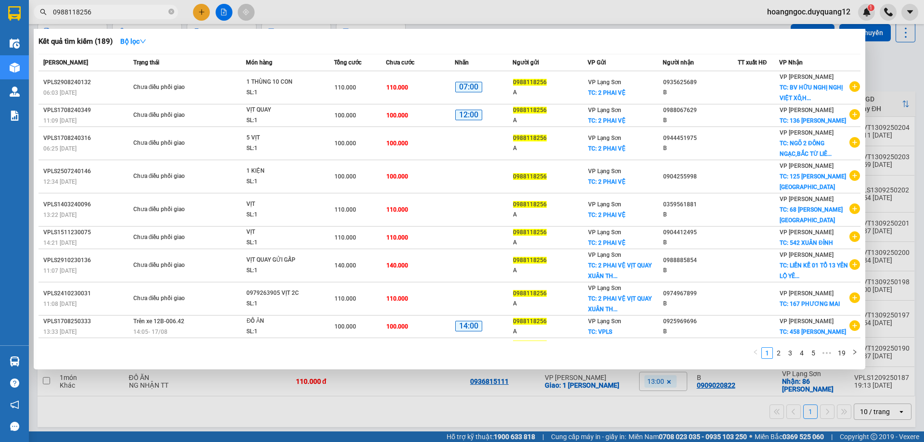
drag, startPoint x: 119, startPoint y: 9, endPoint x: 0, endPoint y: 5, distance: 119.4
click at [0, 5] on section "Kết quả tìm kiếm ( 189 ) Bộ lọc Mã ĐH Trạng thái Món hàng Tổng cước Chưa cước N…" at bounding box center [462, 221] width 924 height 442
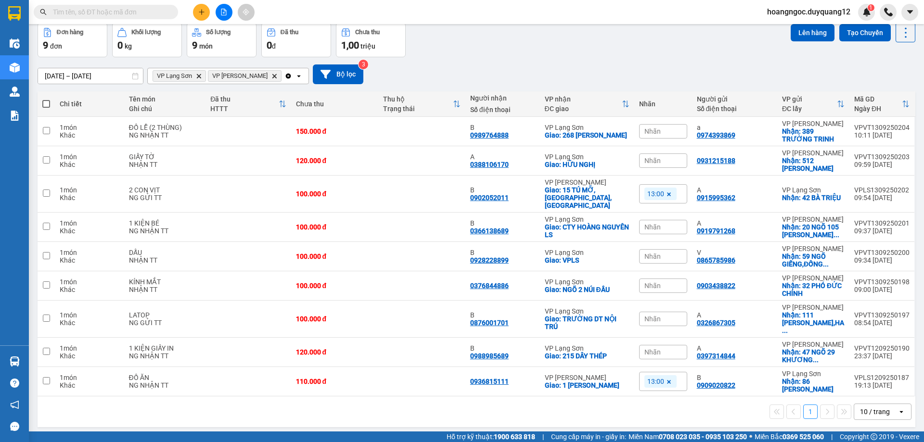
click at [119, 14] on input "text" at bounding box center [110, 12] width 114 height 11
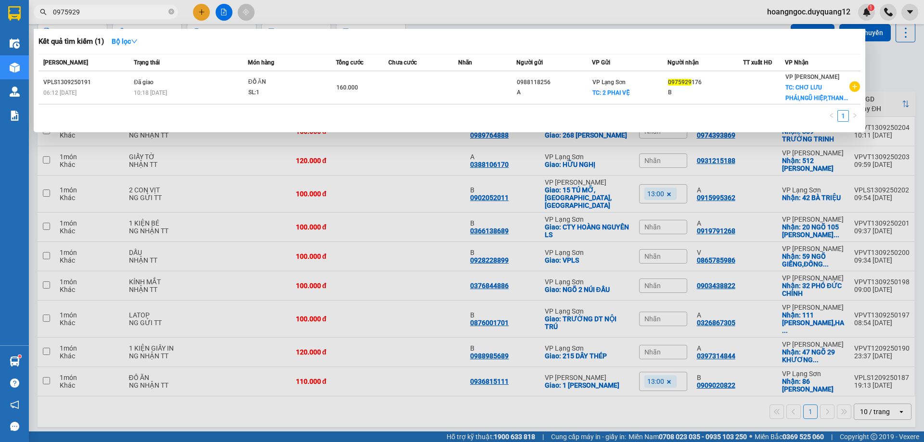
click at [900, 79] on div at bounding box center [462, 221] width 924 height 442
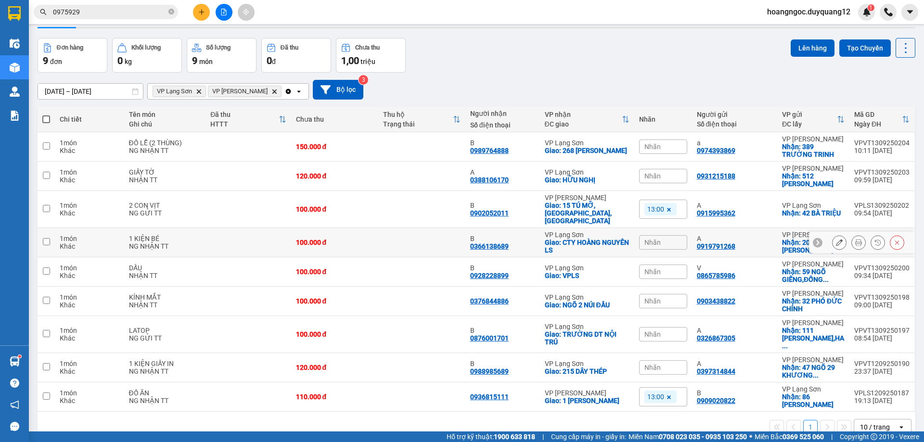
scroll to position [44, 0]
